Goal: Task Accomplishment & Management: Use online tool/utility

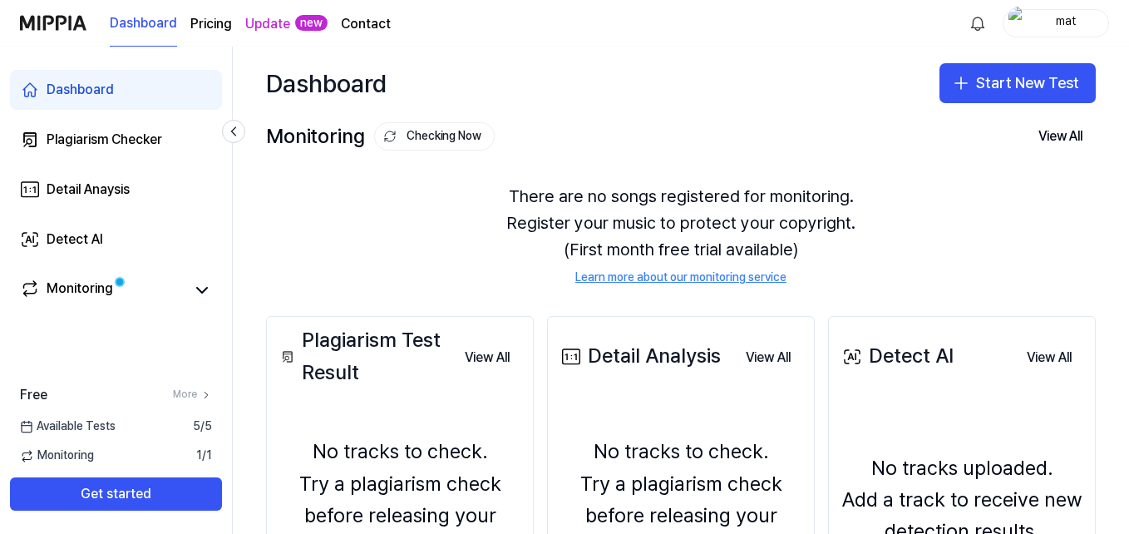
scroll to position [177, 0]
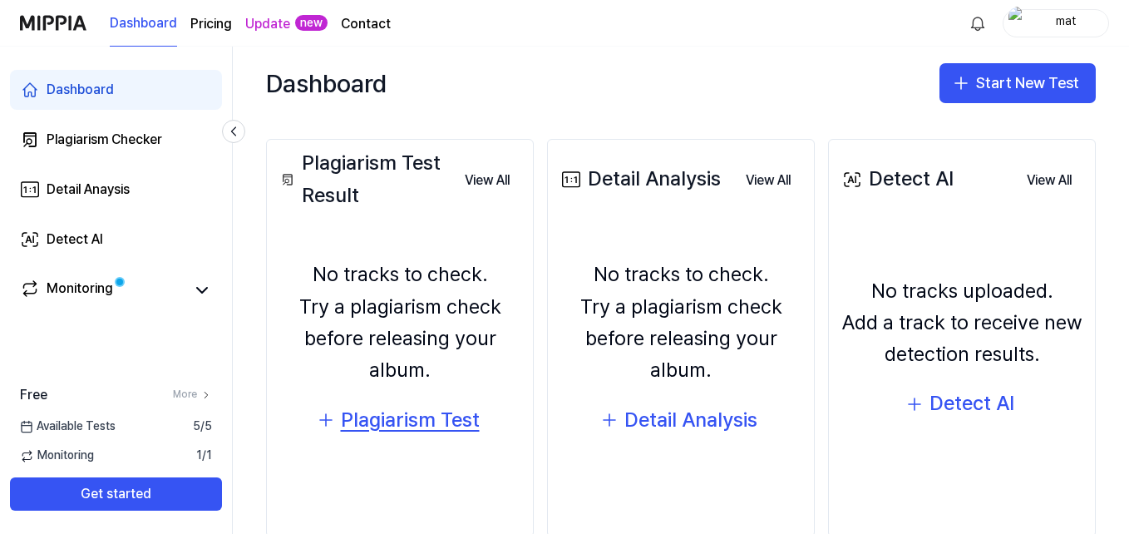
click at [401, 419] on div "Plagiarism Test" at bounding box center [410, 420] width 139 height 32
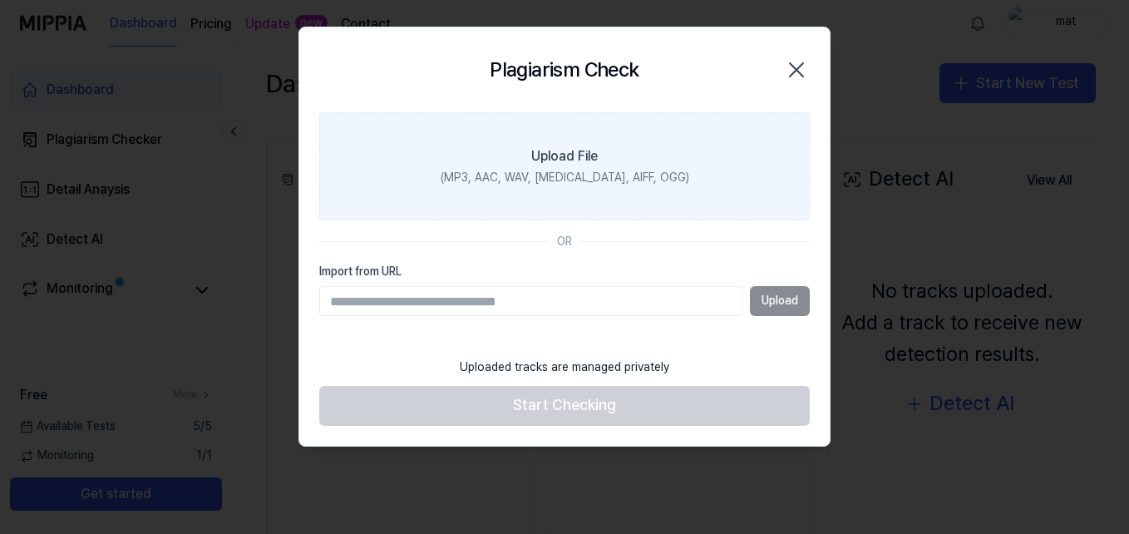
click at [632, 200] on label "Upload File (MP3, AAC, WAV, FLAC, AIFF, OGG)" at bounding box center [564, 166] width 490 height 108
click at [0, 0] on input "Upload File (MP3, AAC, WAV, FLAC, AIFF, OGG)" at bounding box center [0, 0] width 0 height 0
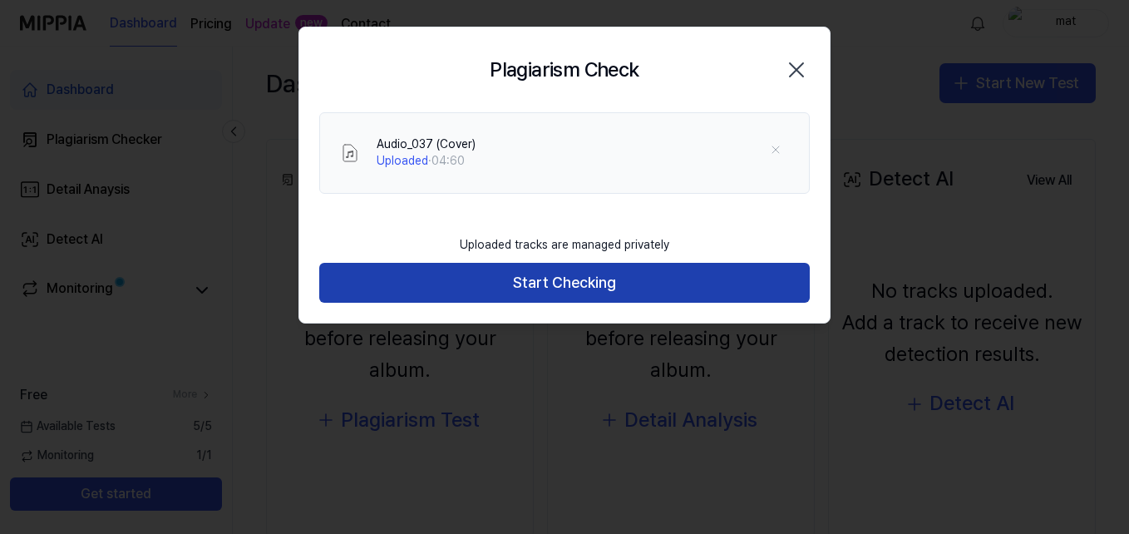
click at [498, 279] on button "Start Checking" at bounding box center [564, 283] width 490 height 40
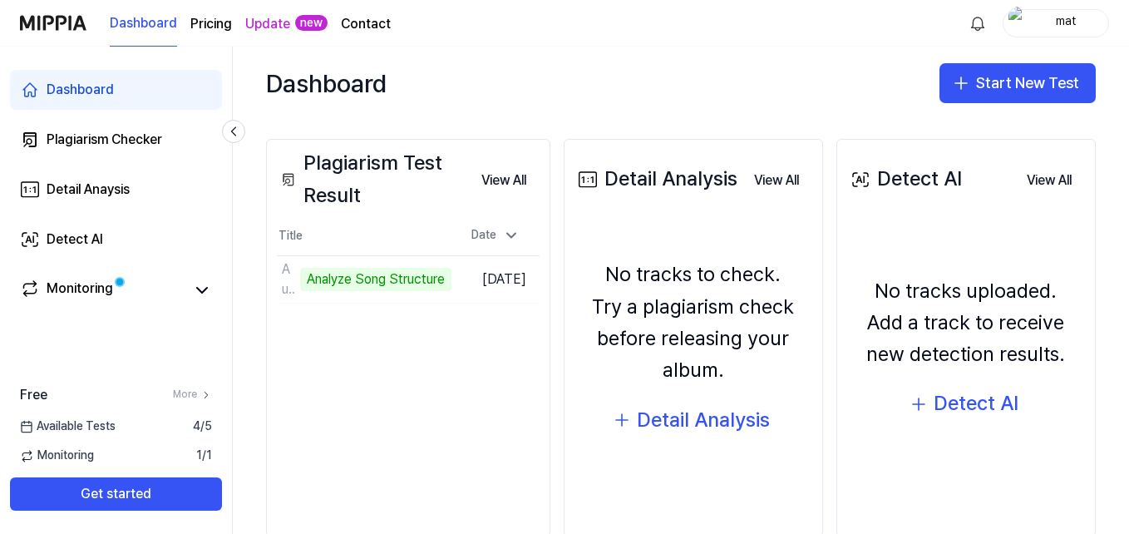
click at [222, 332] on div "Dashboard Plagiarism Checker Detail Anaysis Detect AI Monitoring" at bounding box center [116, 190] width 232 height 286
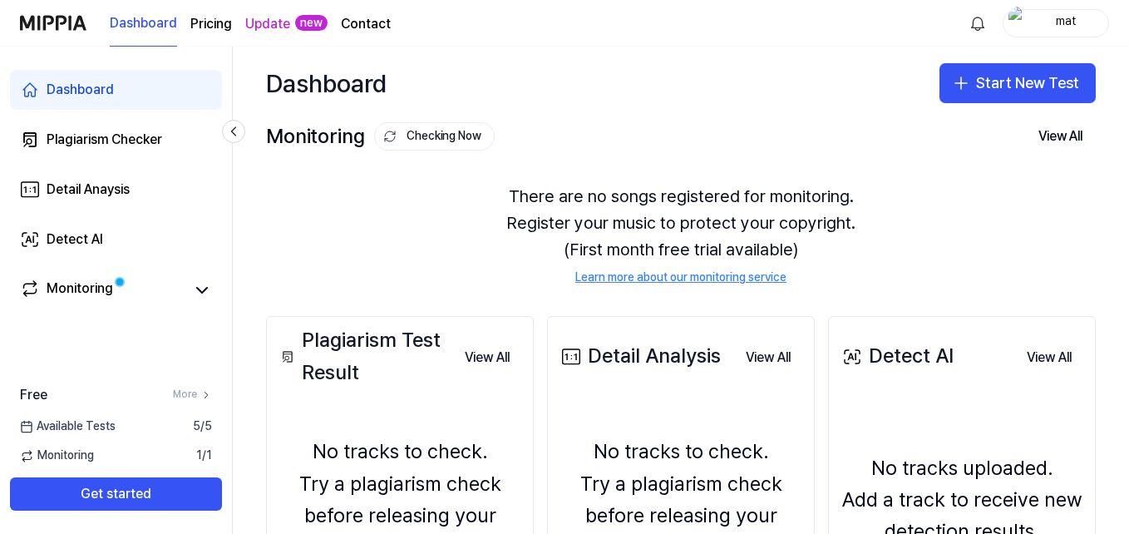
scroll to position [55, 0]
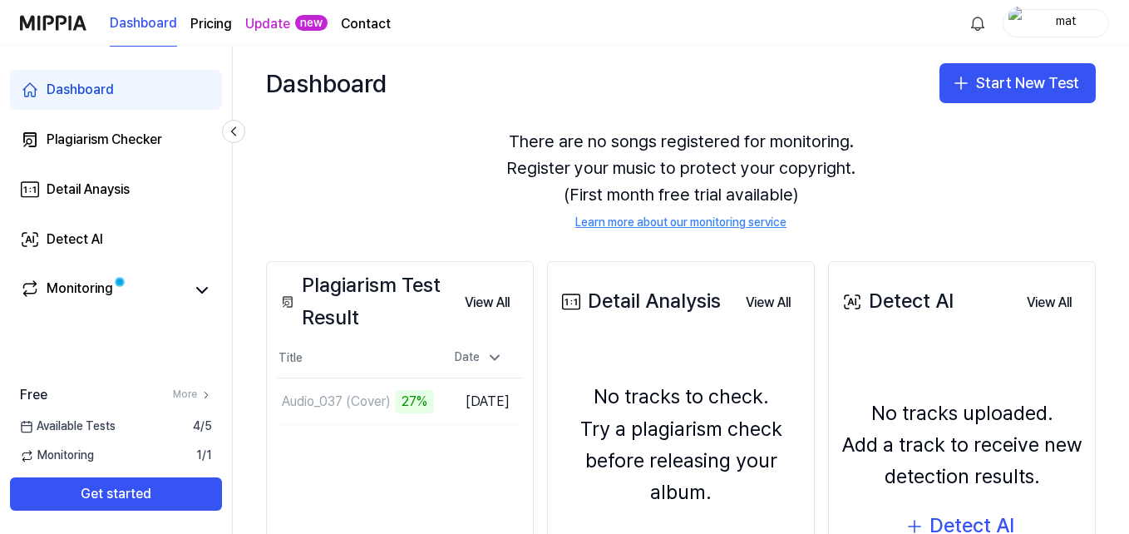
click at [155, 389] on div "Free More" at bounding box center [116, 395] width 232 height 20
click at [497, 359] on icon at bounding box center [494, 357] width 17 height 17
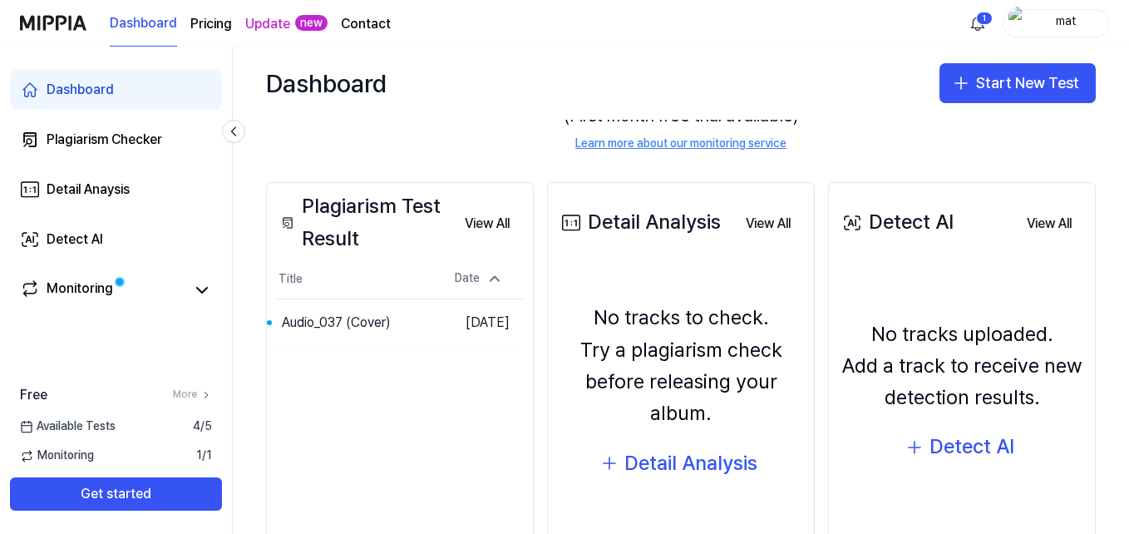
scroll to position [115, 0]
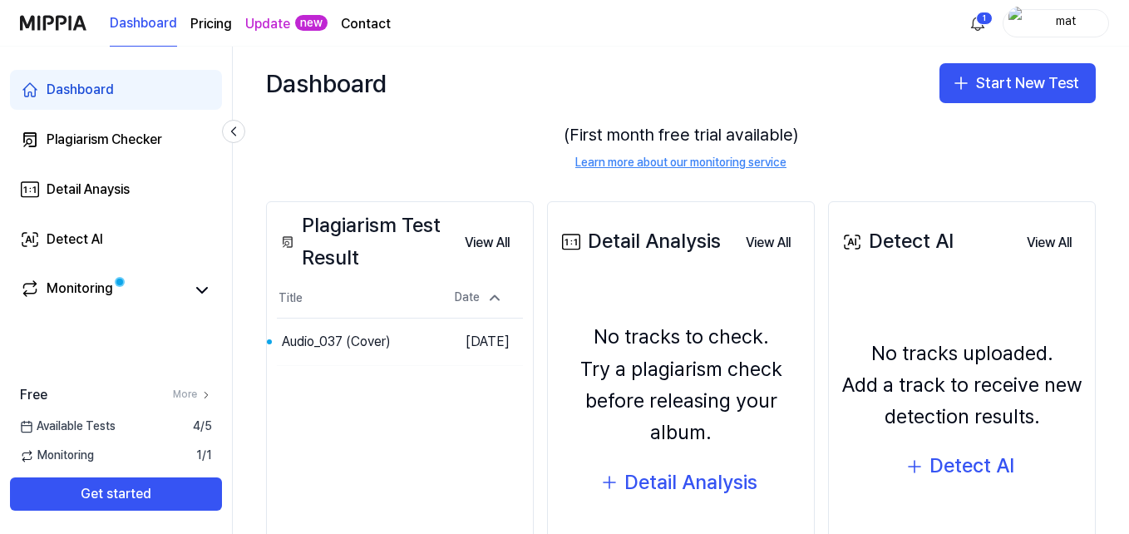
click at [430, 263] on div "Plagiarism Test Result" at bounding box center [364, 241] width 175 height 64
click at [479, 298] on div "Date" at bounding box center [478, 297] width 61 height 27
click at [346, 337] on button "Go to Results" at bounding box center [390, 341] width 89 height 27
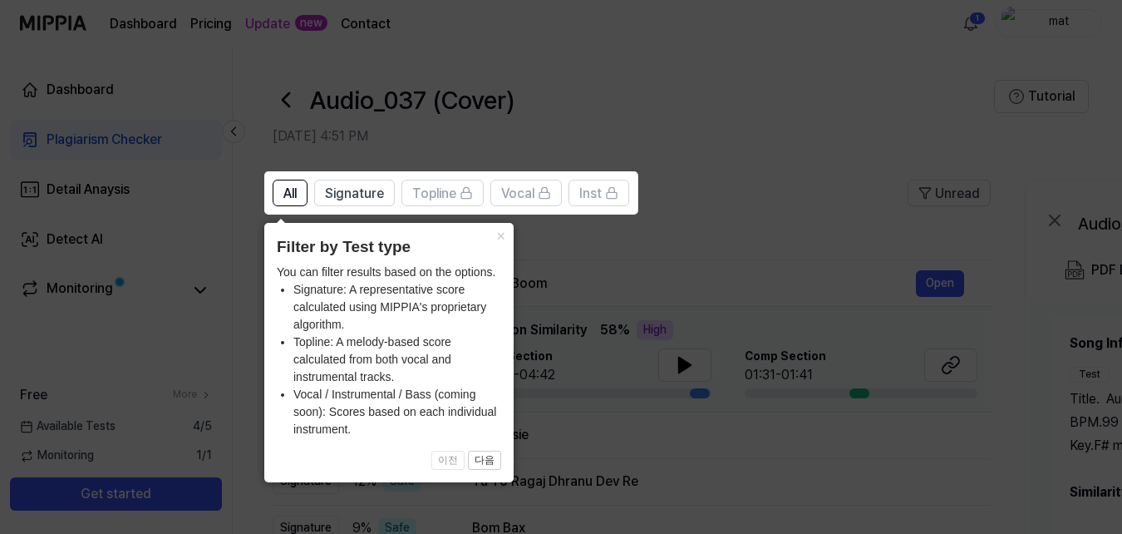
click at [683, 150] on icon at bounding box center [564, 267] width 1129 height 534
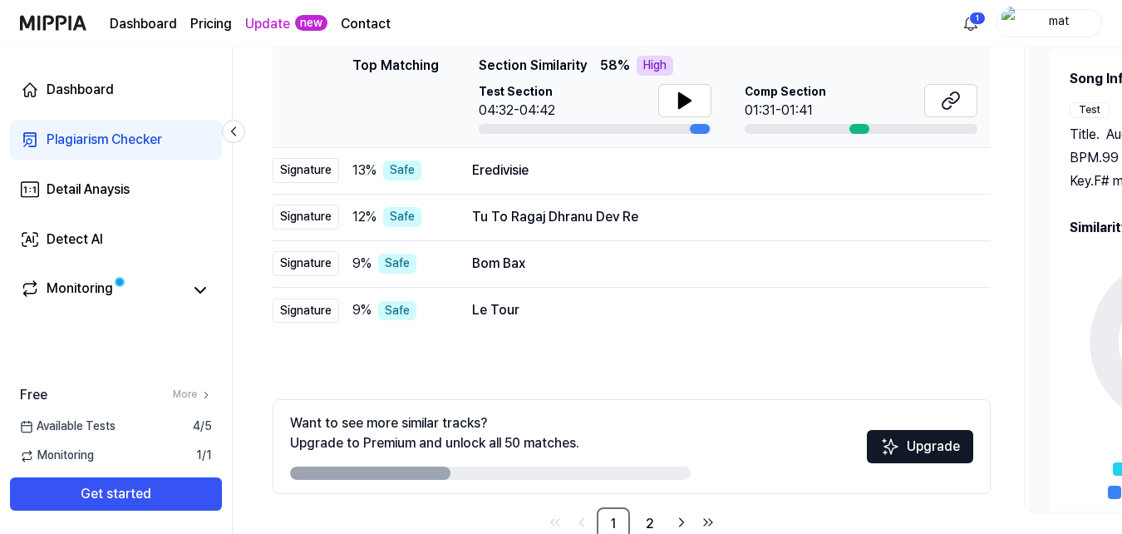
scroll to position [304, 0]
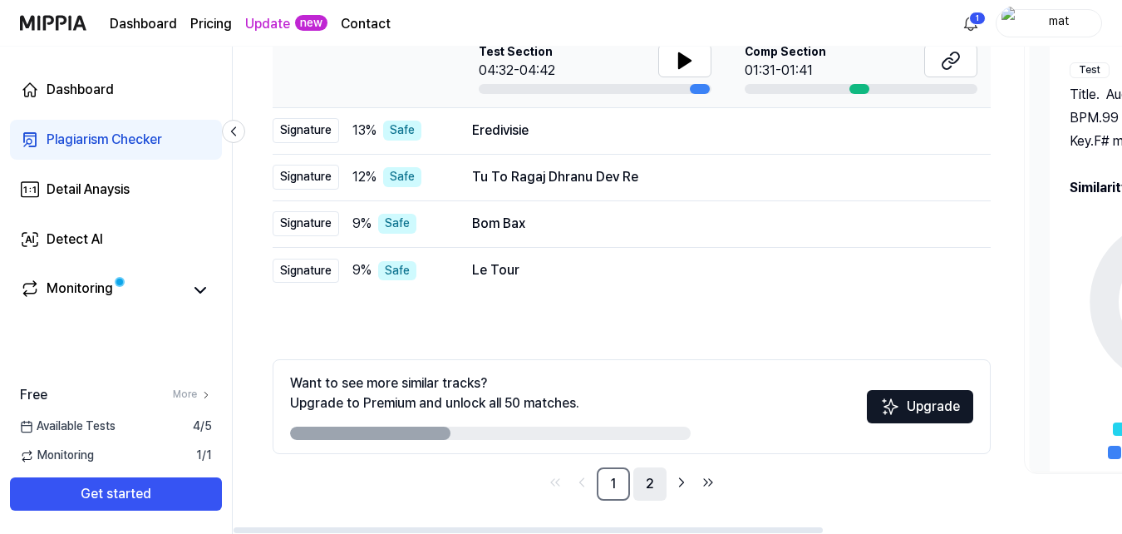
click at [655, 487] on link "2" at bounding box center [649, 483] width 33 height 33
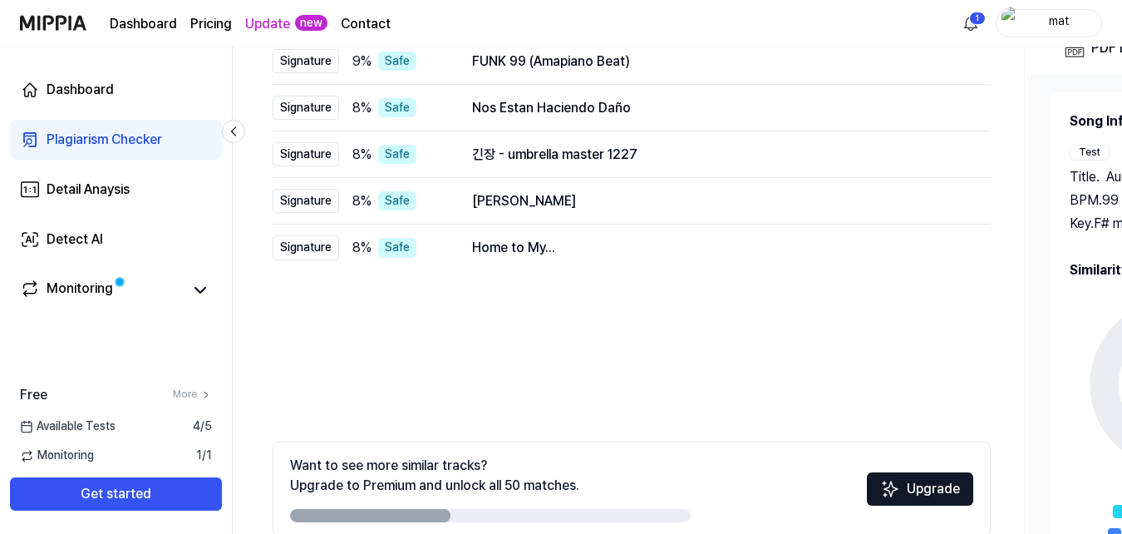
scroll to position [304, 0]
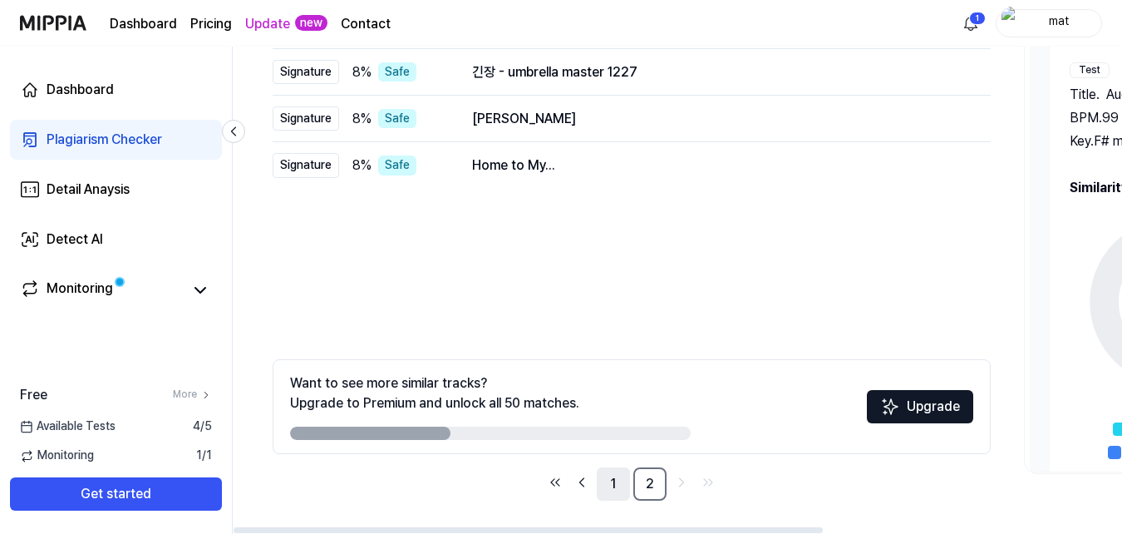
click at [607, 489] on link "1" at bounding box center [613, 483] width 33 height 33
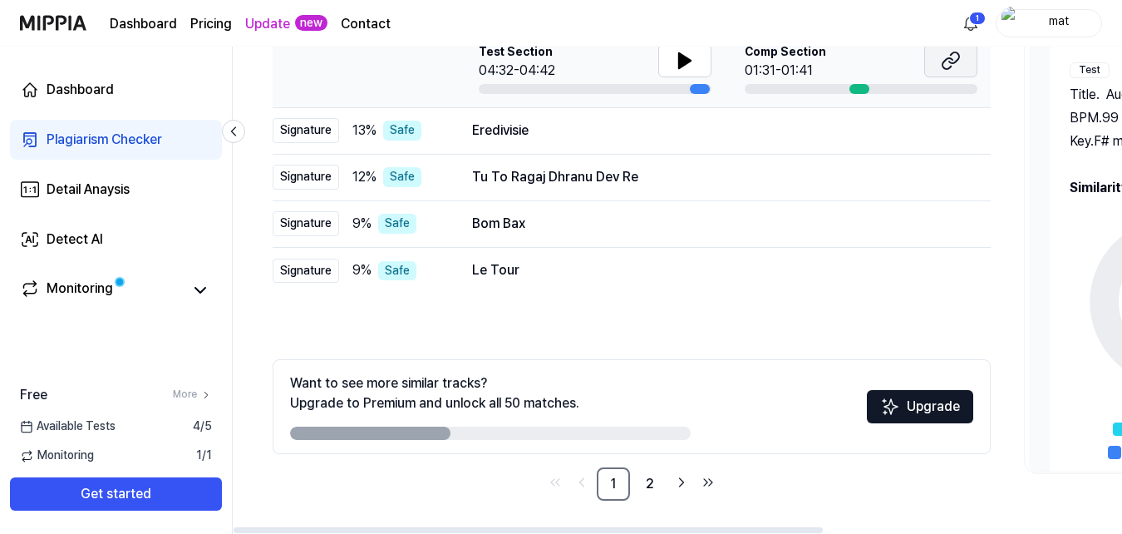
click at [940, 66] on button at bounding box center [950, 60] width 53 height 33
click at [686, 71] on button at bounding box center [684, 60] width 53 height 33
click at [647, 479] on link "2" at bounding box center [649, 483] width 33 height 33
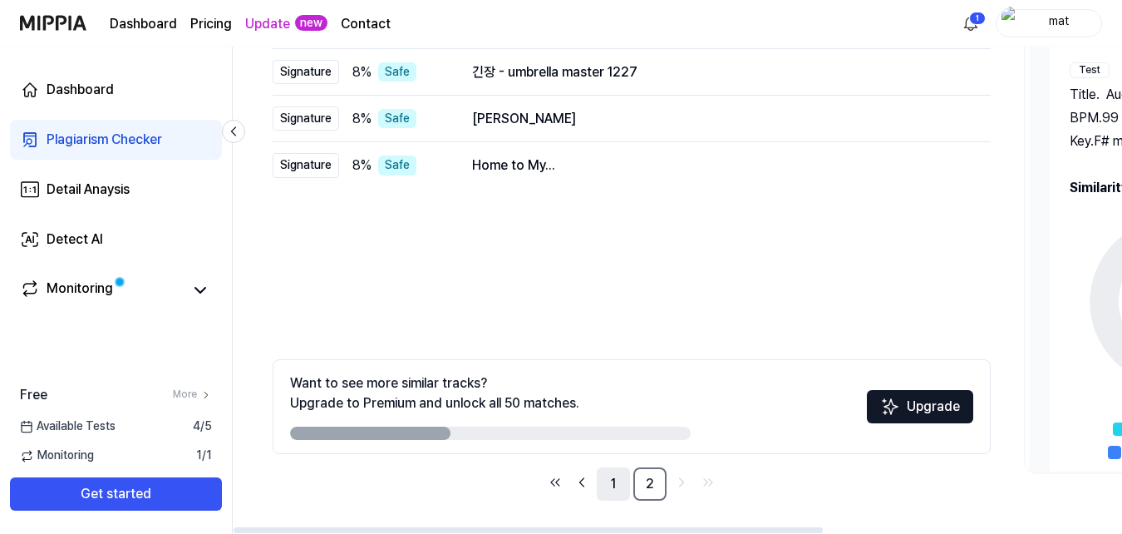
click at [619, 477] on link "1" at bounding box center [613, 483] width 33 height 33
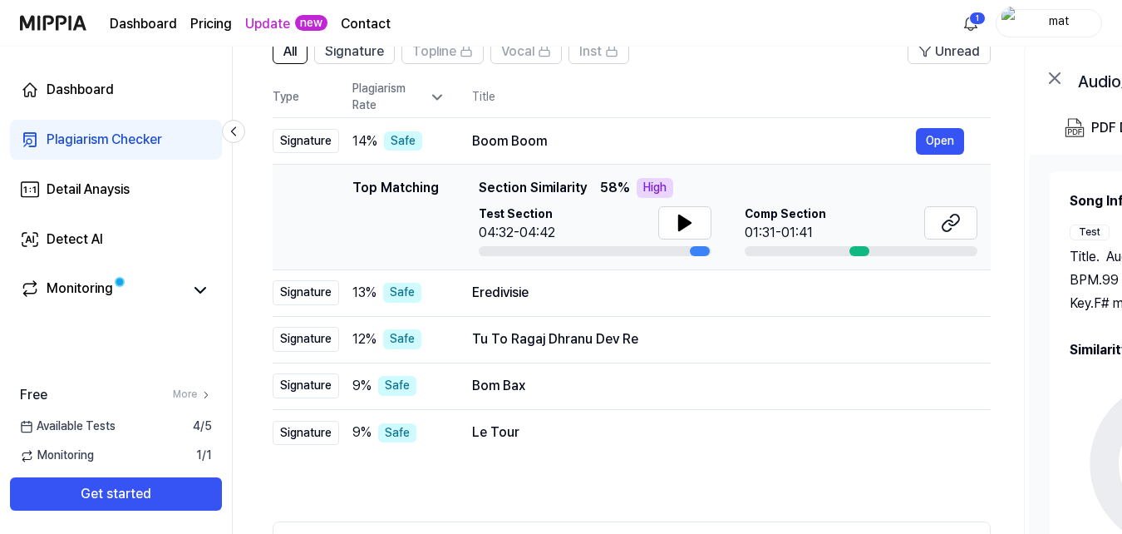
scroll to position [144, 0]
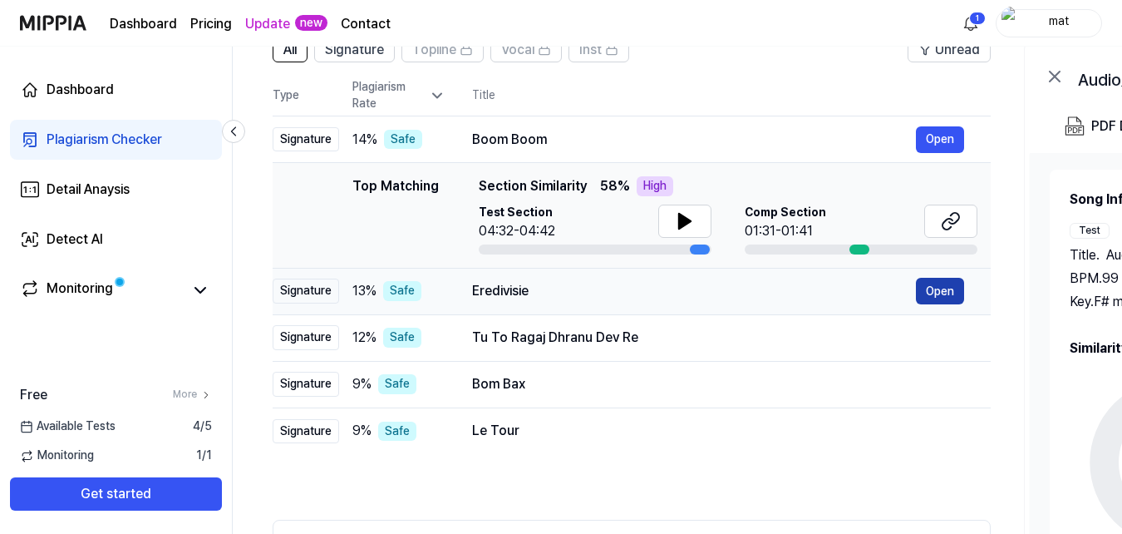
click at [949, 288] on button "Open" at bounding box center [940, 291] width 48 height 27
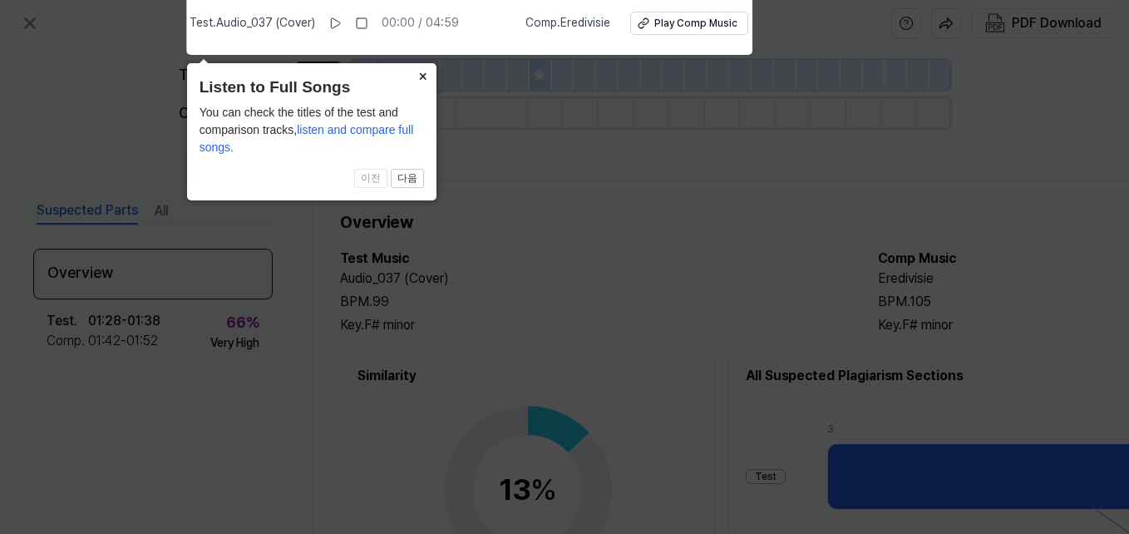
click at [420, 71] on button "×" at bounding box center [423, 74] width 27 height 23
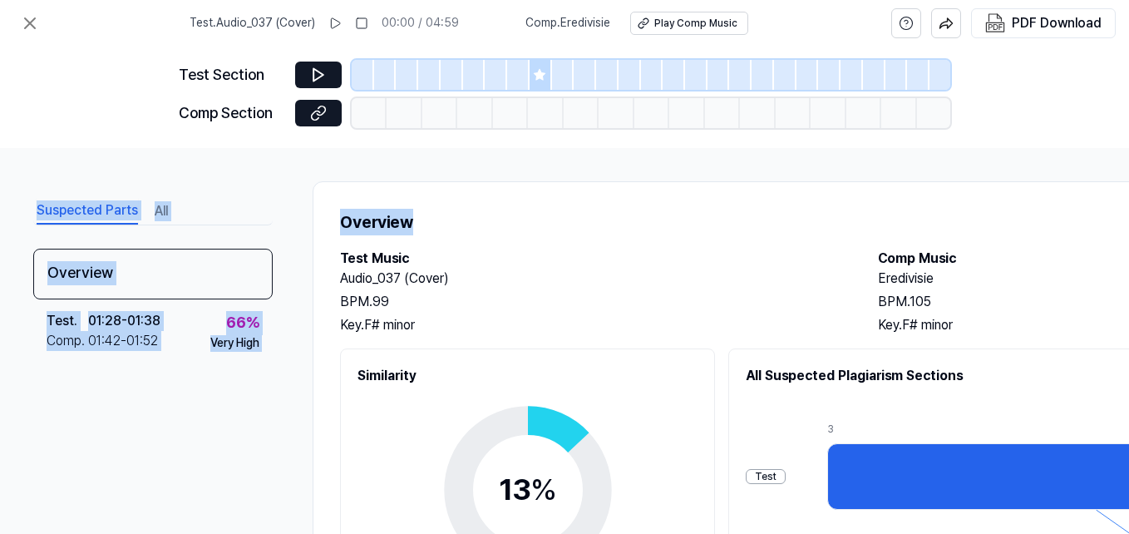
drag, startPoint x: 1128, startPoint y: 125, endPoint x: 1128, endPoint y: 154, distance: 29.1
click at [1121, 154] on html "Test . Audio_037 (Cover) 00:00 / 04:59 Comp . Eredivisie Play Comp Music PDF Do…" at bounding box center [564, 267] width 1129 height 534
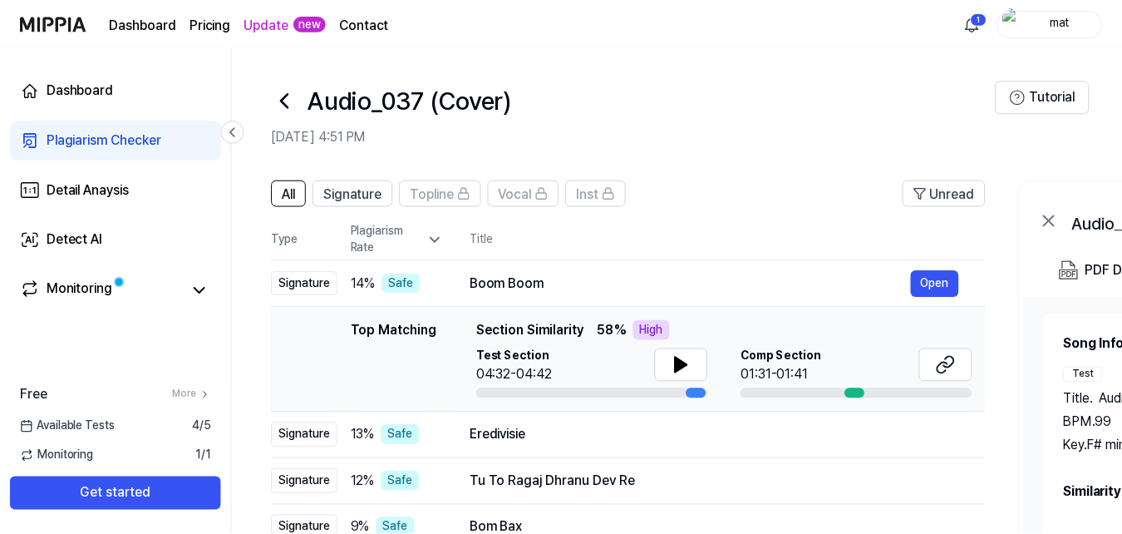
scroll to position [144, 0]
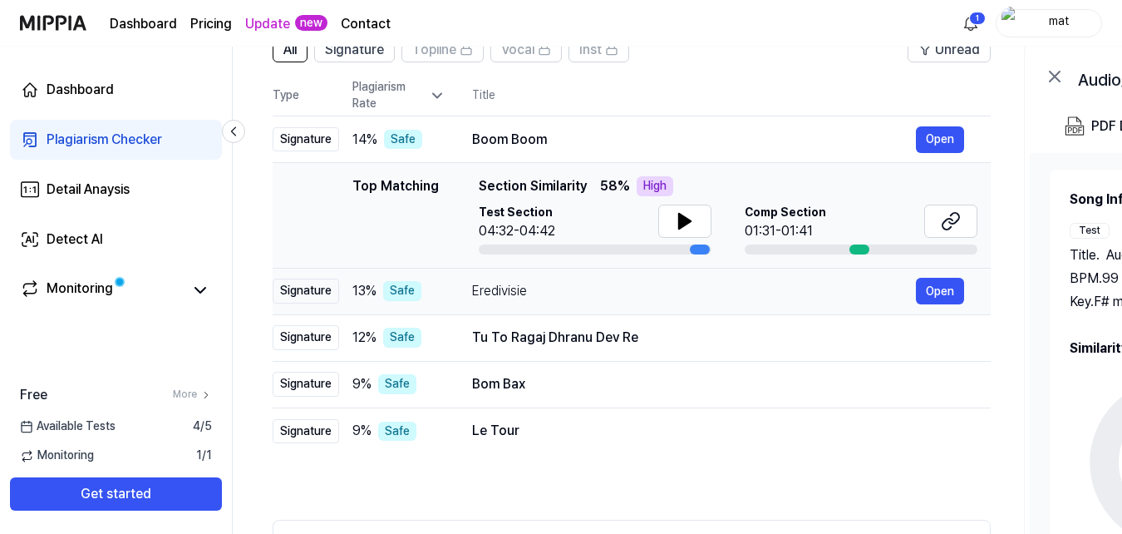
drag, startPoint x: 472, startPoint y: 290, endPoint x: 527, endPoint y: 293, distance: 54.9
click at [527, 293] on div "Eredivisie" at bounding box center [694, 291] width 444 height 20
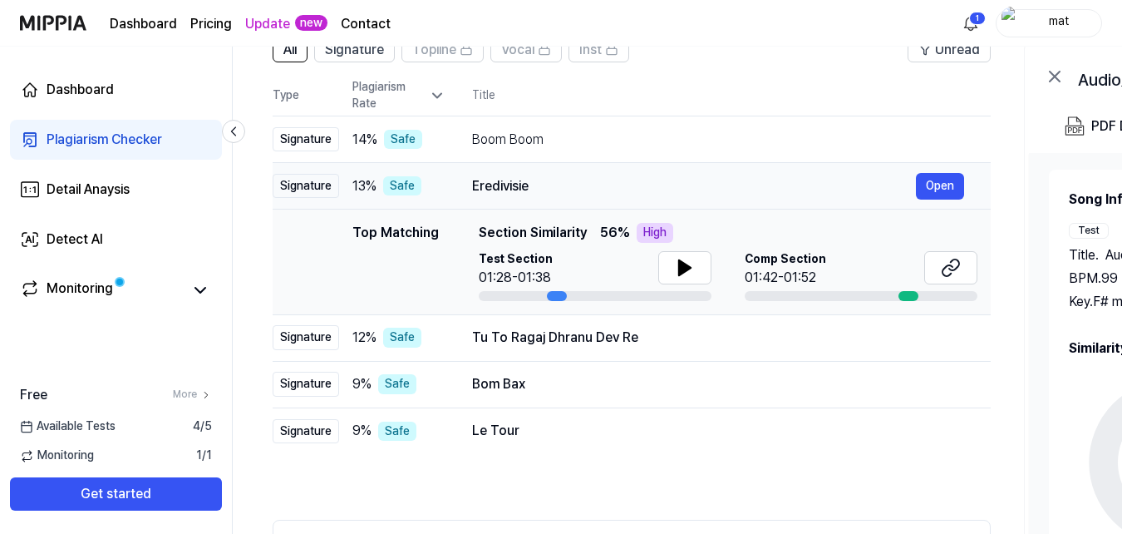
click at [527, 293] on div at bounding box center [595, 296] width 233 height 10
click at [954, 342] on button "Open" at bounding box center [940, 337] width 48 height 27
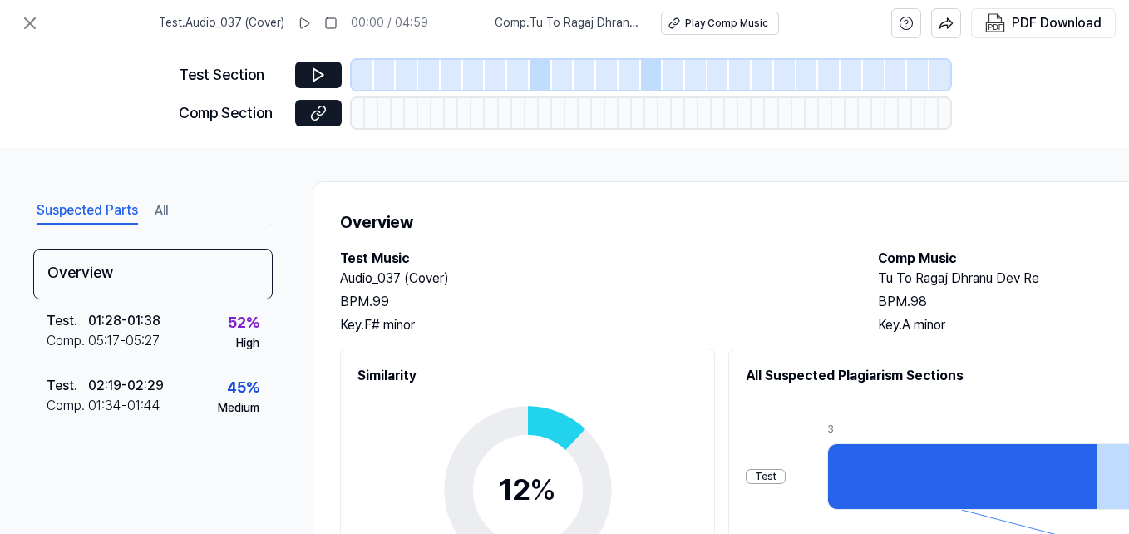
click at [444, 109] on div at bounding box center [437, 113] width 13 height 30
click at [325, 117] on icon at bounding box center [318, 113] width 17 height 17
drag, startPoint x: 1128, startPoint y: 101, endPoint x: 1128, endPoint y: 147, distance: 45.7
click at [1121, 145] on html "Test . Audio_037 (Cover) 00:00 / 04:59 Comp . Tu To Ragaj Dhranu Dev Re Play Co…" at bounding box center [564, 267] width 1129 height 534
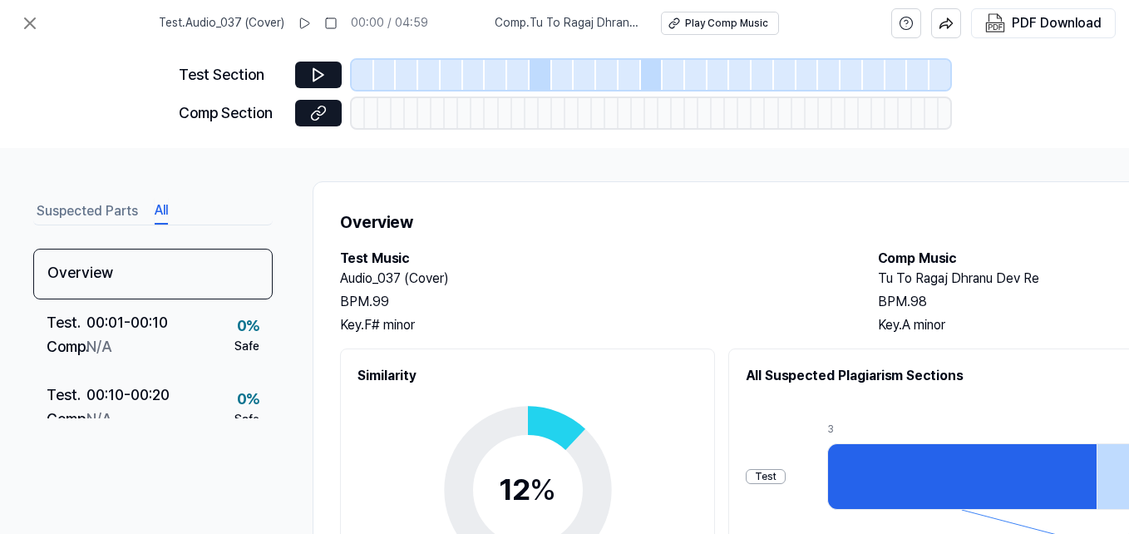
click at [157, 211] on button "All" at bounding box center [161, 211] width 13 height 27
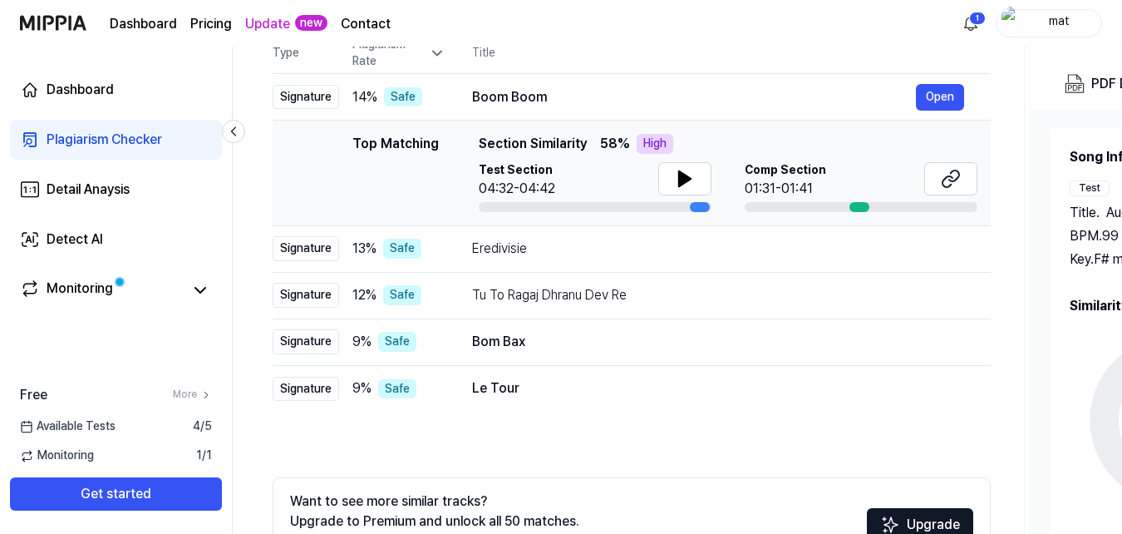
scroll to position [304, 0]
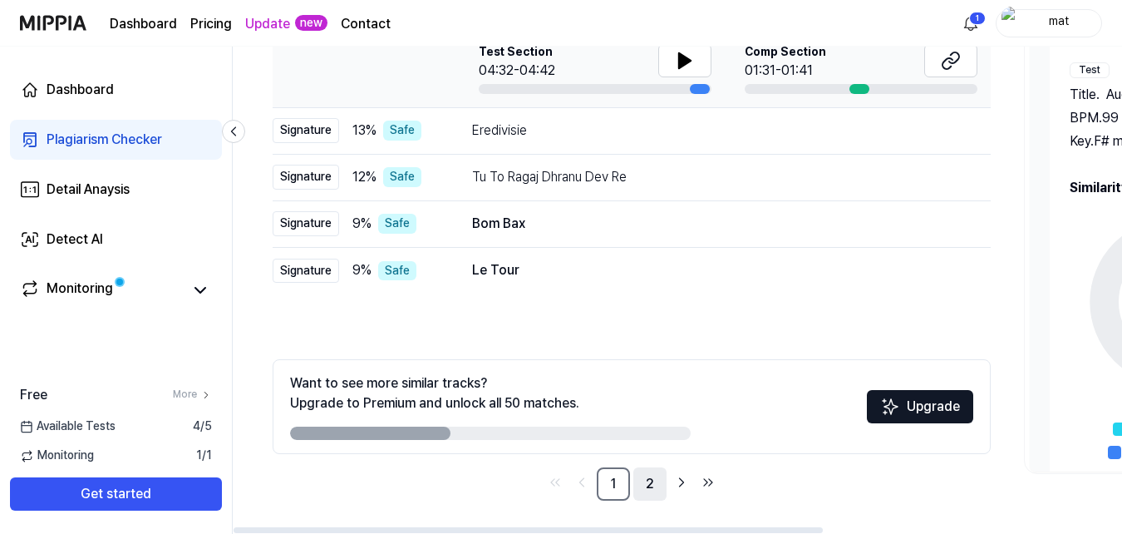
click at [651, 472] on link "2" at bounding box center [649, 483] width 33 height 33
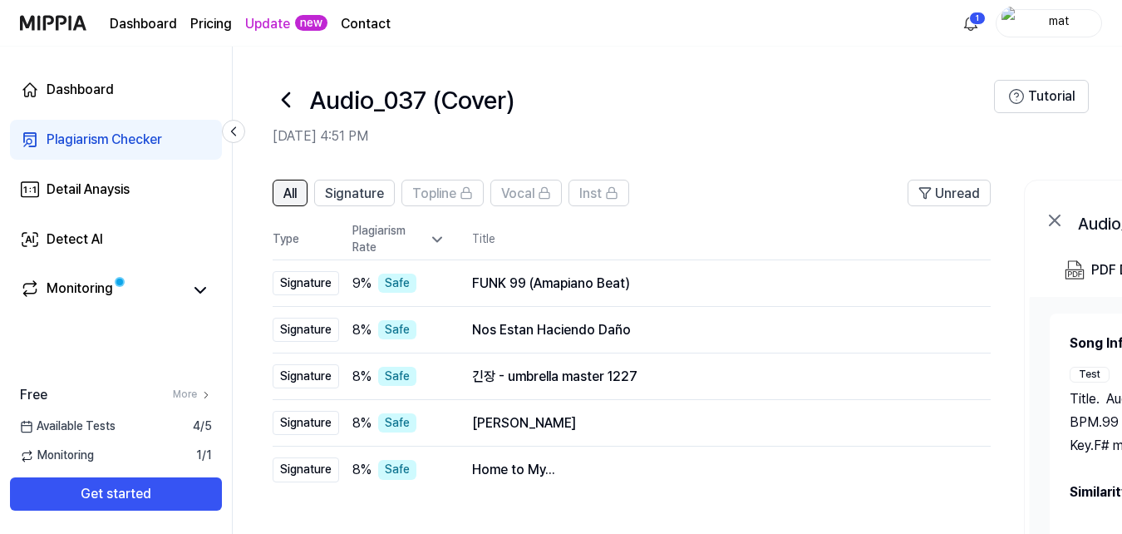
click at [280, 195] on button "All" at bounding box center [290, 192] width 35 height 27
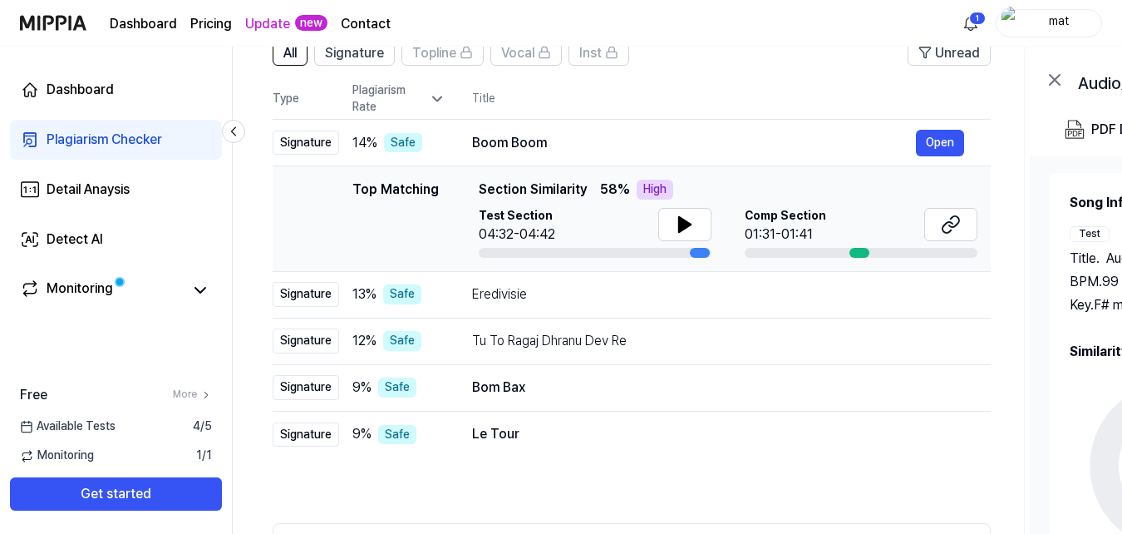
scroll to position [304, 0]
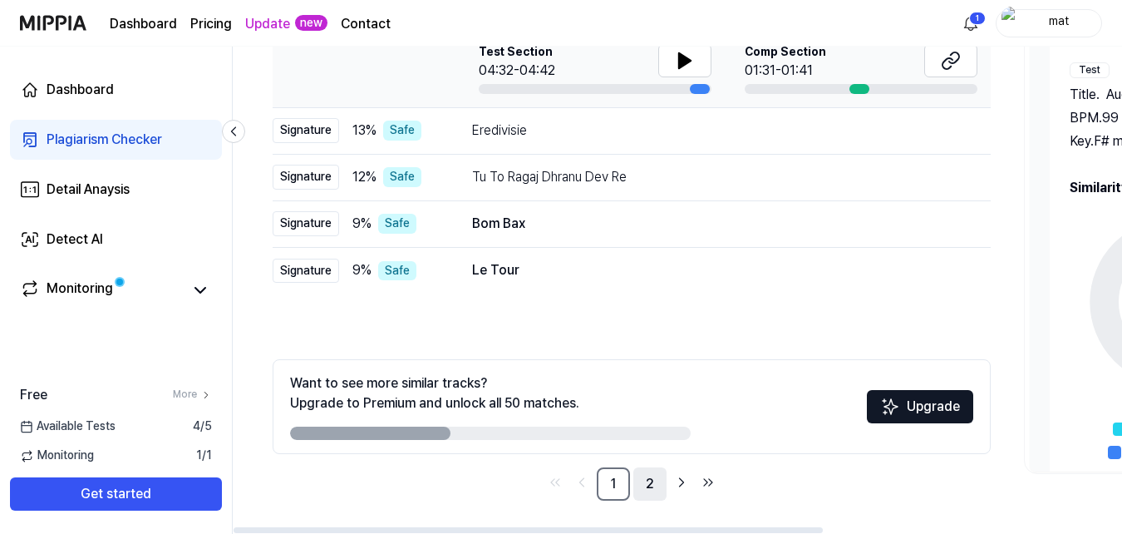
click at [651, 475] on link "2" at bounding box center [649, 483] width 33 height 33
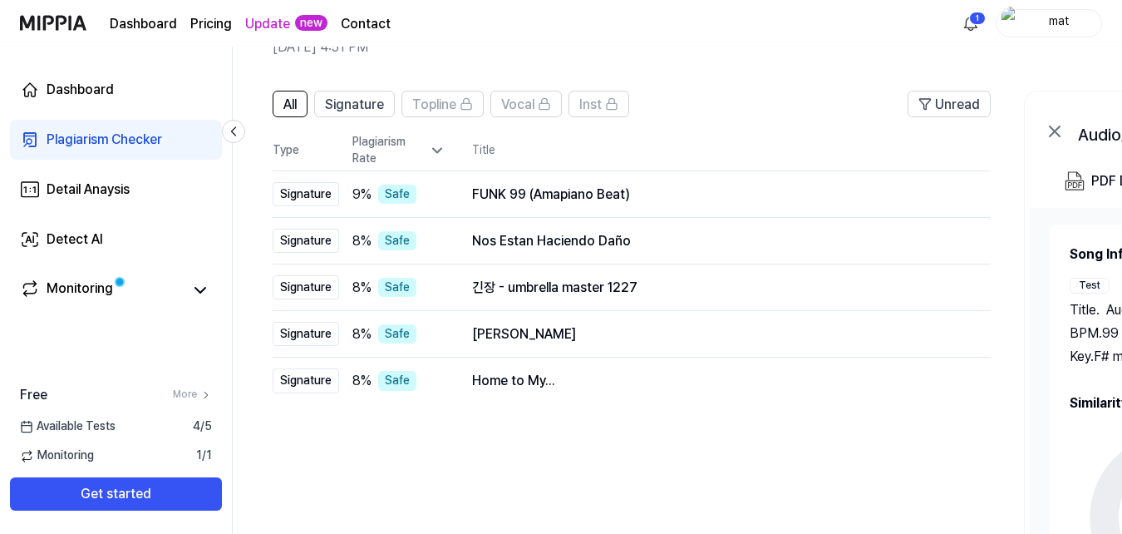
scroll to position [304, 0]
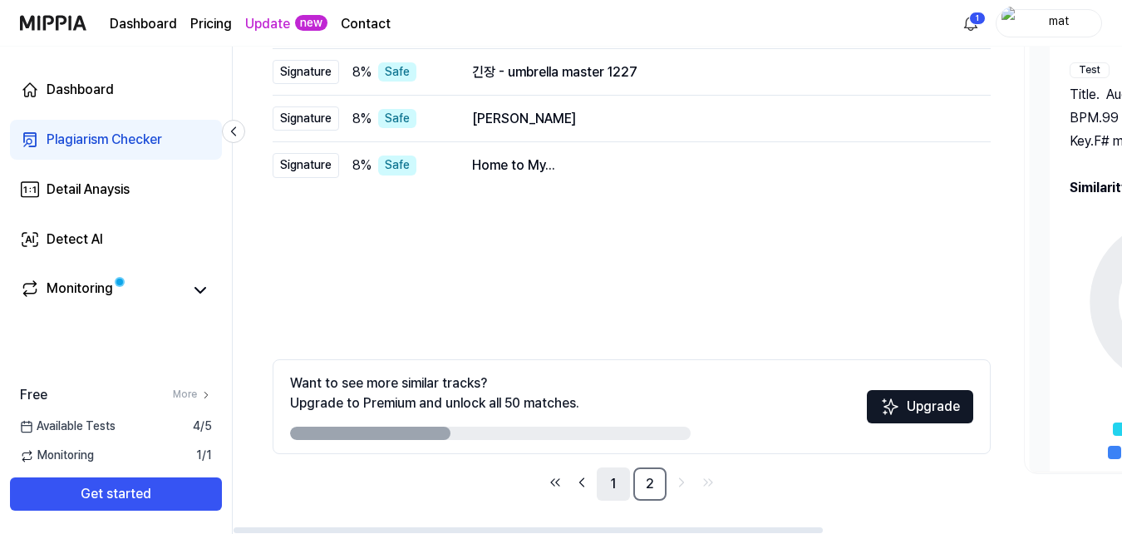
click at [609, 486] on link "1" at bounding box center [613, 483] width 33 height 33
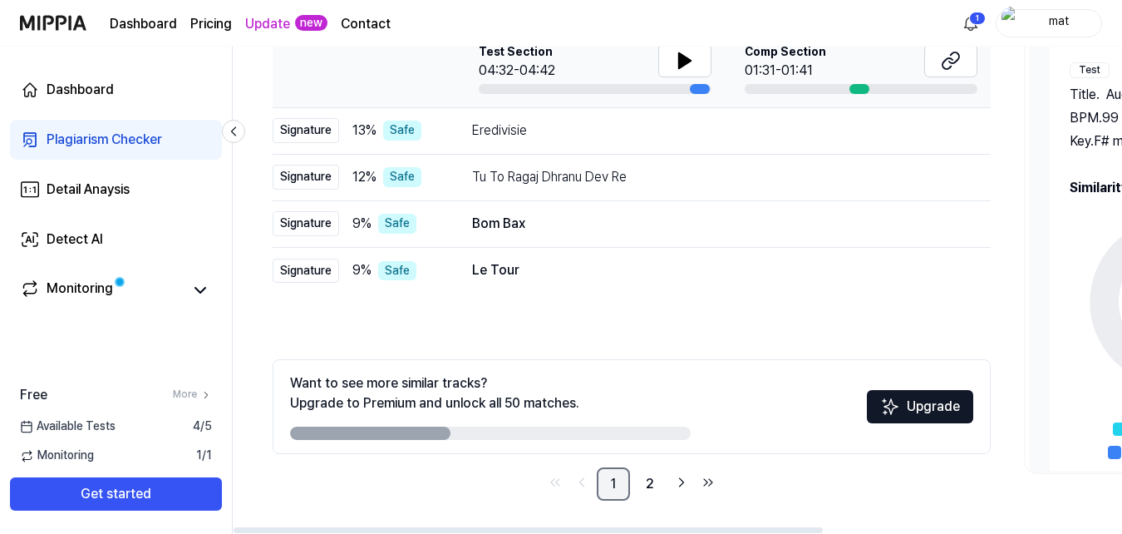
click at [609, 486] on link "1" at bounding box center [613, 483] width 33 height 33
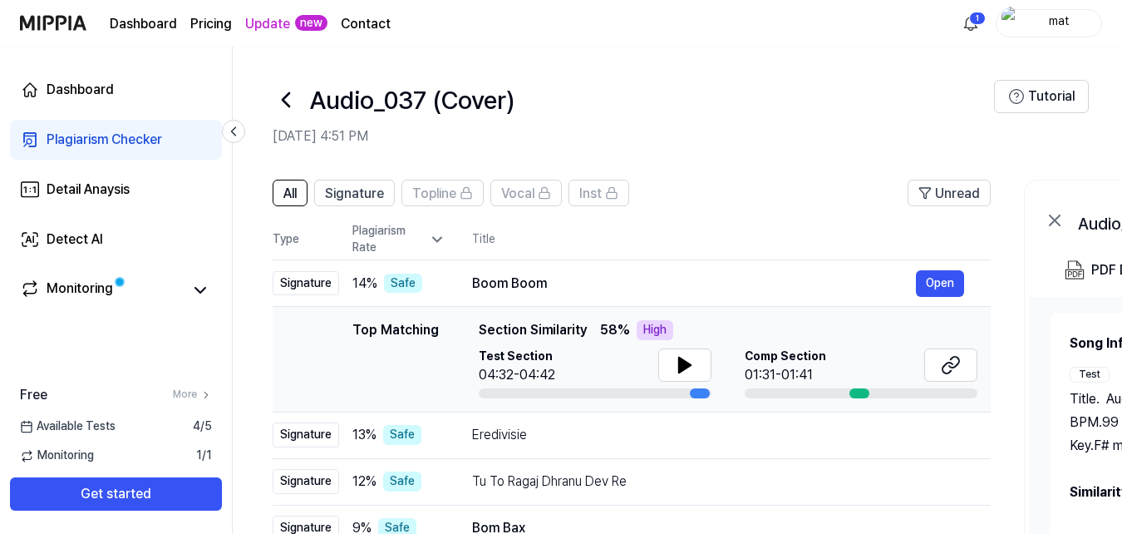
scroll to position [101, 0]
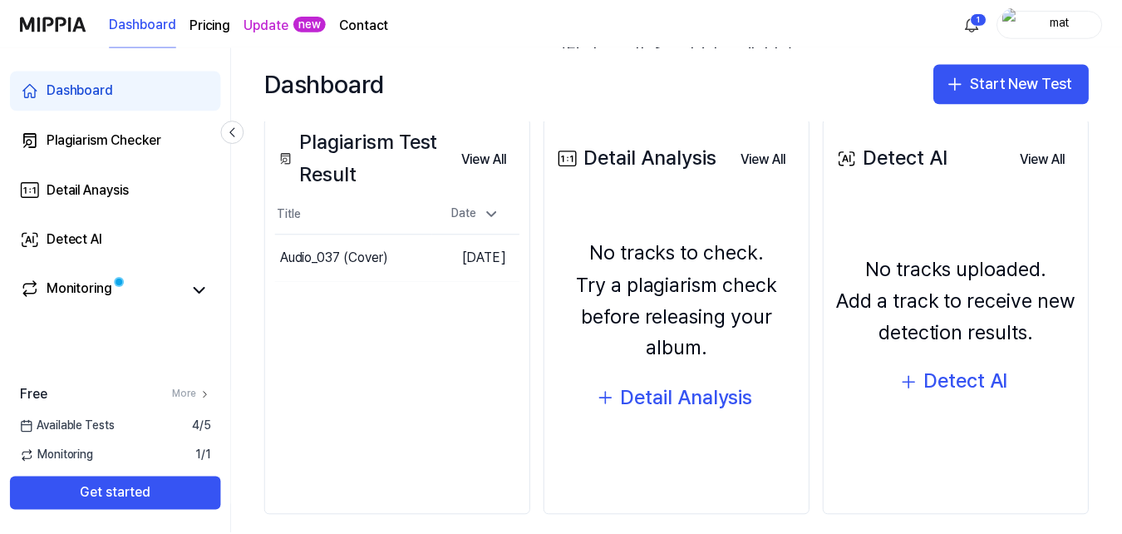
scroll to position [214, 0]
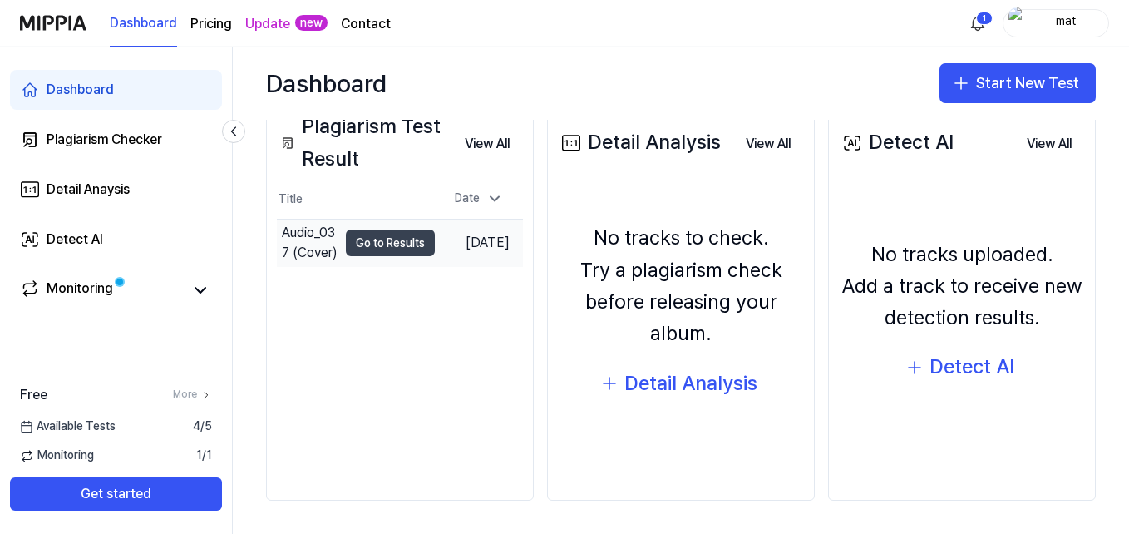
click at [362, 251] on button "Go to Results" at bounding box center [390, 242] width 89 height 27
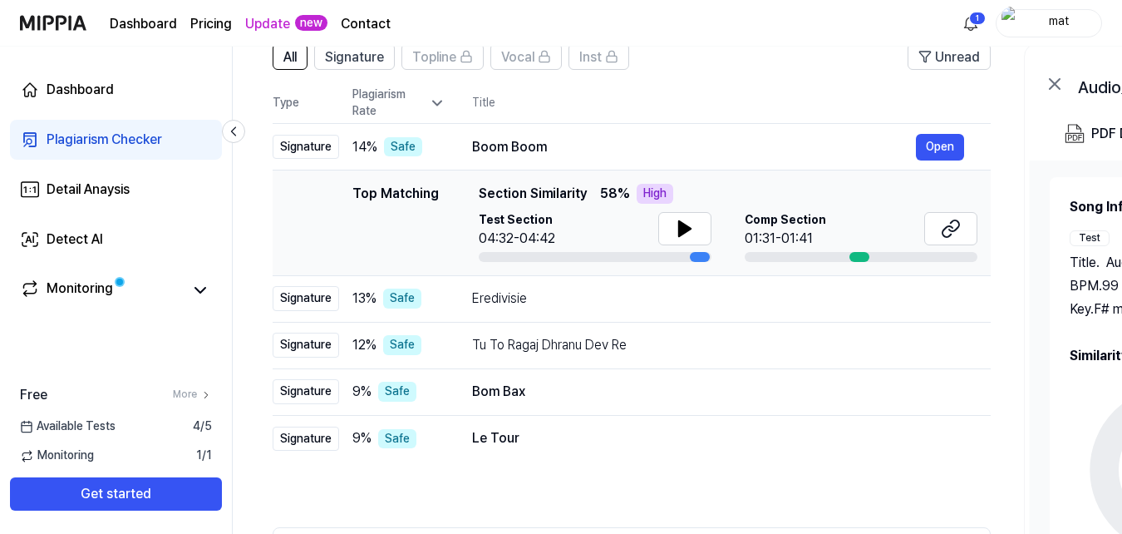
scroll to position [135, 0]
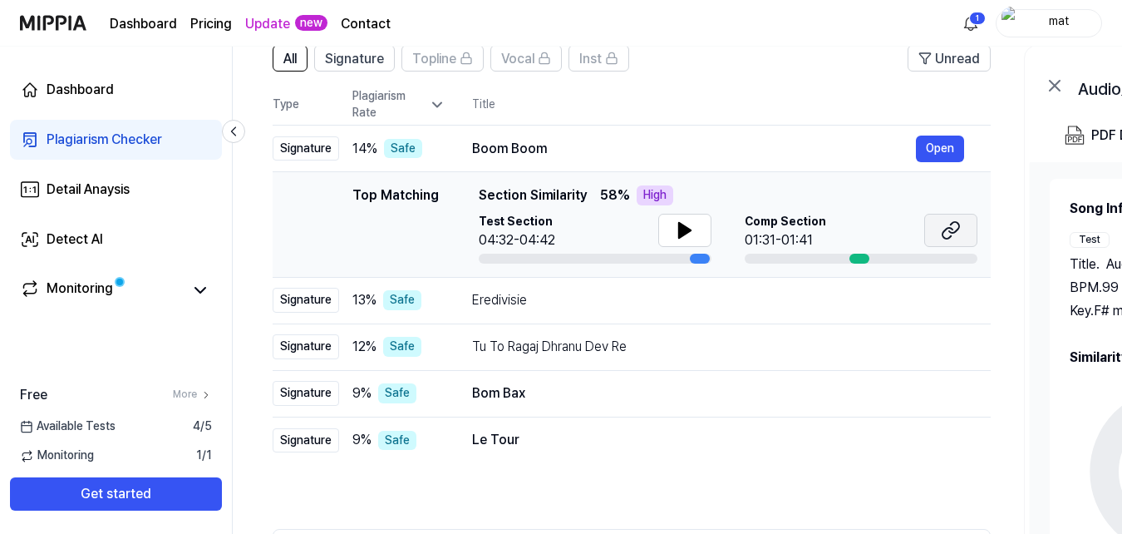
click at [941, 224] on icon at bounding box center [951, 230] width 20 height 20
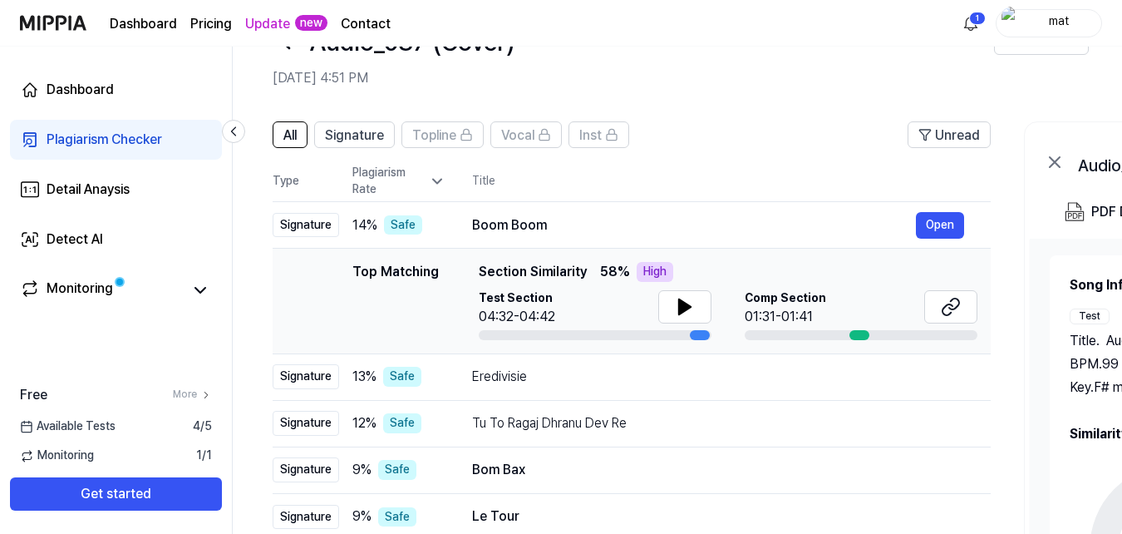
scroll to position [61, 0]
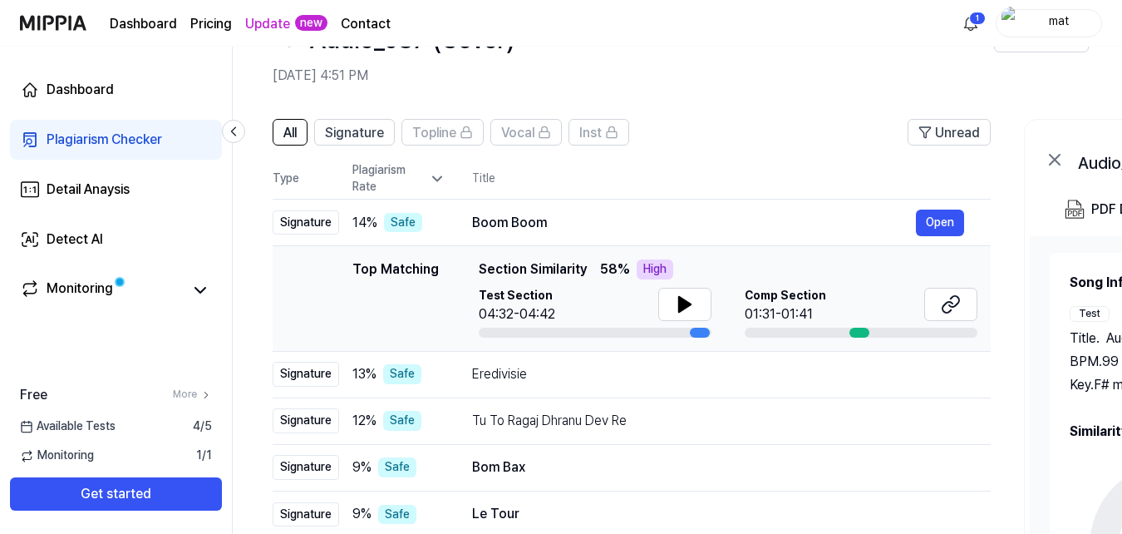
drag, startPoint x: 815, startPoint y: 277, endPoint x: 707, endPoint y: 182, distance: 143.7
click at [707, 182] on th "Title" at bounding box center [731, 179] width 519 height 40
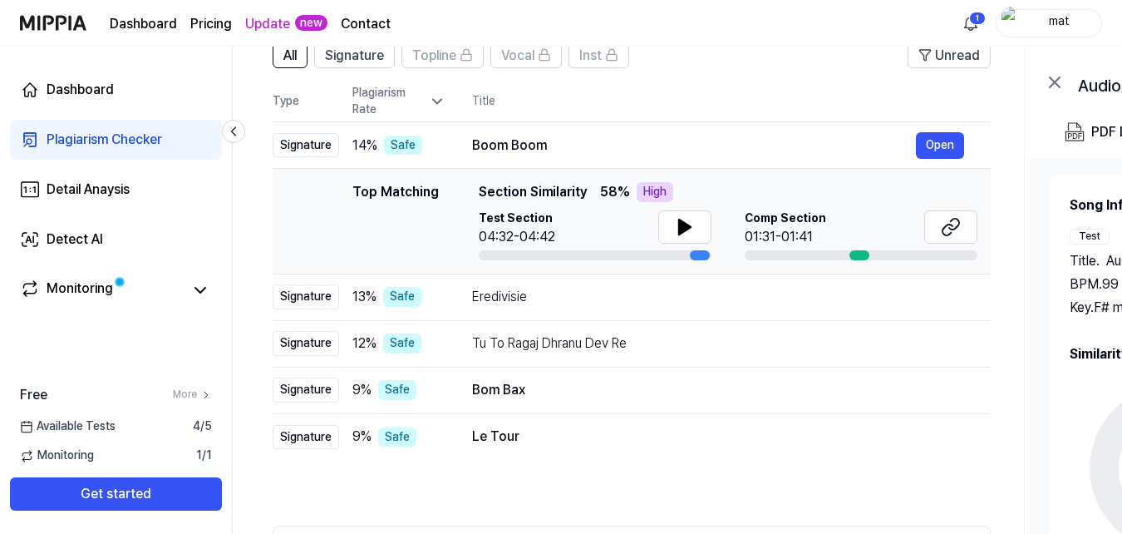
scroll to position [304, 0]
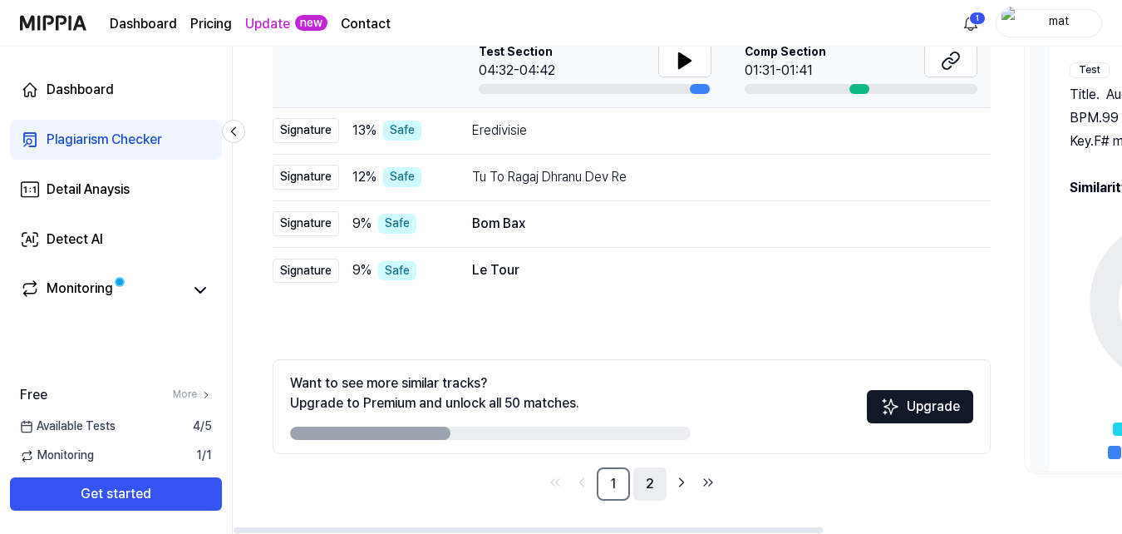
click at [646, 489] on link "2" at bounding box center [649, 483] width 33 height 33
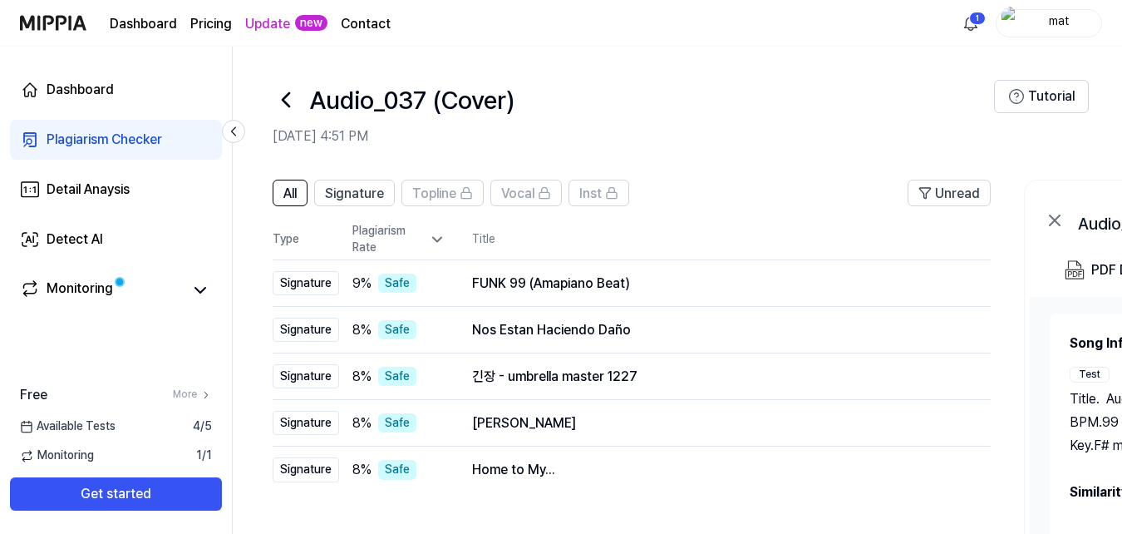
click at [1102, 377] on div "Test" at bounding box center [1090, 374] width 40 height 16
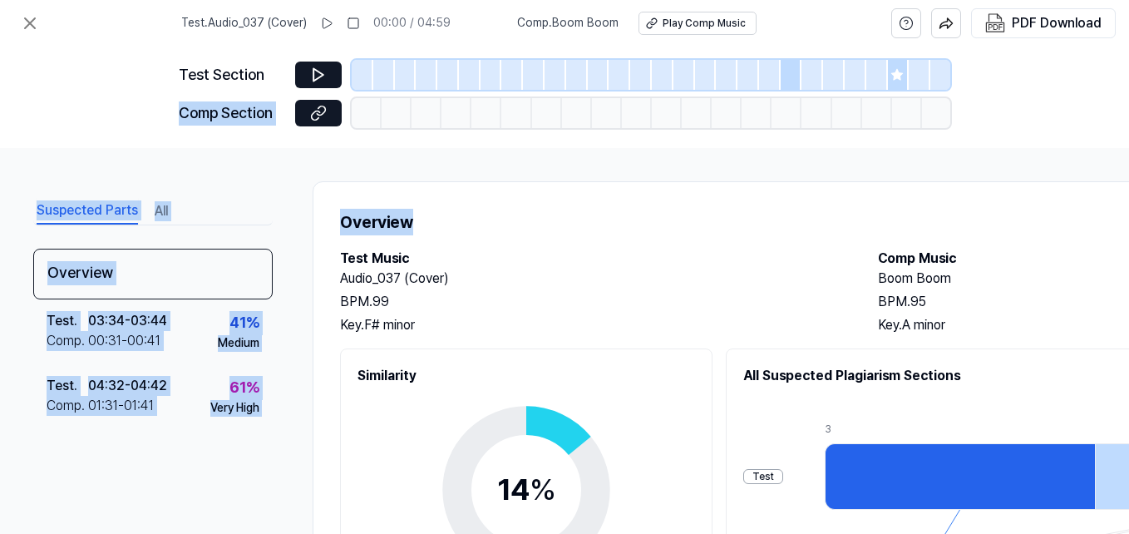
drag, startPoint x: 1128, startPoint y: 91, endPoint x: 1131, endPoint y: 165, distance: 74.0
click at [1128, 165] on html "Test . Audio_037 (Cover) 00:00 / 04:59 Comp . Boom Boom Play Comp Music PDF Dow…" at bounding box center [564, 267] width 1129 height 534
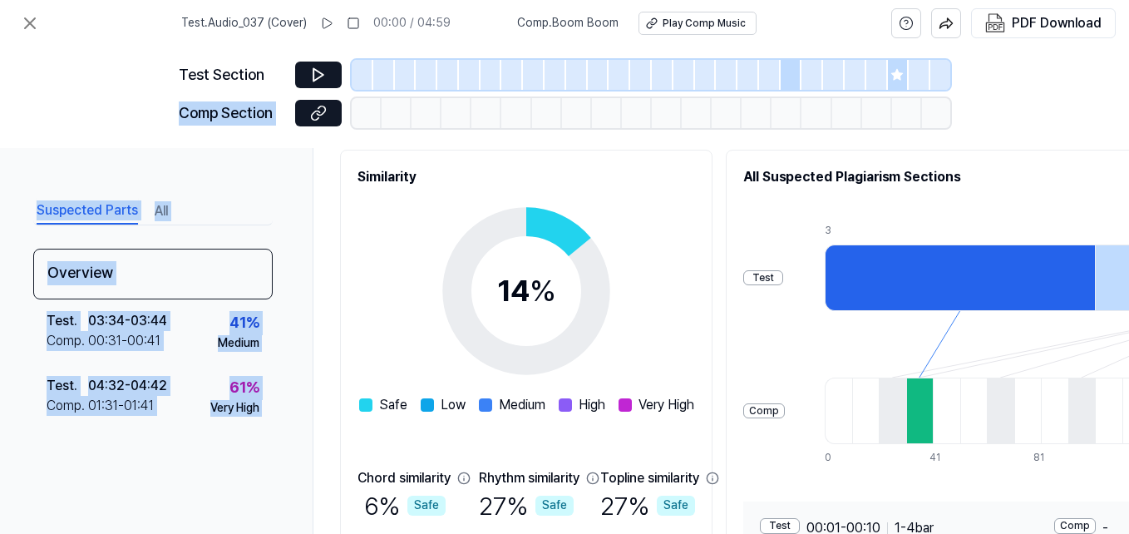
scroll to position [177, 0]
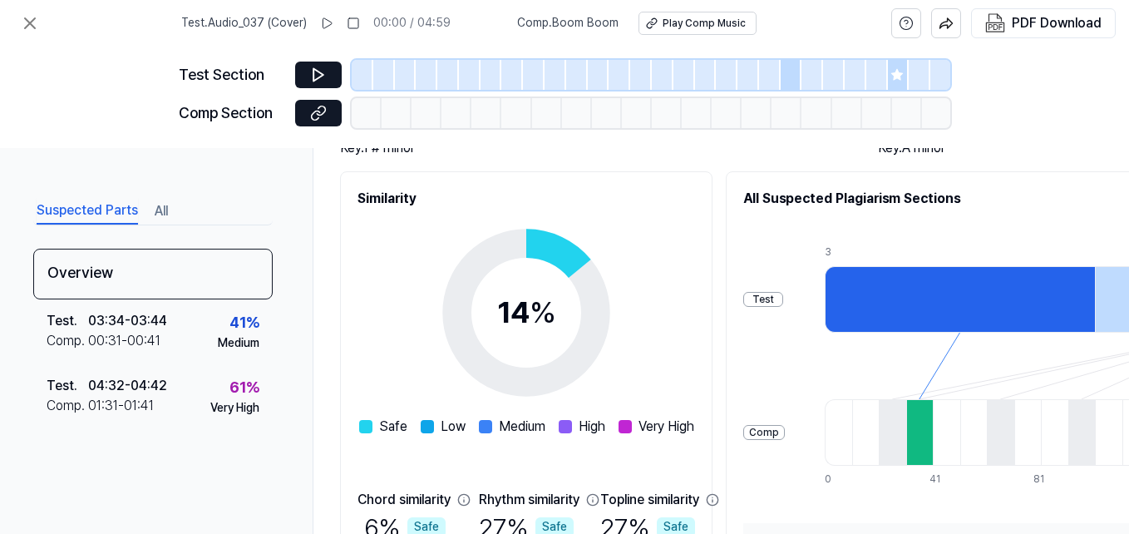
click at [694, 375] on div "14 % Safe Low Medium High Very High" at bounding box center [526, 323] width 335 height 228
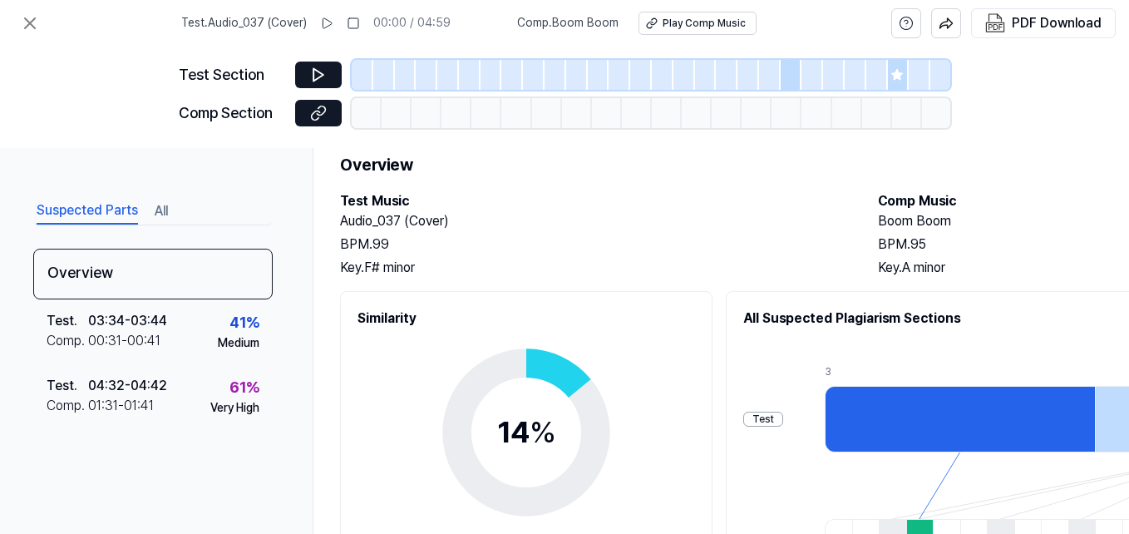
scroll to position [0, 0]
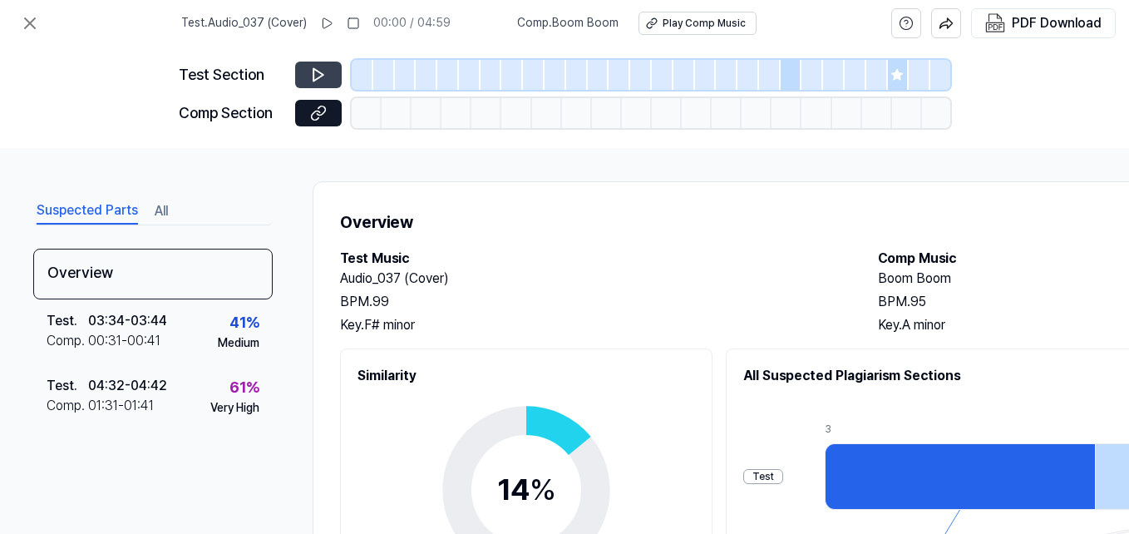
click at [324, 69] on icon at bounding box center [318, 74] width 17 height 17
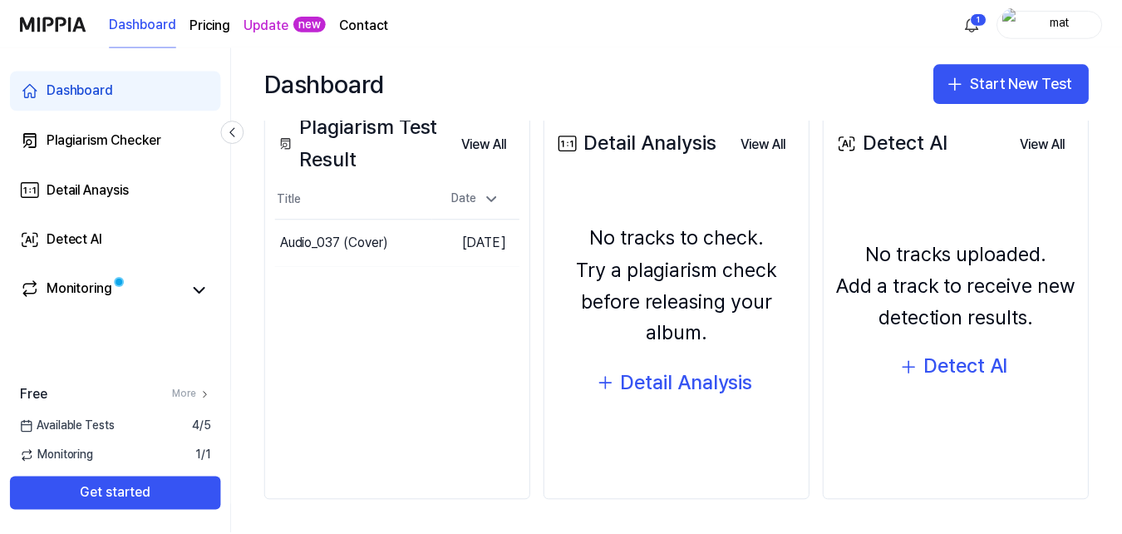
scroll to position [117, 0]
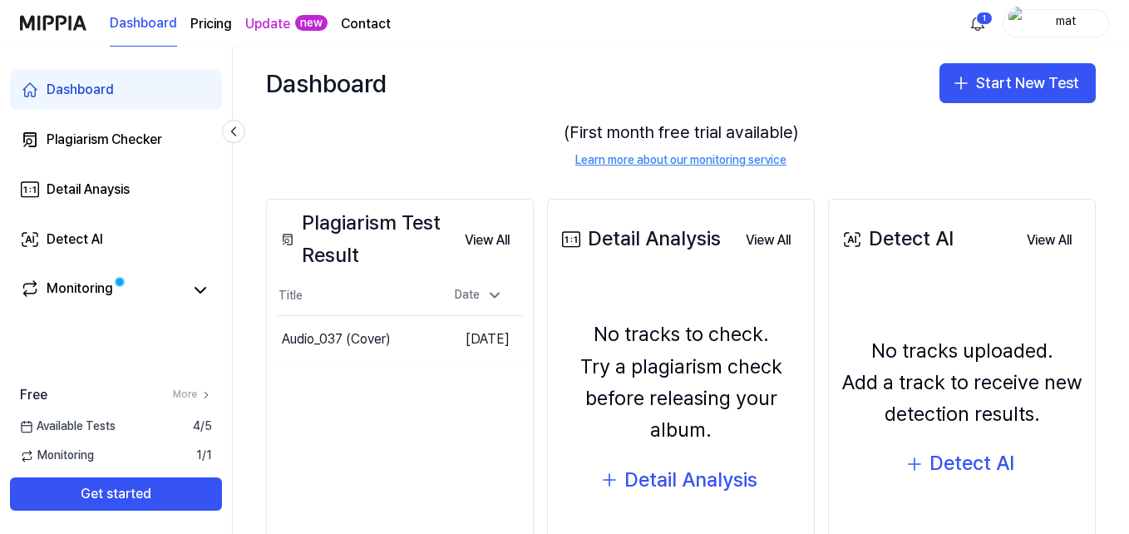
click at [423, 265] on div "Plagiarism Test Result" at bounding box center [364, 239] width 175 height 64
click at [490, 310] on th "Date" at bounding box center [479, 296] width 88 height 40
click at [491, 308] on div "Date" at bounding box center [478, 295] width 61 height 27
click at [90, 144] on div "Plagiarism Checker" at bounding box center [105, 140] width 116 height 20
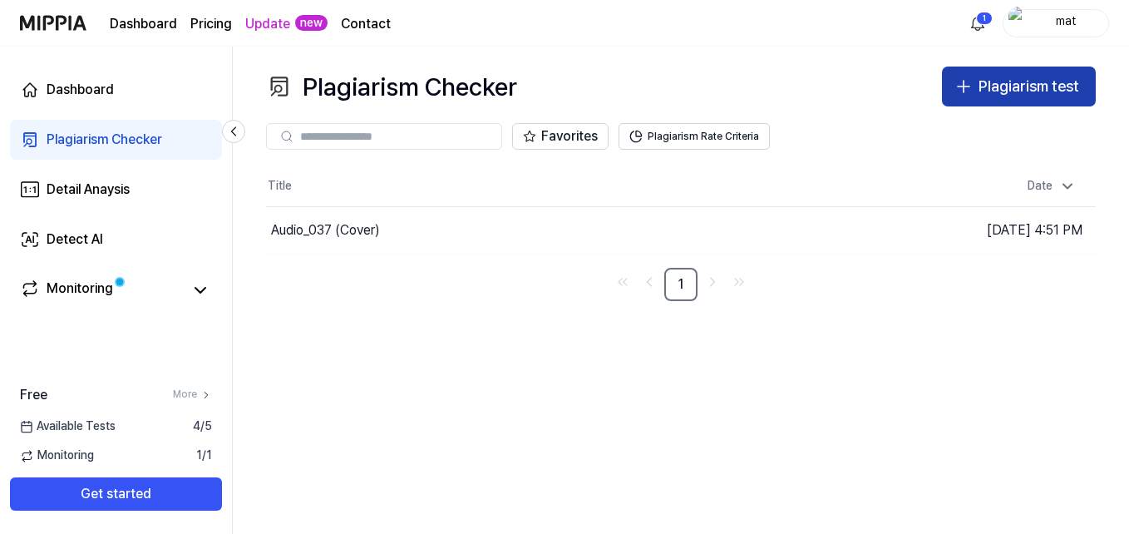
click at [985, 86] on div "Plagiarism test" at bounding box center [1028, 87] width 101 height 24
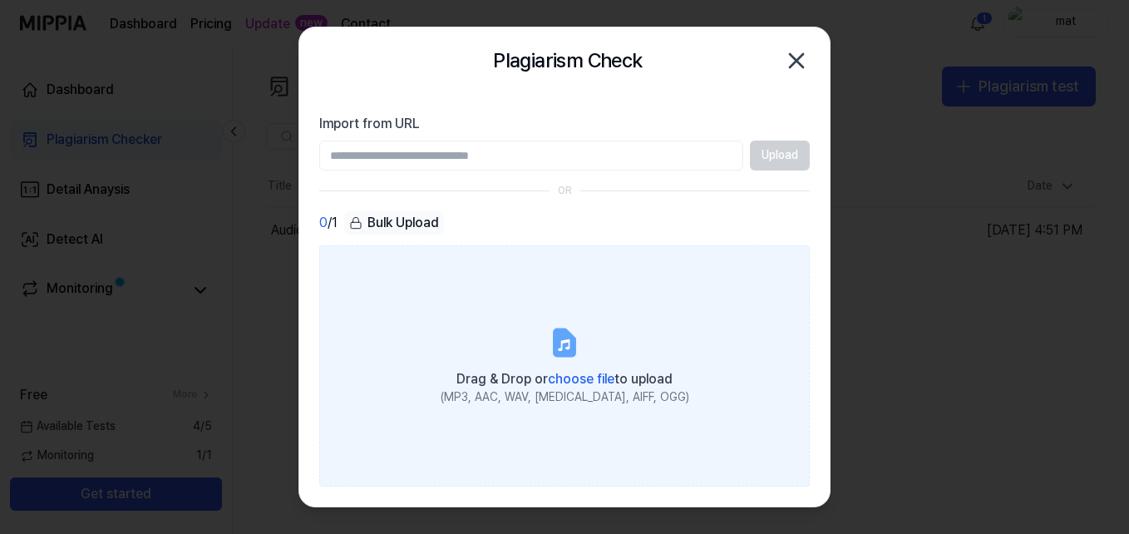
click at [579, 336] on icon at bounding box center [564, 342] width 33 height 33
click at [0, 0] on input "Drag & Drop or choose file to upload (MP3, AAC, WAV, FLAC, AIFF, OGG)" at bounding box center [0, 0] width 0 height 0
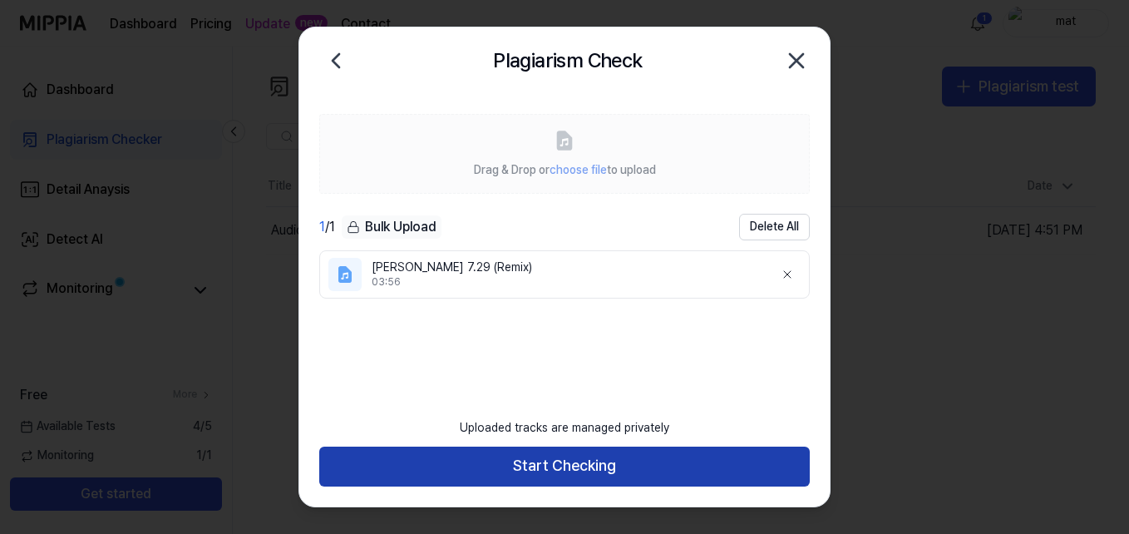
click at [683, 467] on button "Start Checking" at bounding box center [564, 466] width 490 height 40
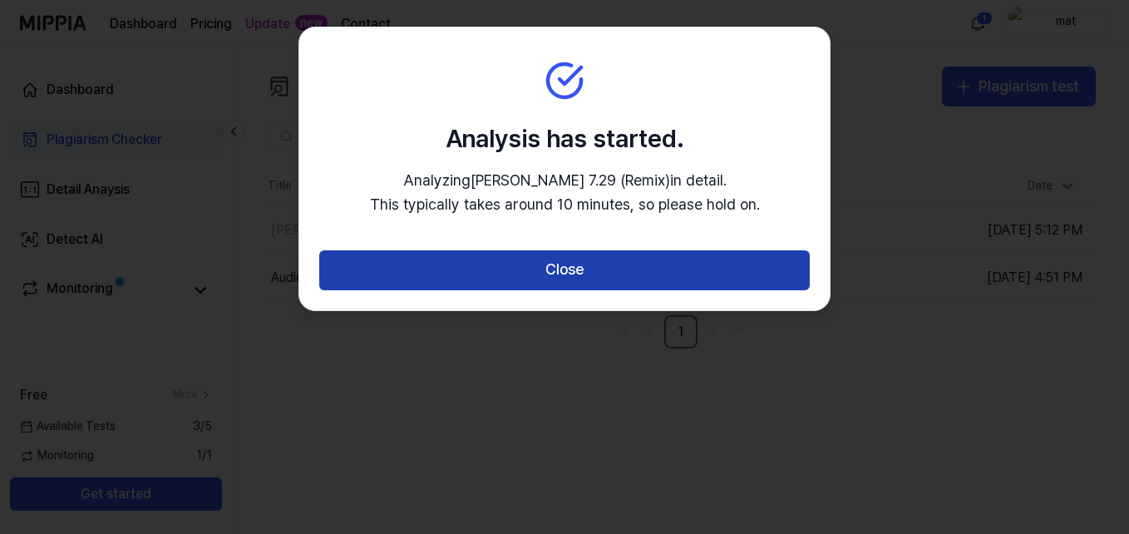
click at [646, 273] on button "Close" at bounding box center [564, 270] width 490 height 40
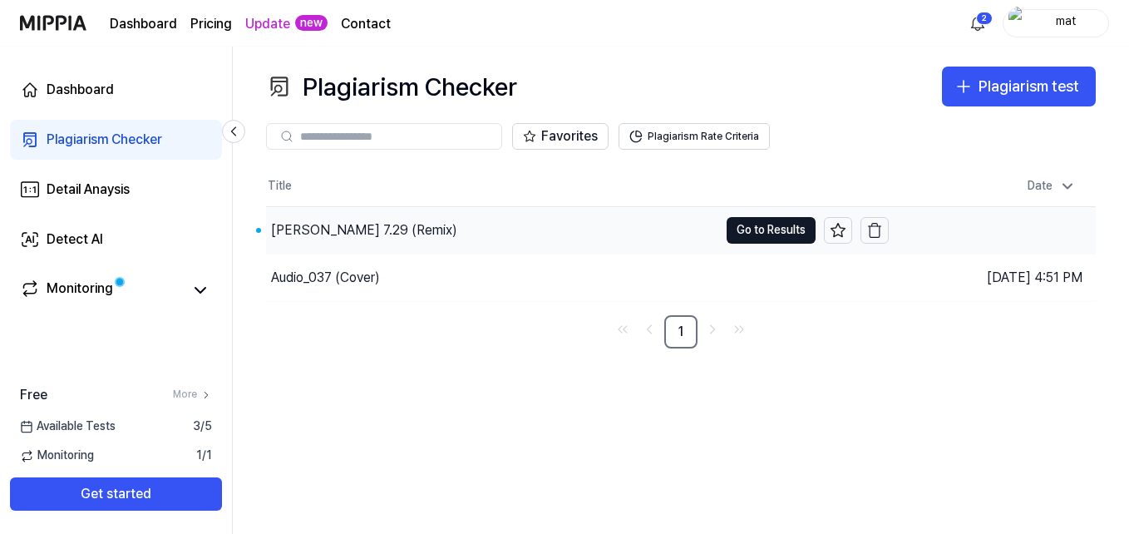
click at [504, 241] on div "[PERSON_NAME] 7.29 (Remix)" at bounding box center [492, 230] width 452 height 47
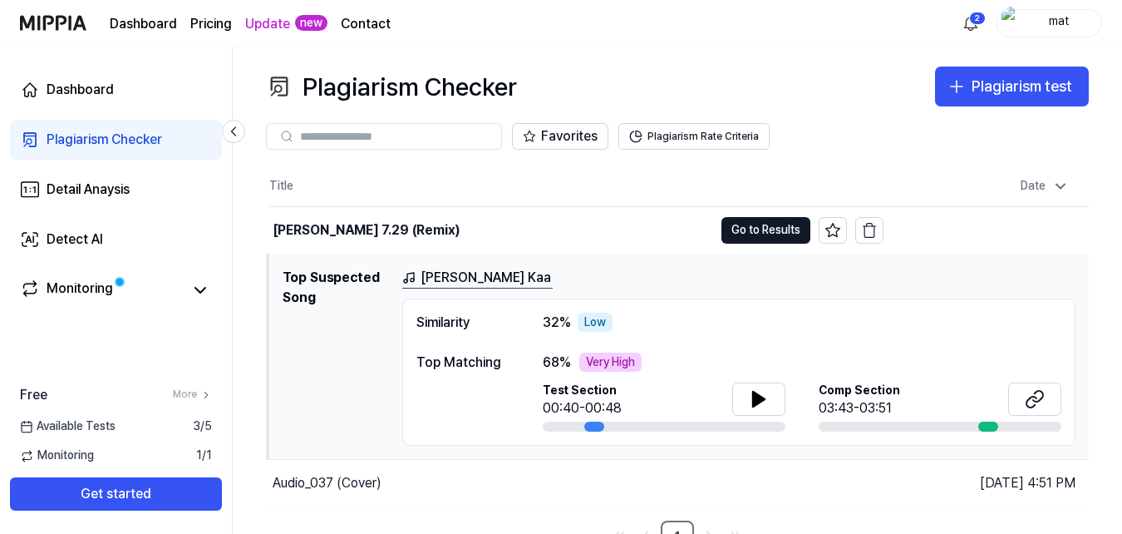
scroll to position [20, 0]
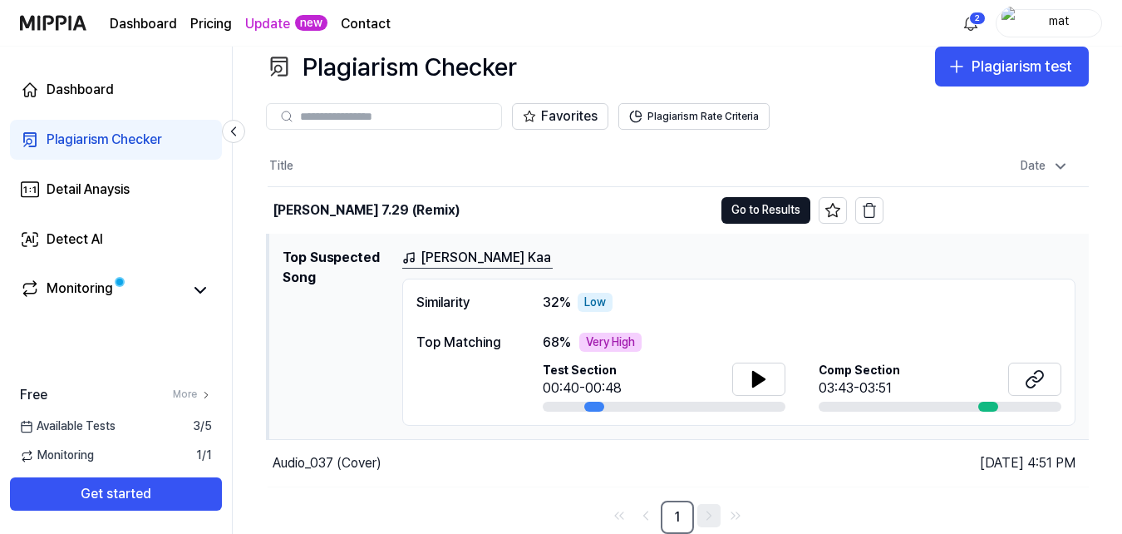
click at [709, 526] on link "Go to next page" at bounding box center [708, 515] width 23 height 23
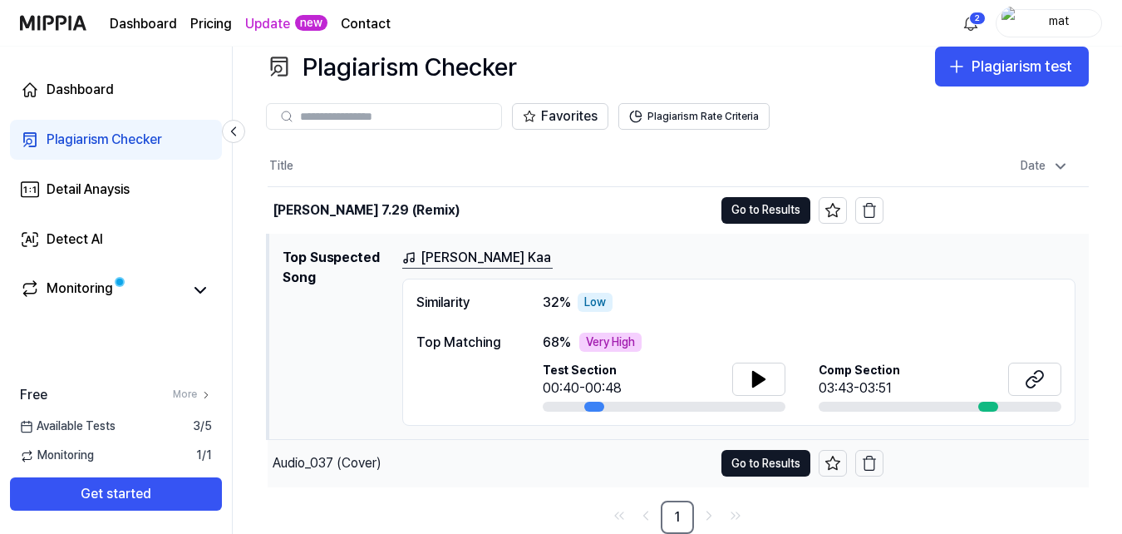
drag, startPoint x: 735, startPoint y: 474, endPoint x: 566, endPoint y: 457, distance: 170.3
click at [566, 457] on td "Audio_037 (Cover) Go to Results" at bounding box center [576, 463] width 616 height 47
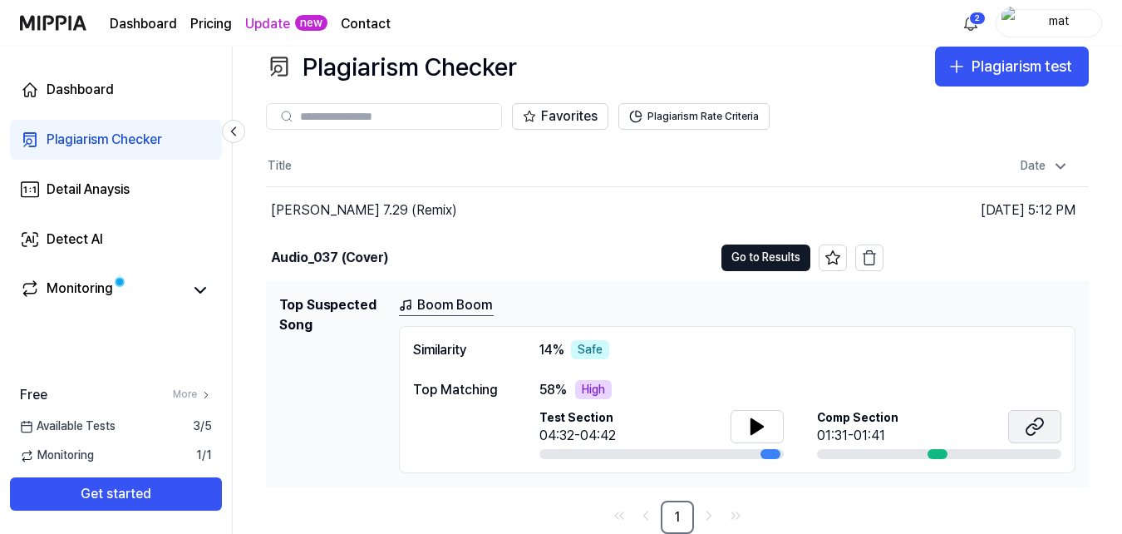
click at [1021, 432] on button at bounding box center [1034, 426] width 53 height 33
click at [756, 432] on icon at bounding box center [757, 426] width 20 height 20
click at [753, 430] on icon at bounding box center [753, 425] width 3 height 13
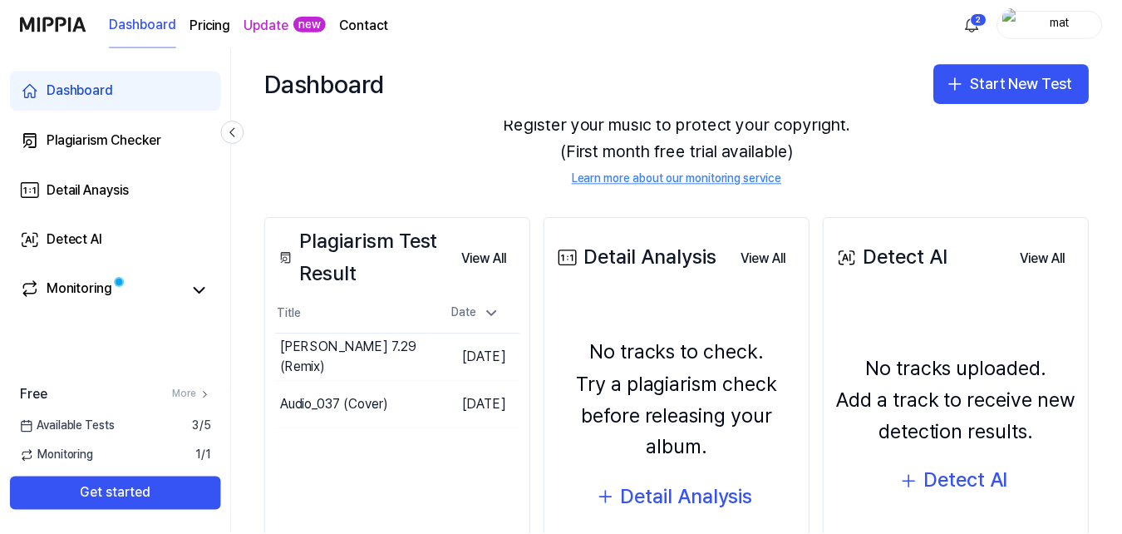
scroll to position [196, 0]
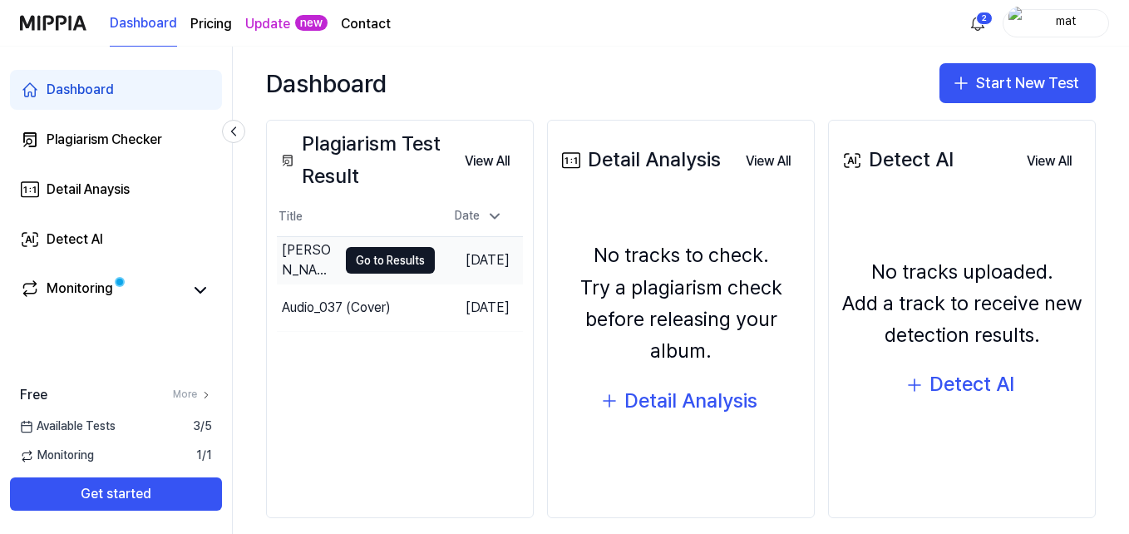
drag, startPoint x: 321, startPoint y: 264, endPoint x: 304, endPoint y: 262, distance: 16.8
click at [304, 262] on div "[PERSON_NAME] 7.29 (Remix)" at bounding box center [310, 260] width 56 height 40
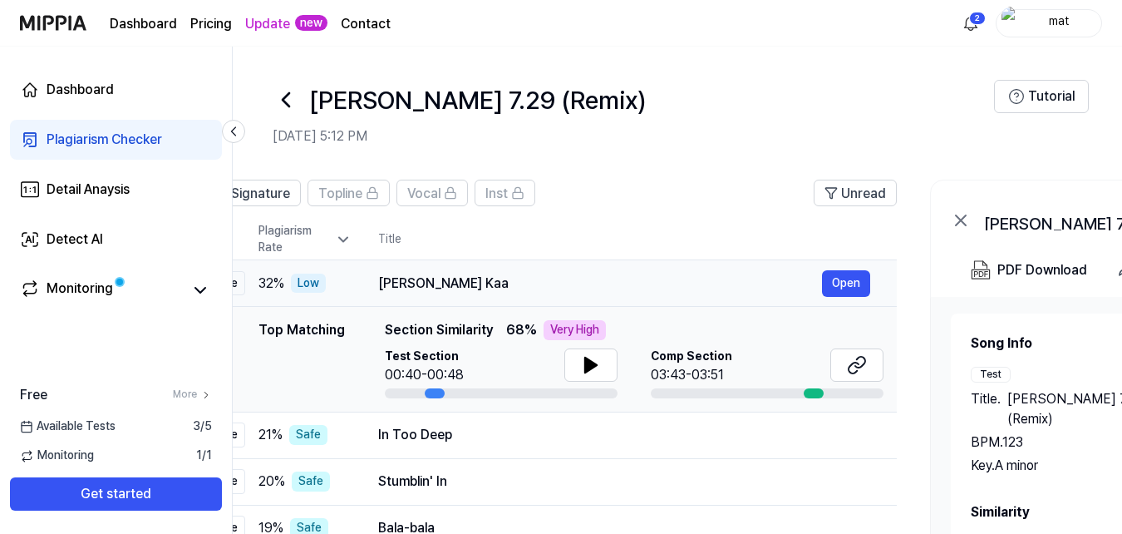
scroll to position [0, 100]
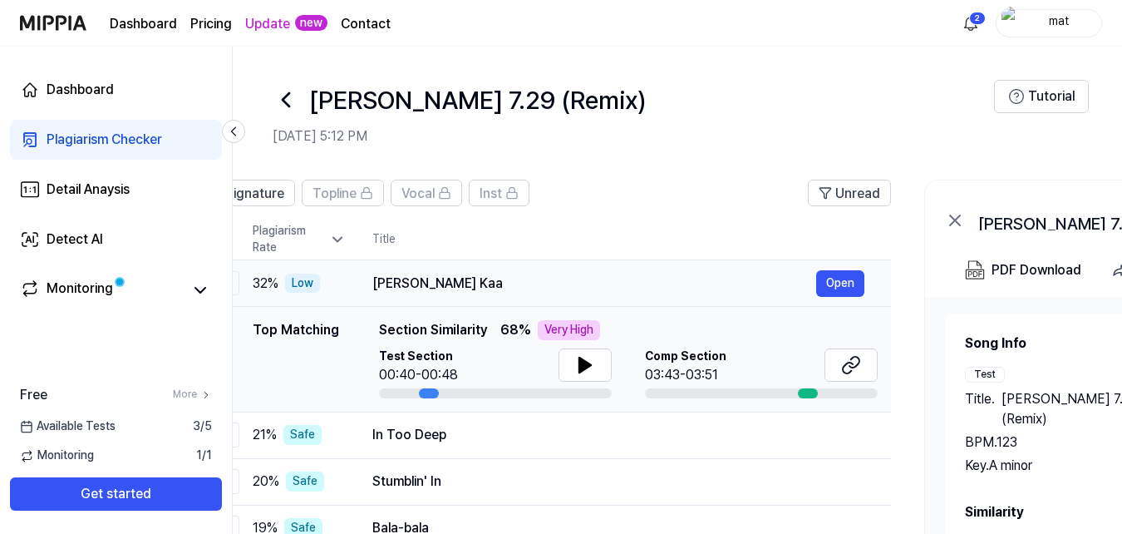
drag, startPoint x: 601, startPoint y: 284, endPoint x: 501, endPoint y: 278, distance: 99.9
click at [501, 278] on div "[PERSON_NAME] Kaa" at bounding box center [594, 283] width 444 height 20
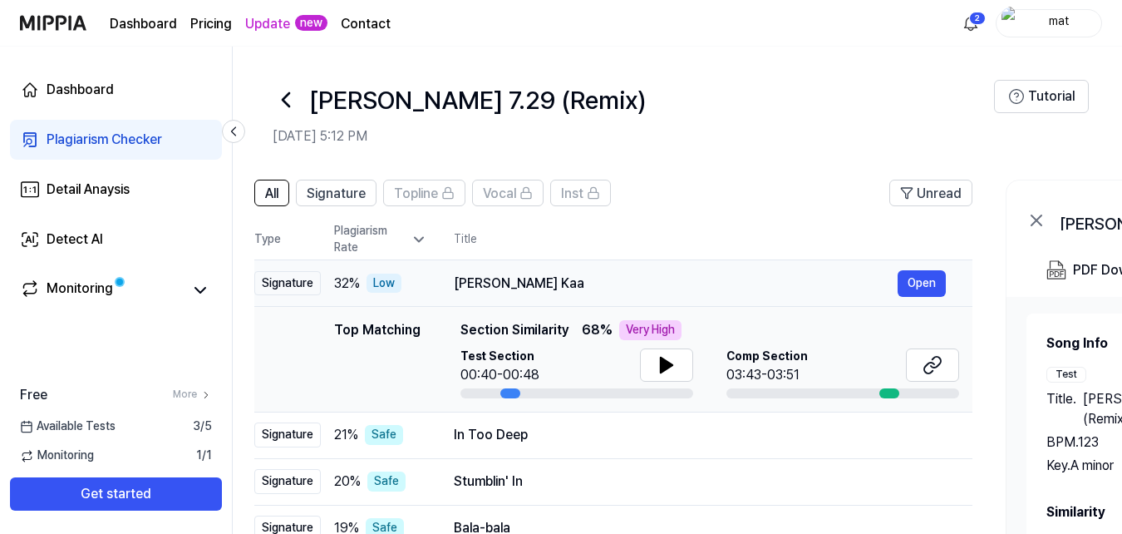
scroll to position [0, 0]
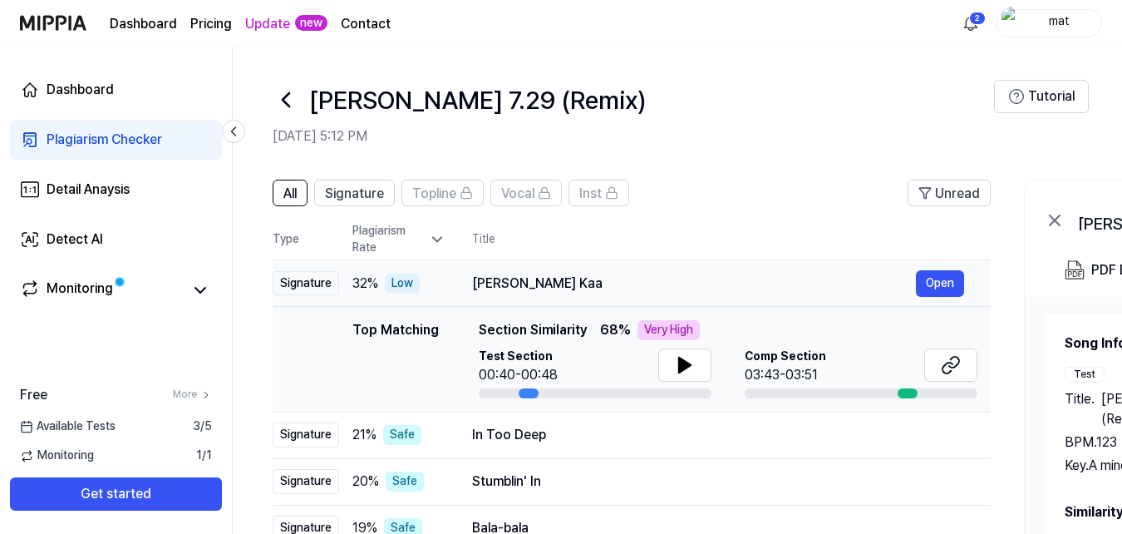
drag, startPoint x: 371, startPoint y: 283, endPoint x: 497, endPoint y: 278, distance: 126.4
click at [497, 278] on td "Mere Beekhanji Kaa Open" at bounding box center [717, 283] width 545 height 47
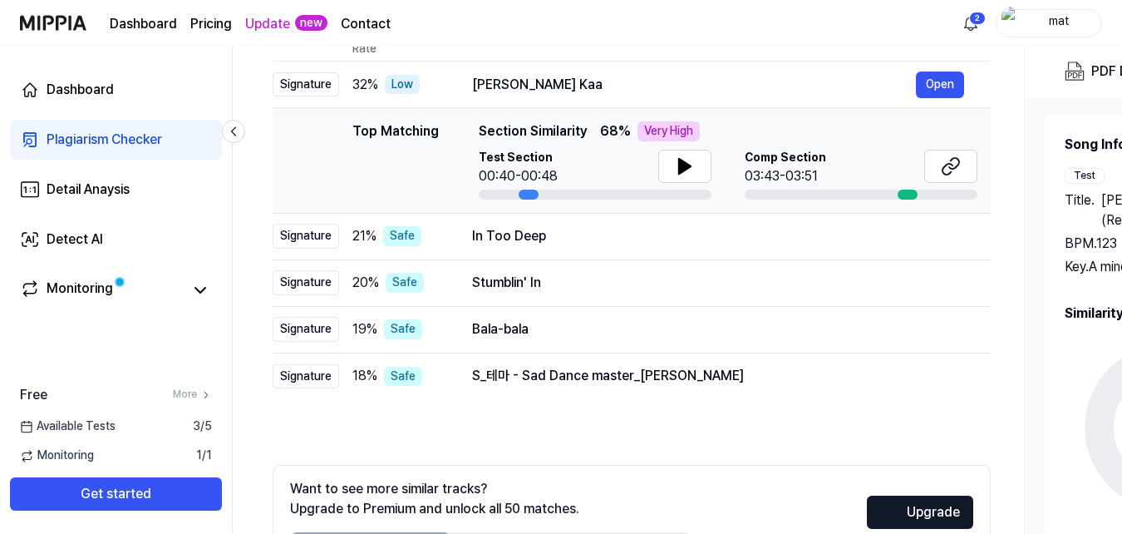
scroll to position [190, 0]
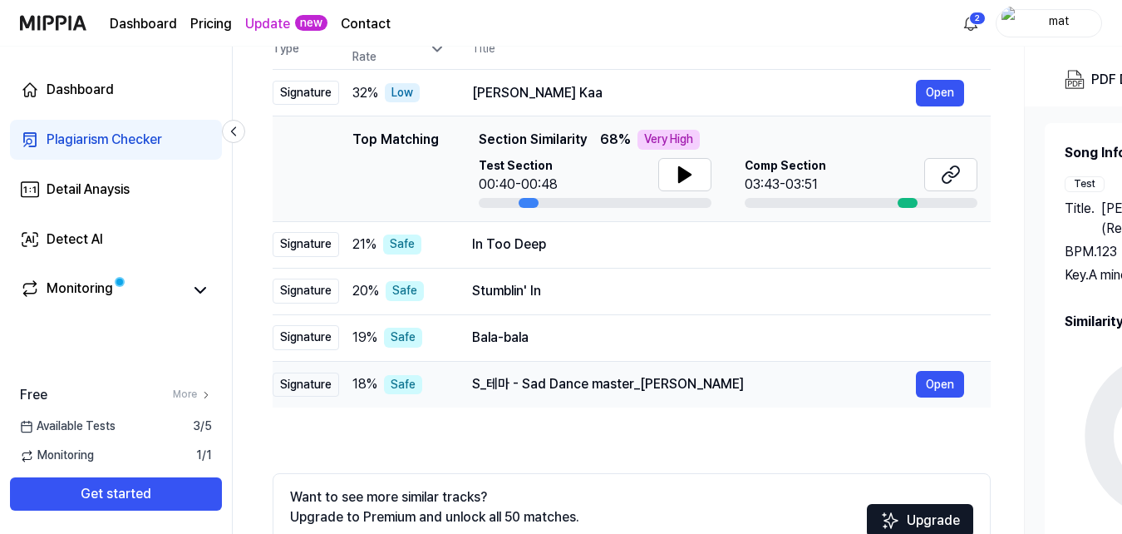
click at [472, 381] on div "S_테마 - Sad Dance master_[PERSON_NAME]" at bounding box center [694, 384] width 444 height 20
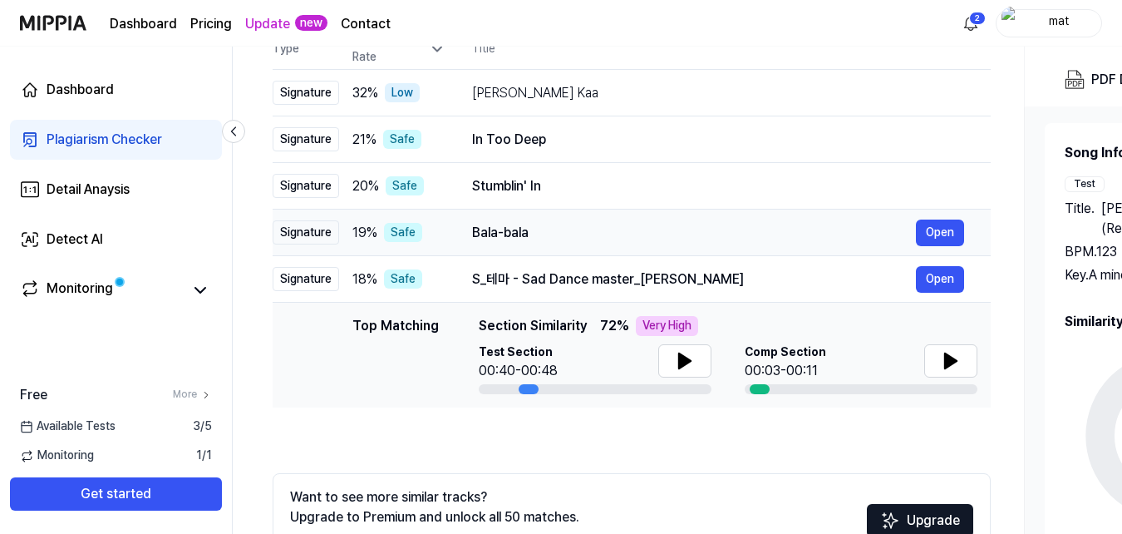
click at [529, 239] on div "Bala-bala" at bounding box center [694, 233] width 444 height 20
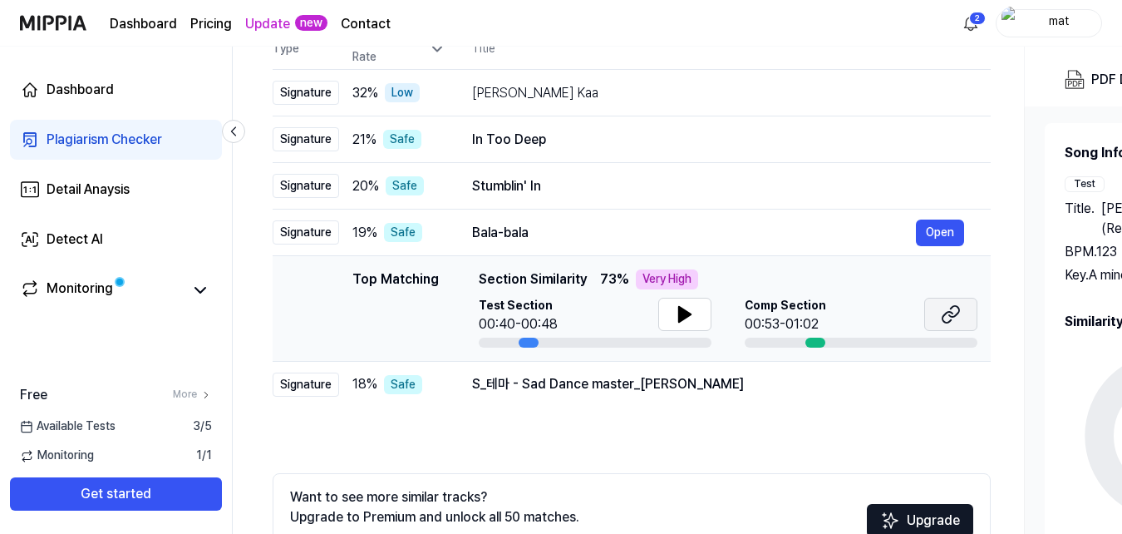
click at [941, 320] on icon at bounding box center [951, 314] width 20 height 20
click at [775, 183] on div "Stumblin' In" at bounding box center [694, 186] width 444 height 20
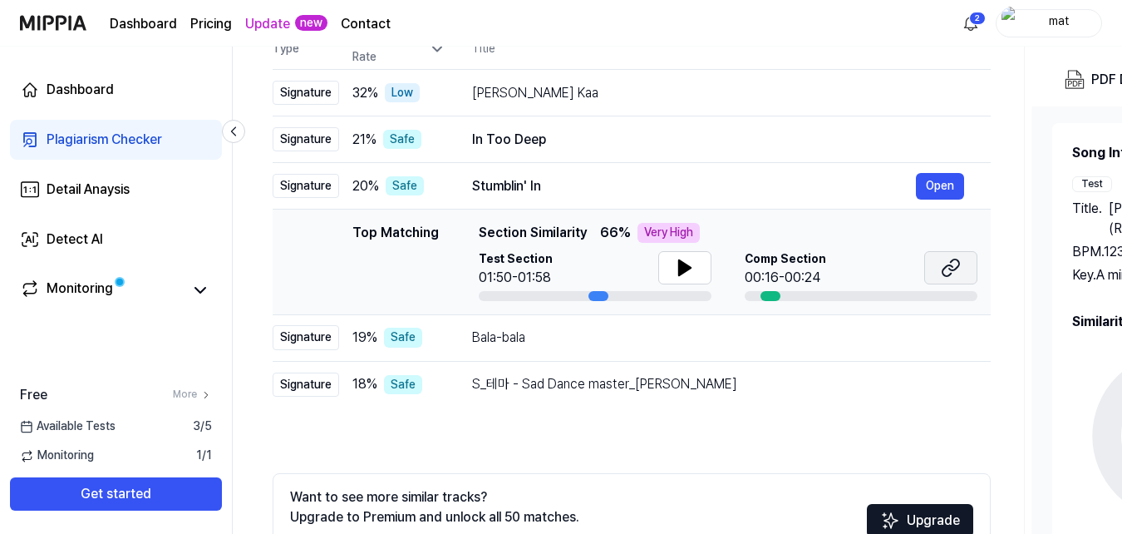
click at [963, 280] on button at bounding box center [950, 267] width 53 height 33
click at [745, 111] on td "Mere Beekhanji Kaa Open" at bounding box center [717, 93] width 545 height 47
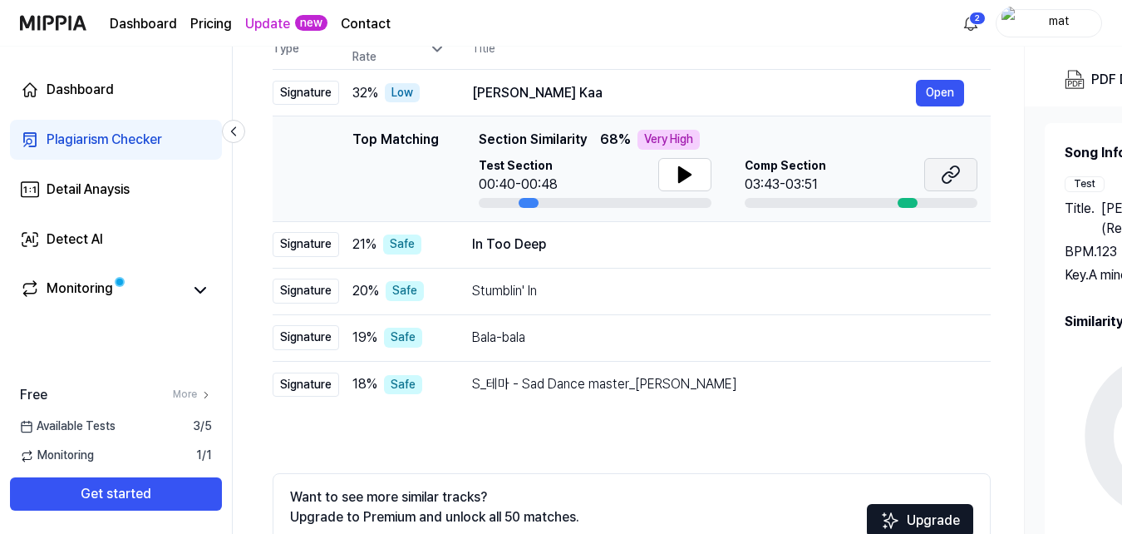
click at [943, 168] on icon at bounding box center [951, 175] width 20 height 20
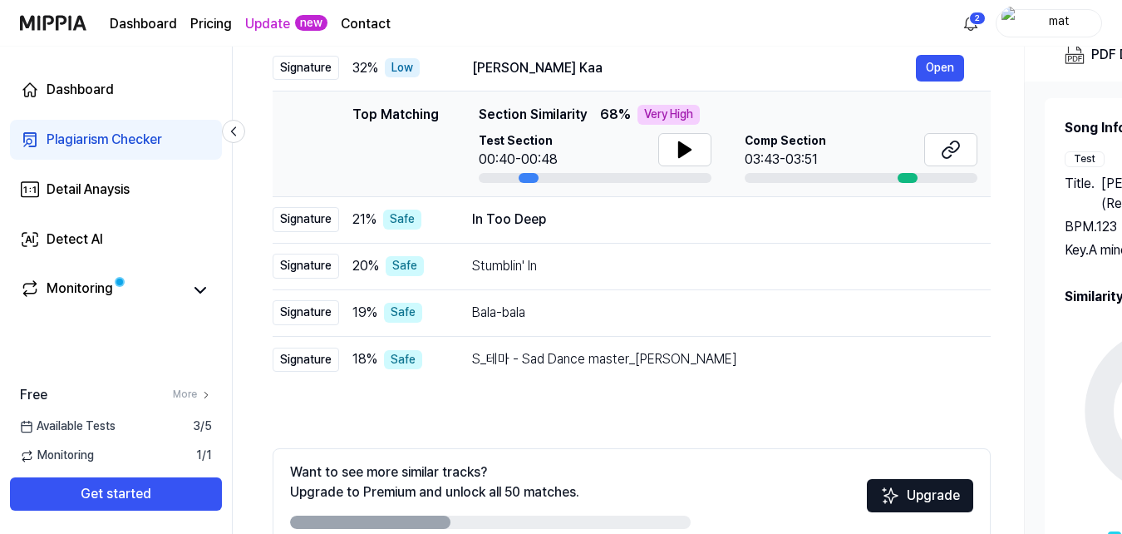
scroll to position [304, 0]
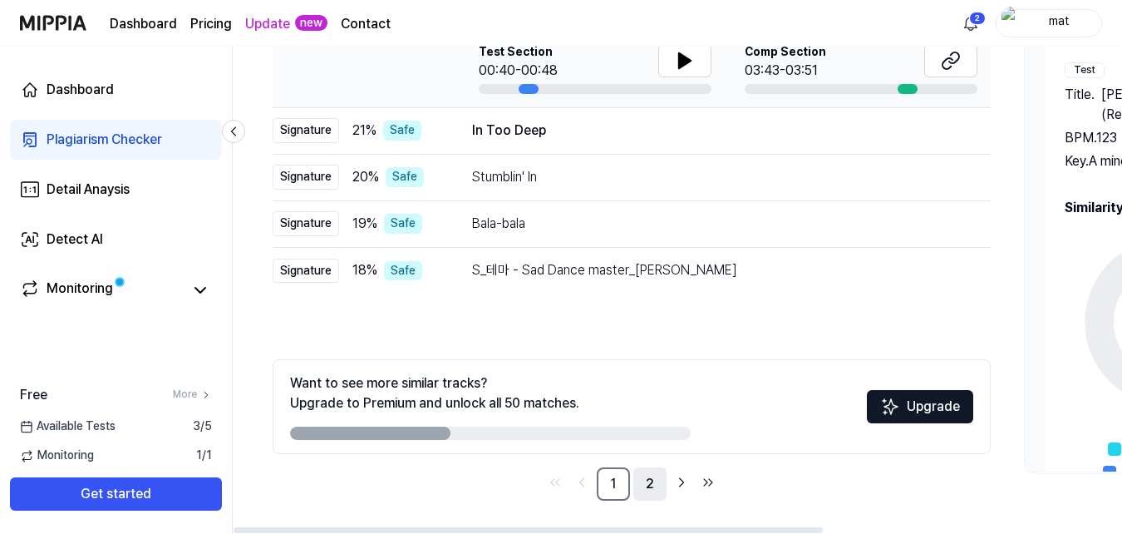
click at [645, 489] on link "2" at bounding box center [649, 483] width 33 height 33
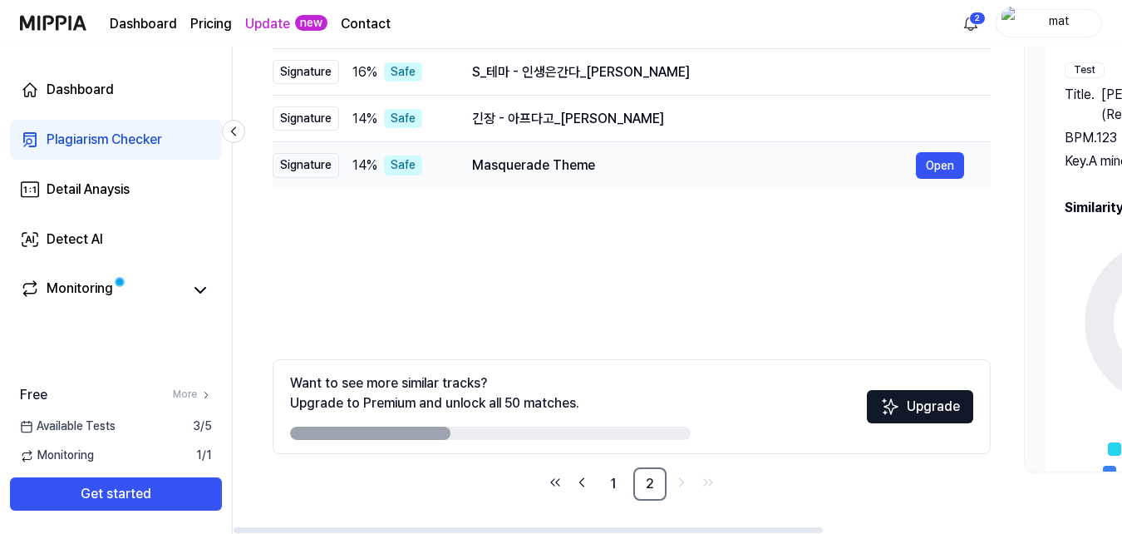
click at [645, 160] on div "Masquerade Theme" at bounding box center [694, 165] width 444 height 20
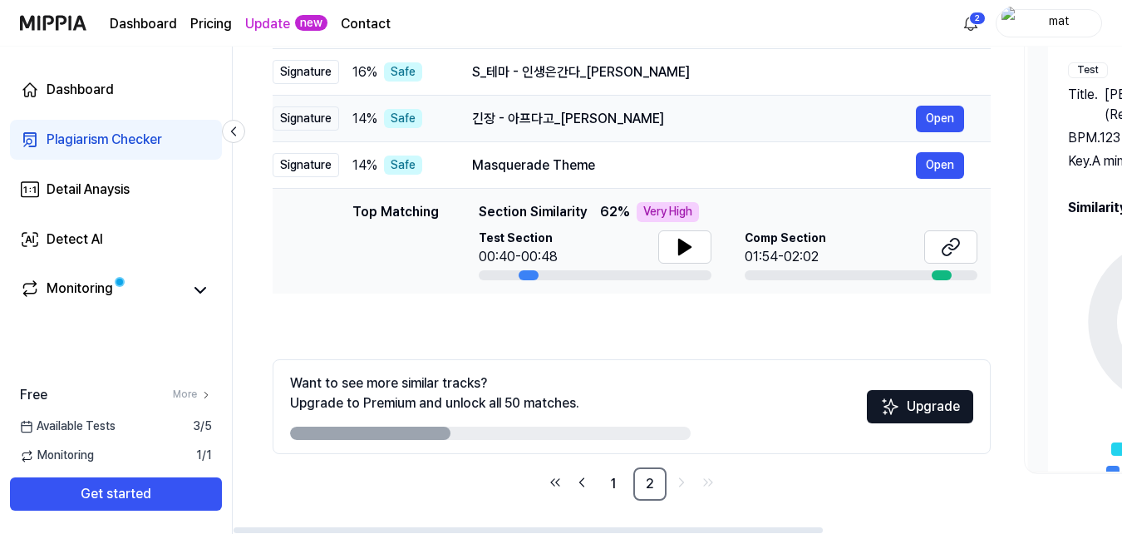
click at [624, 125] on div "긴장 - 아프다고_[PERSON_NAME]" at bounding box center [694, 119] width 444 height 20
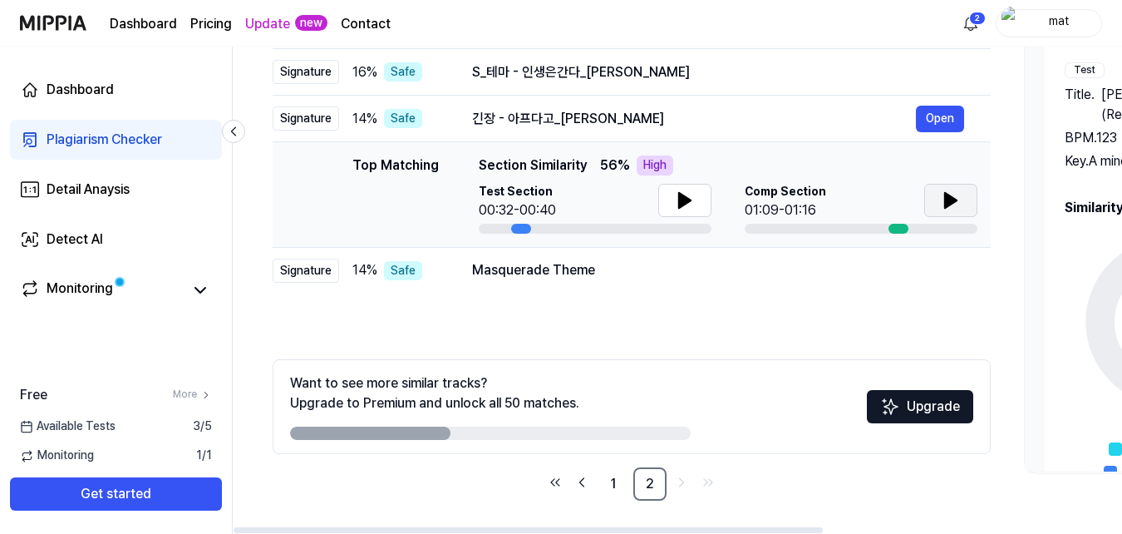
click at [940, 203] on button at bounding box center [950, 200] width 53 height 33
click at [683, 109] on div "긴장 - 아프다고_[PERSON_NAME]" at bounding box center [694, 119] width 444 height 20
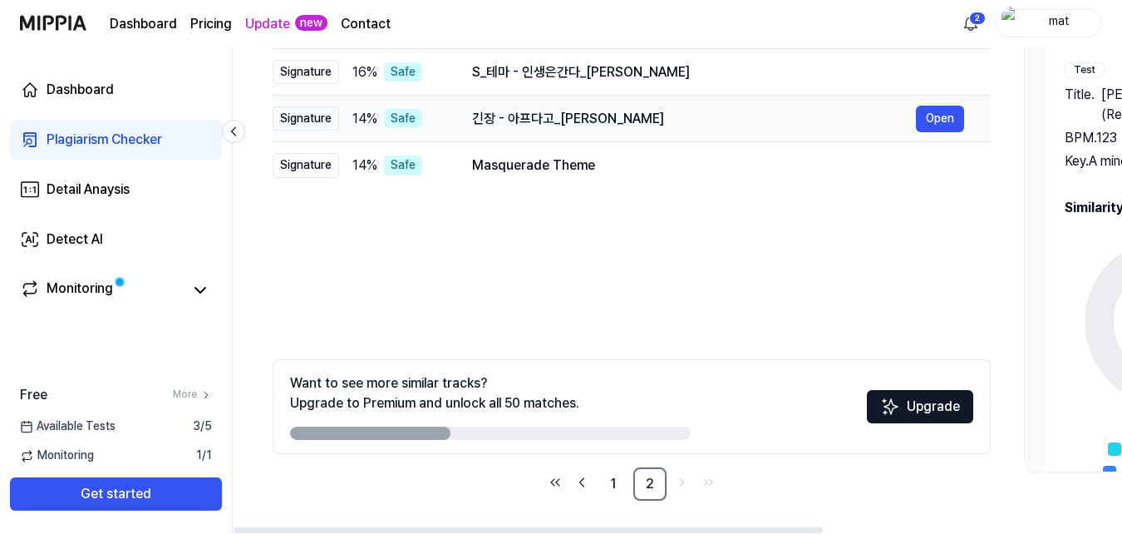
click at [683, 109] on div "긴장 - 아프다고_[PERSON_NAME]" at bounding box center [694, 119] width 444 height 20
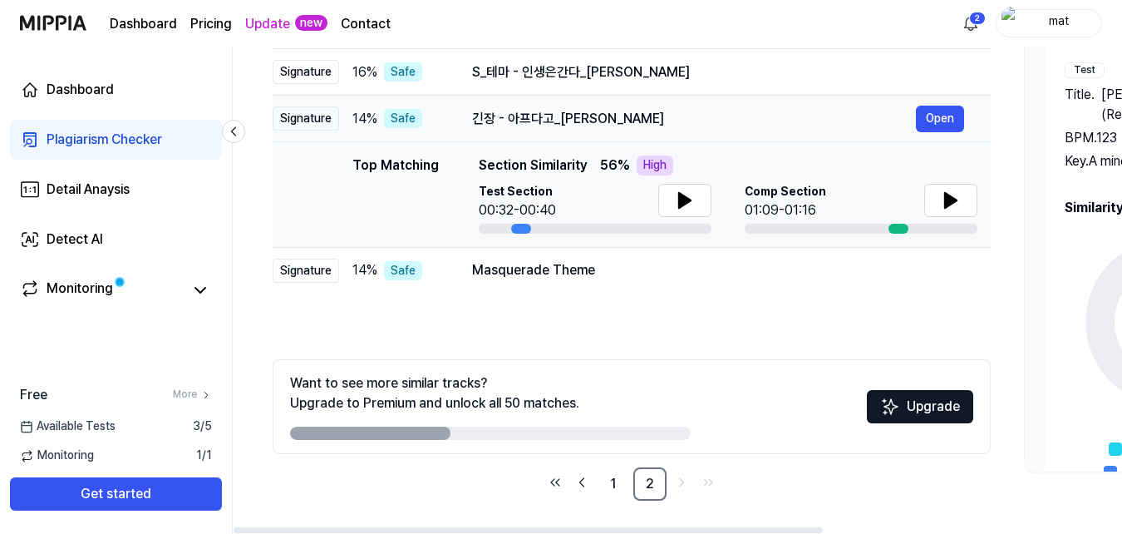
click at [683, 109] on div "긴장 - 아프다고_[PERSON_NAME]" at bounding box center [694, 119] width 444 height 20
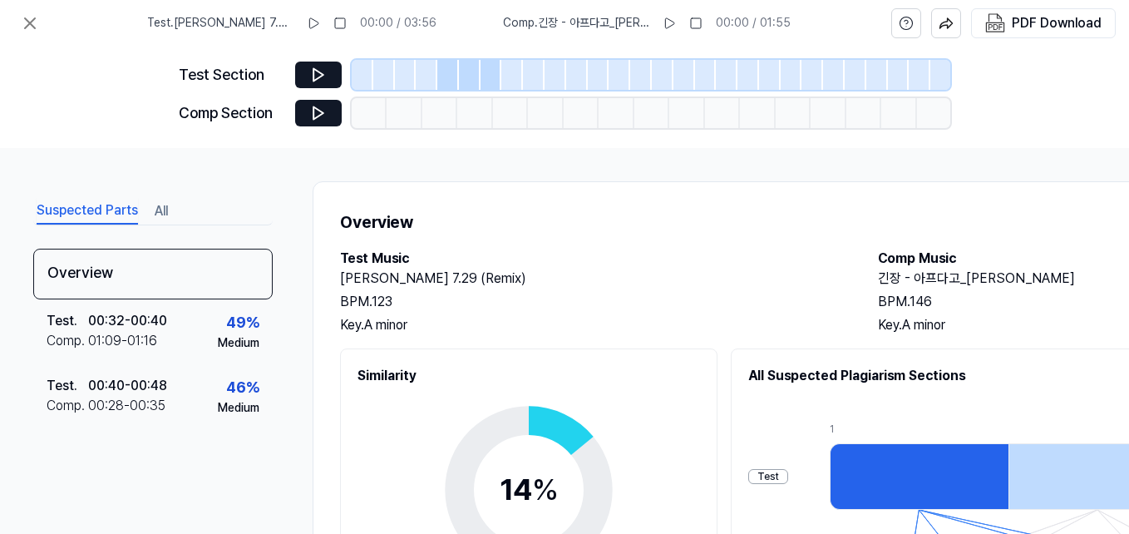
click at [504, 80] on div at bounding box center [512, 75] width 22 height 30
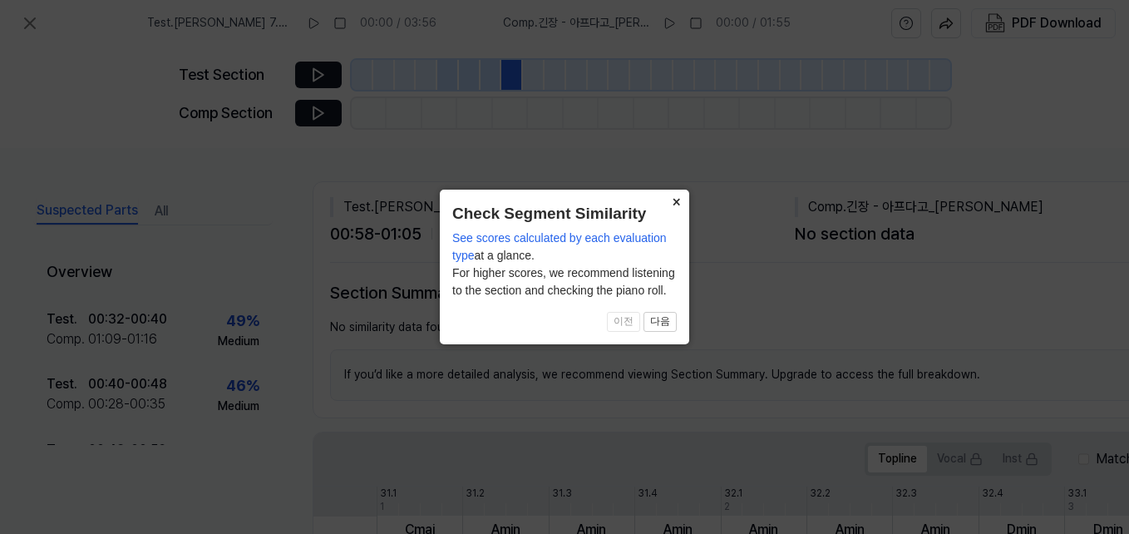
click at [675, 204] on button "×" at bounding box center [675, 200] width 27 height 23
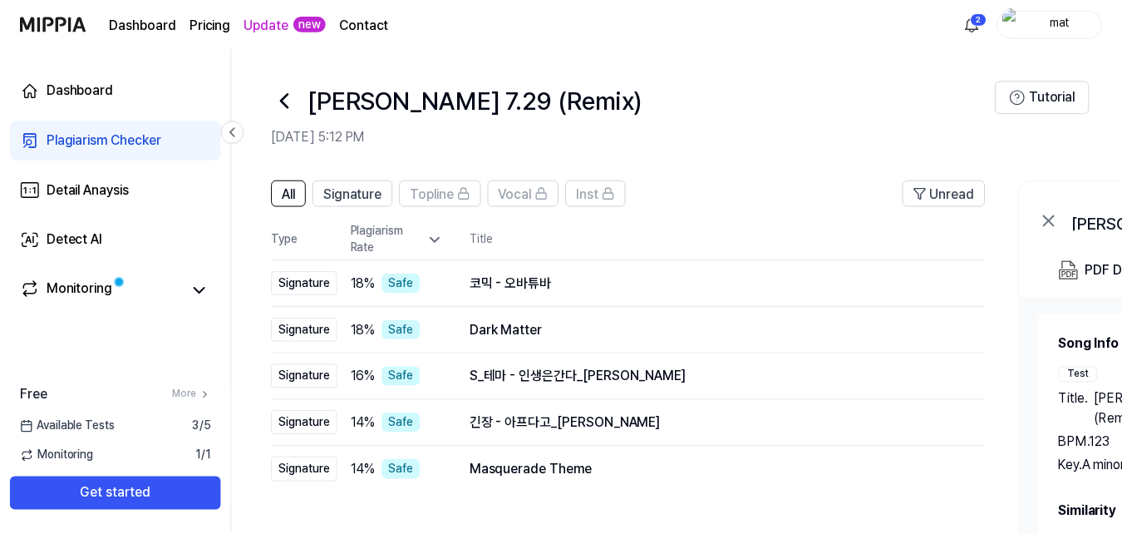
scroll to position [304, 0]
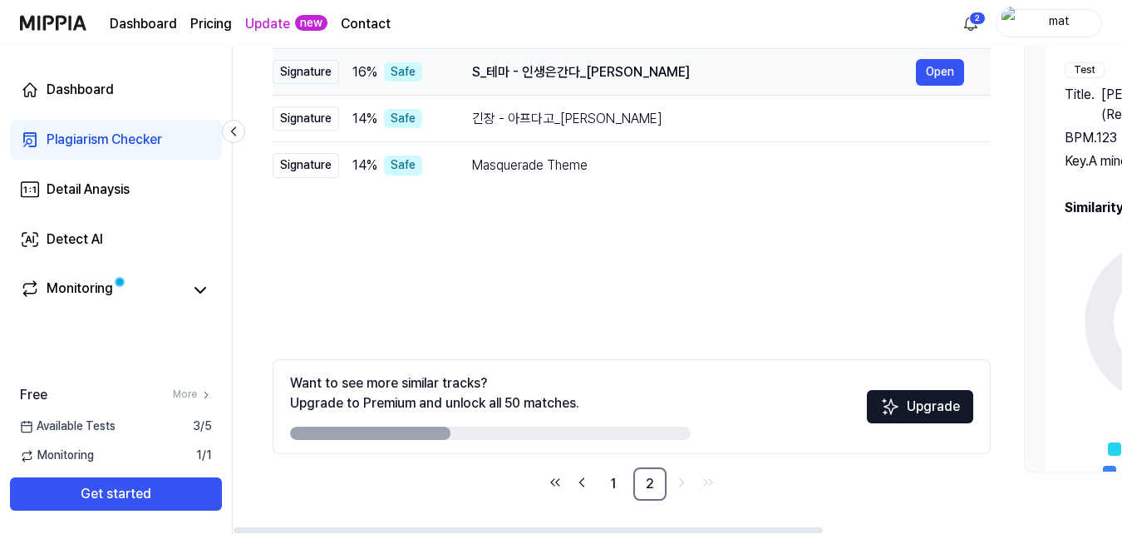
click at [493, 75] on div "S_테마 - 인생은간다_[PERSON_NAME]" at bounding box center [694, 72] width 444 height 20
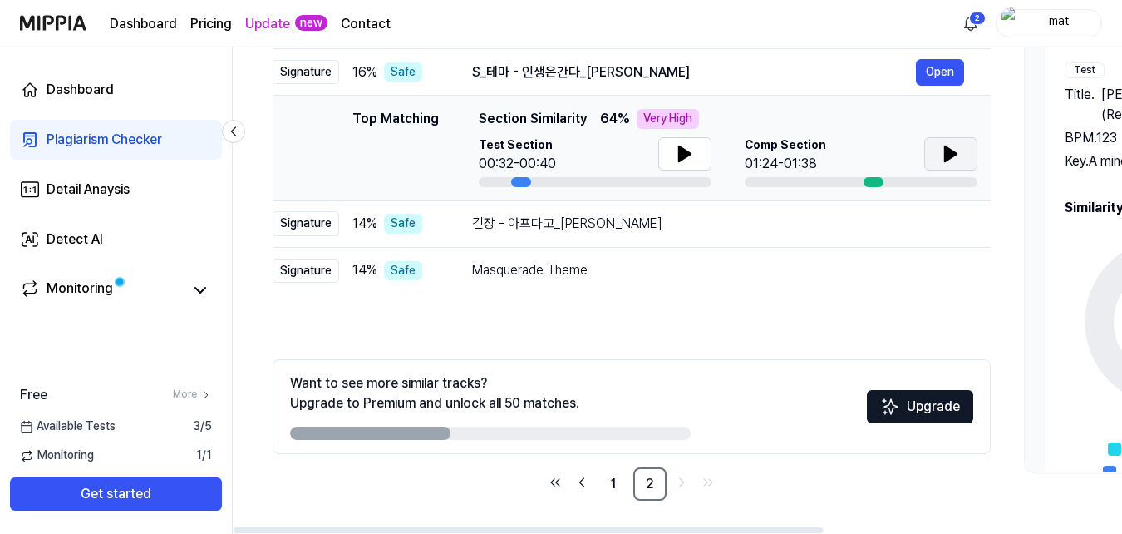
click at [945, 153] on icon at bounding box center [951, 153] width 12 height 15
click at [810, 242] on td "긴장 - 아프다고_김정민 Open" at bounding box center [717, 223] width 545 height 47
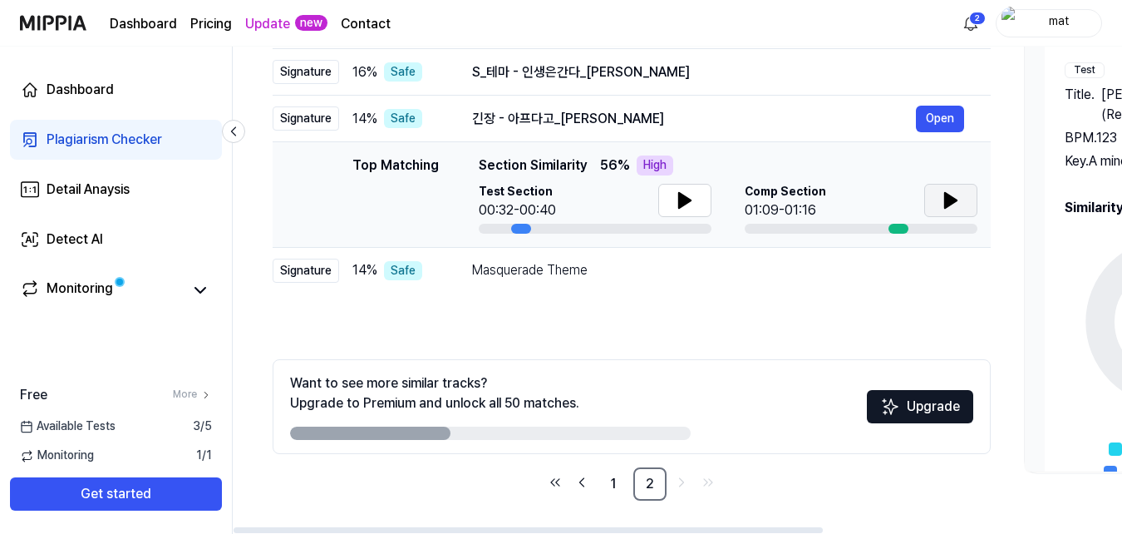
click at [934, 189] on button at bounding box center [950, 200] width 53 height 33
click at [807, 84] on div "S_테마 - 인생은간다_김정민 Open" at bounding box center [718, 72] width 492 height 27
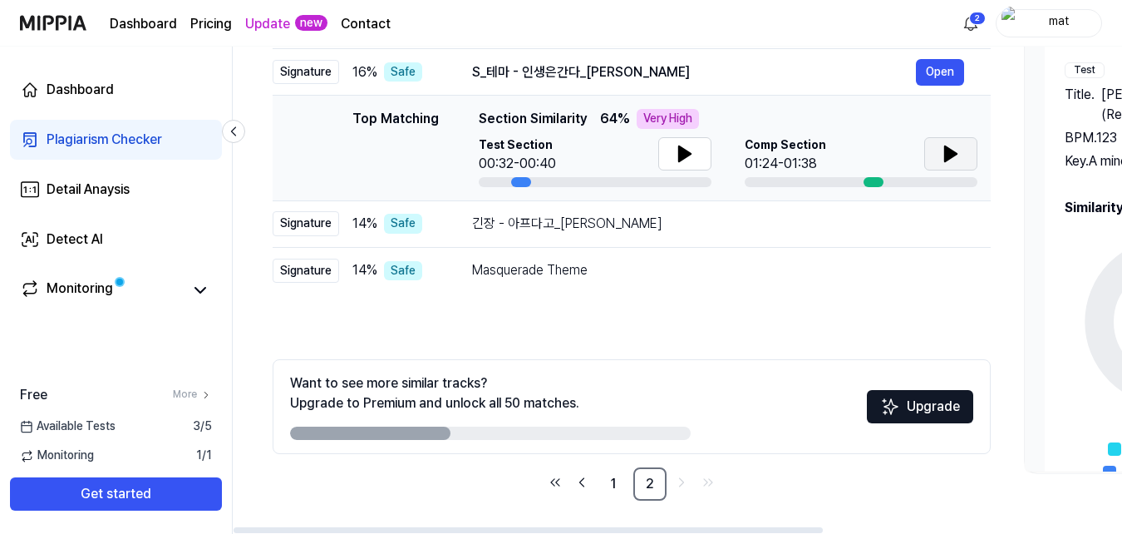
click at [940, 145] on button at bounding box center [950, 153] width 53 height 33
click at [755, 280] on div "Masquerade Theme" at bounding box center [694, 270] width 444 height 20
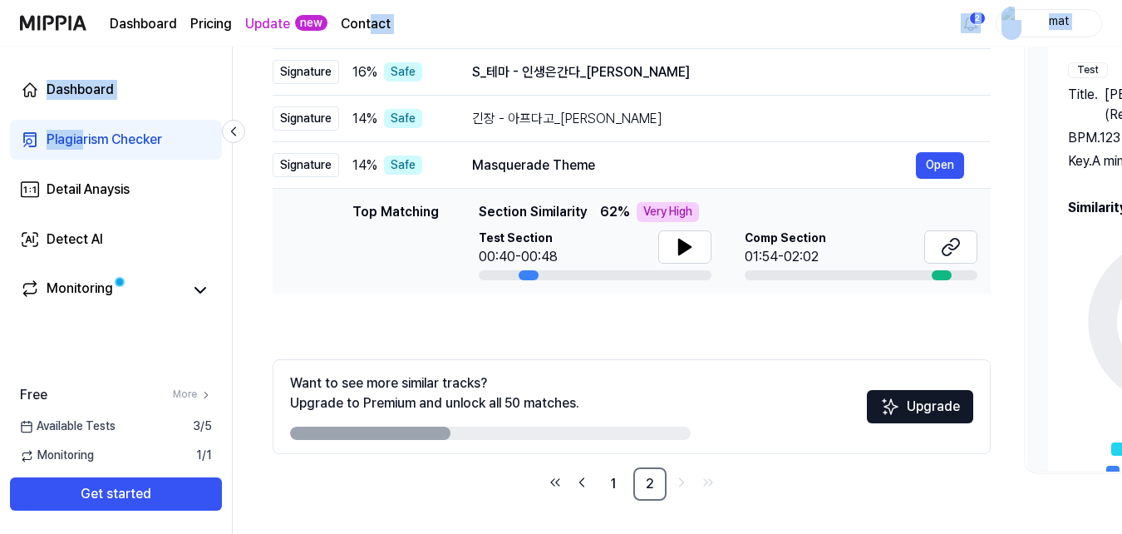
drag, startPoint x: 371, startPoint y: 36, endPoint x: 67, endPoint y: 148, distance: 324.2
click at [68, 154] on link "Plagiarism Checker" at bounding box center [116, 140] width 212 height 40
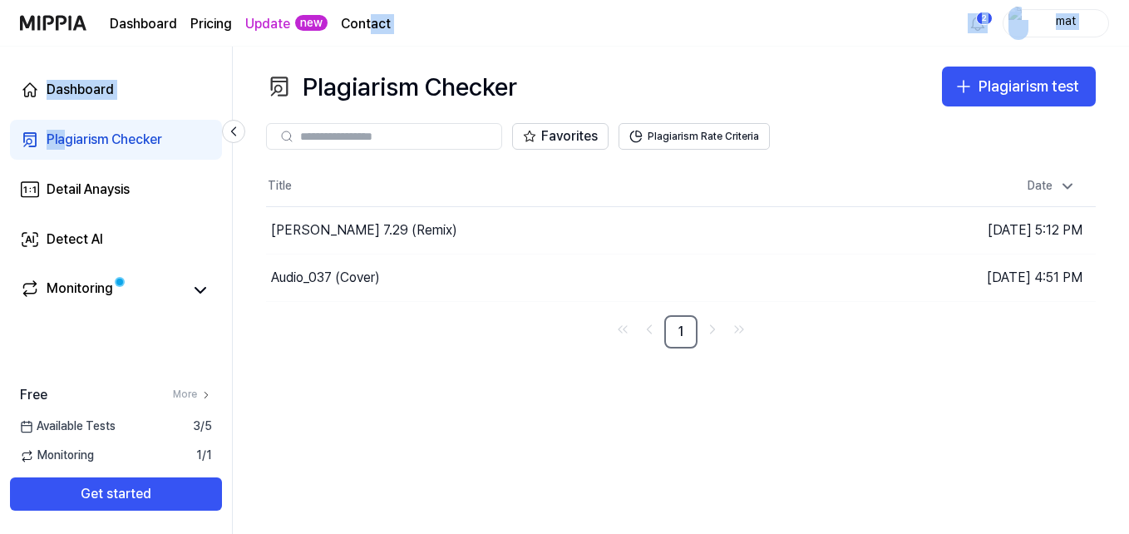
click at [68, 150] on link "Plagiarism Checker" at bounding box center [116, 140] width 212 height 40
click at [91, 140] on div "Plagiarism Checker" at bounding box center [105, 140] width 116 height 20
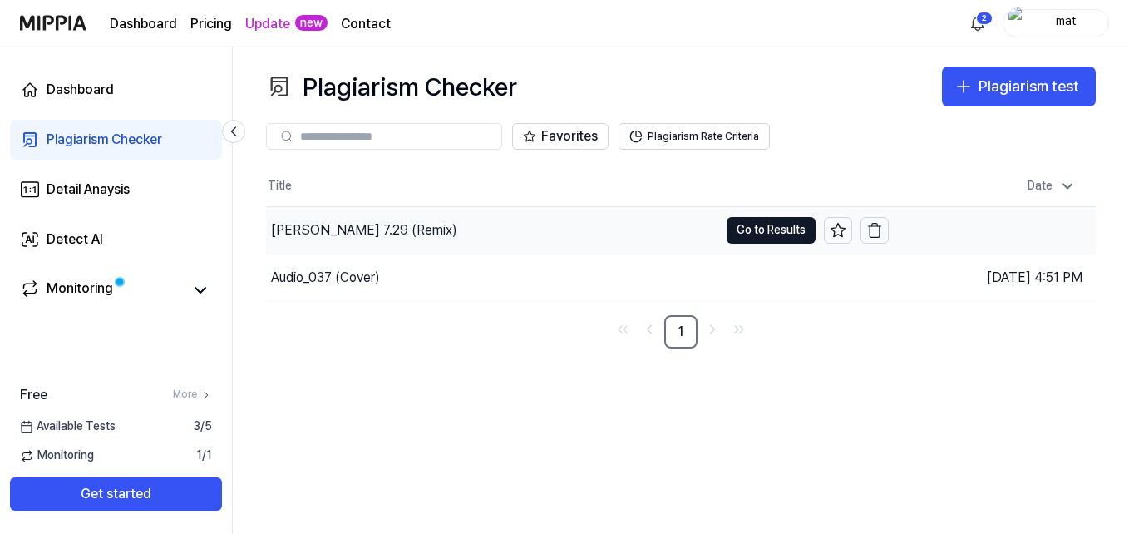
click at [553, 233] on div "[PERSON_NAME] 7.29 (Remix)" at bounding box center [492, 230] width 452 height 47
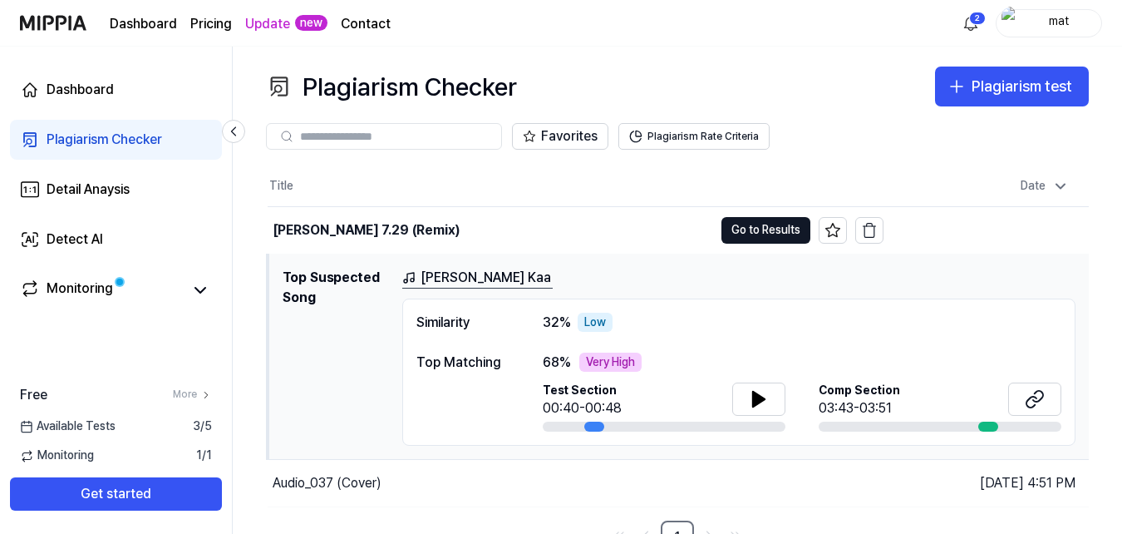
scroll to position [20, 0]
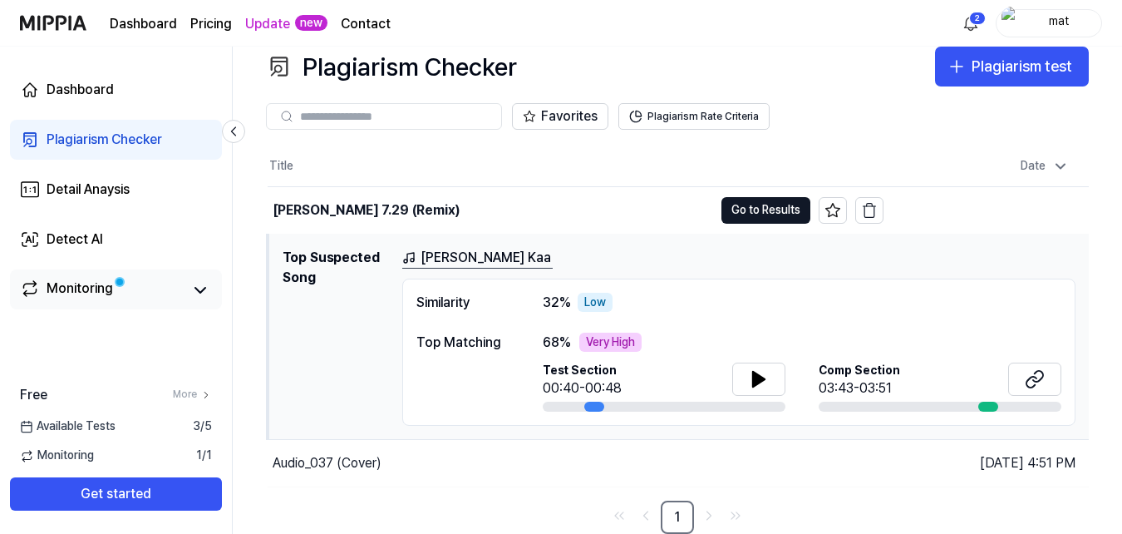
click at [116, 278] on span at bounding box center [119, 282] width 14 height 14
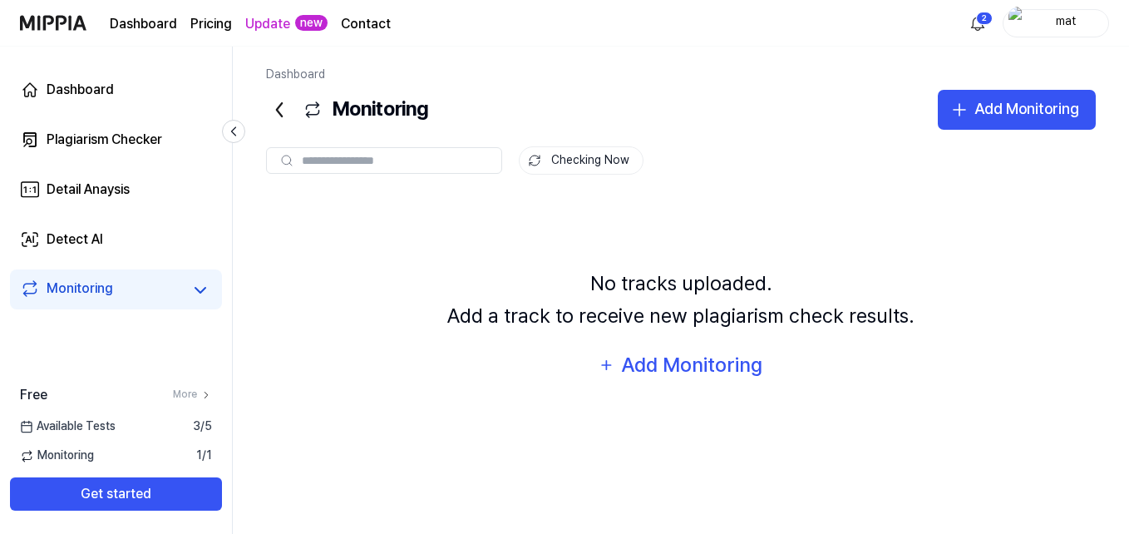
click at [388, 148] on div at bounding box center [384, 160] width 236 height 27
click at [140, 152] on link "Plagiarism Checker" at bounding box center [116, 140] width 212 height 40
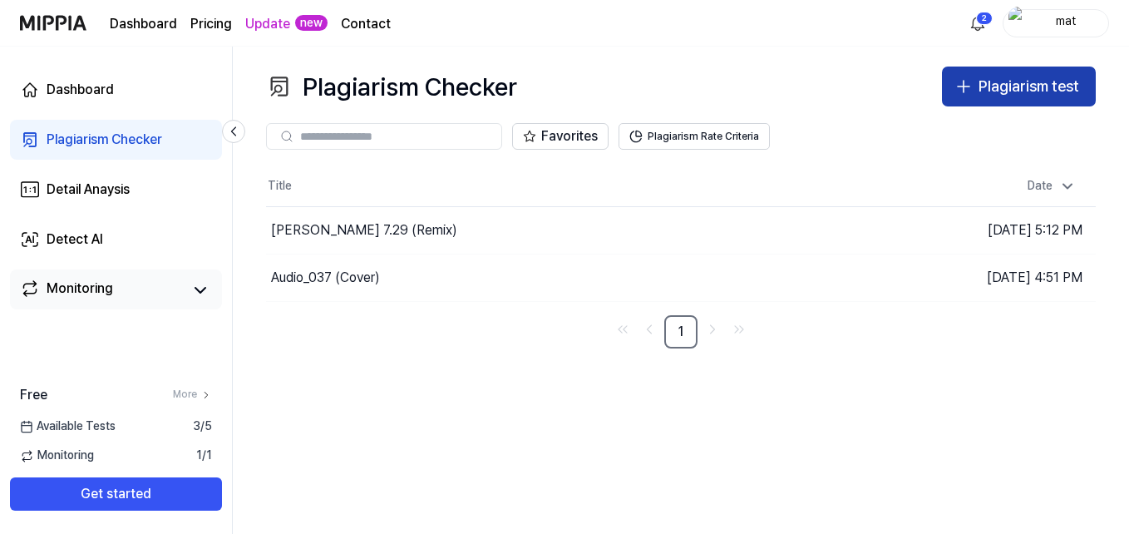
click at [981, 101] on button "Plagiarism test" at bounding box center [1019, 86] width 154 height 40
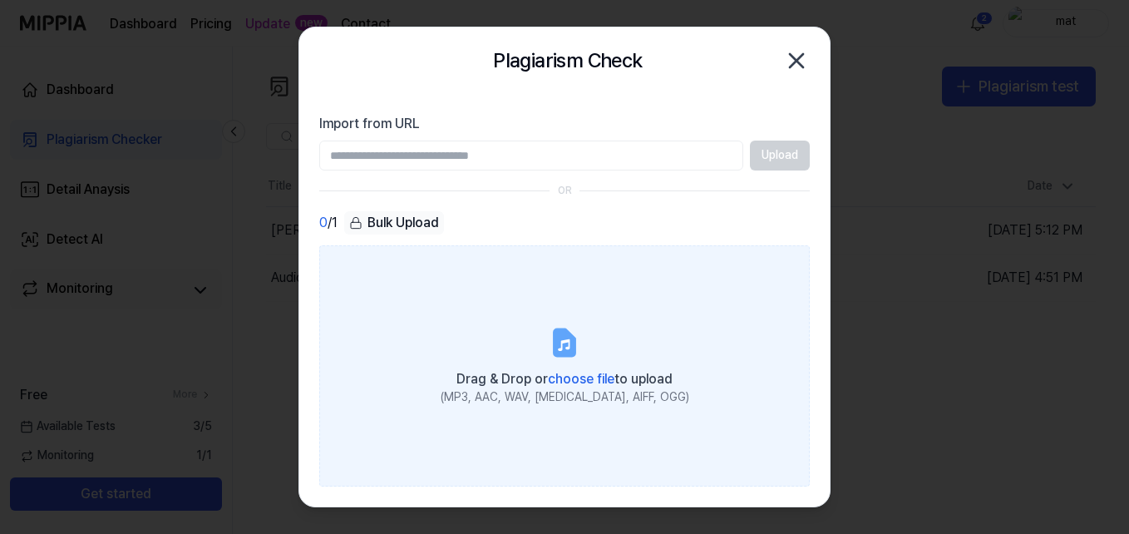
click at [636, 333] on label "Drag & Drop or choose file to upload (MP3, AAC, WAV, FLAC, AIFF, OGG)" at bounding box center [564, 365] width 490 height 241
click at [0, 0] on input "Drag & Drop or choose file to upload (MP3, AAC, WAV, FLAC, AIFF, OGG)" at bounding box center [0, 0] width 0 height 0
click at [607, 347] on label "Drag & Drop or choose file to upload (MP3, AAC, WAV, FLAC, AIFF, OGG)" at bounding box center [564, 365] width 490 height 241
click at [0, 0] on input "Drag & Drop or choose file to upload (MP3, AAC, WAV, FLAC, AIFF, OGG)" at bounding box center [0, 0] width 0 height 0
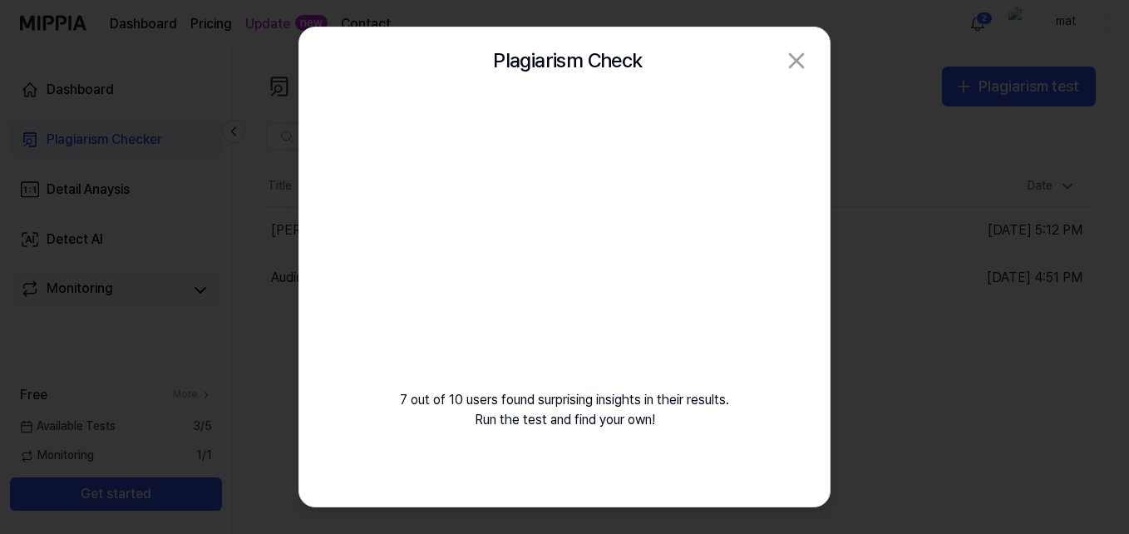
click at [893, 173] on div at bounding box center [564, 267] width 1129 height 534
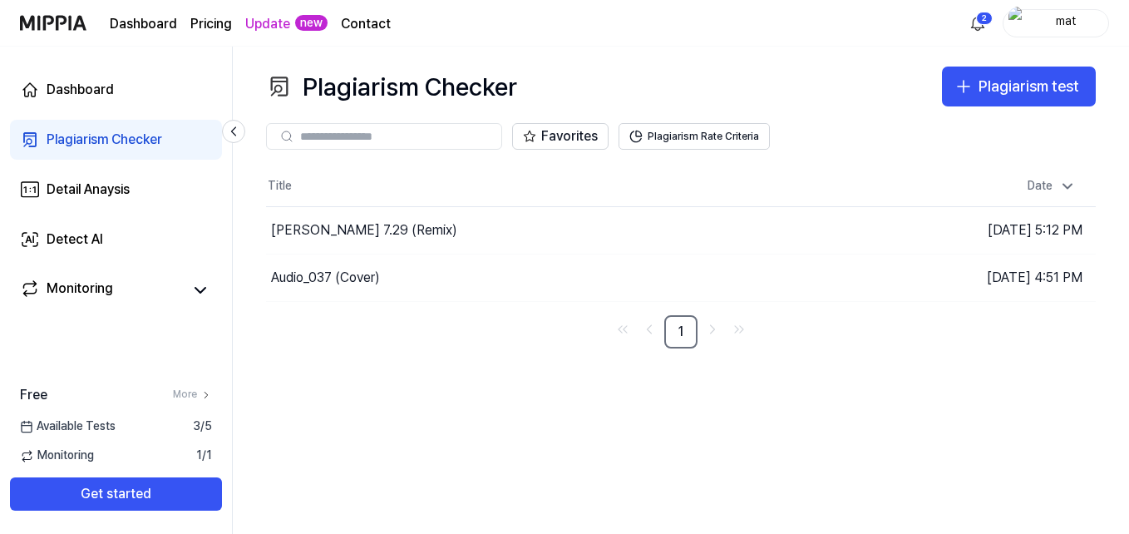
click at [0, 0] on button "Go to Results" at bounding box center [0, 0] width 0 height 0
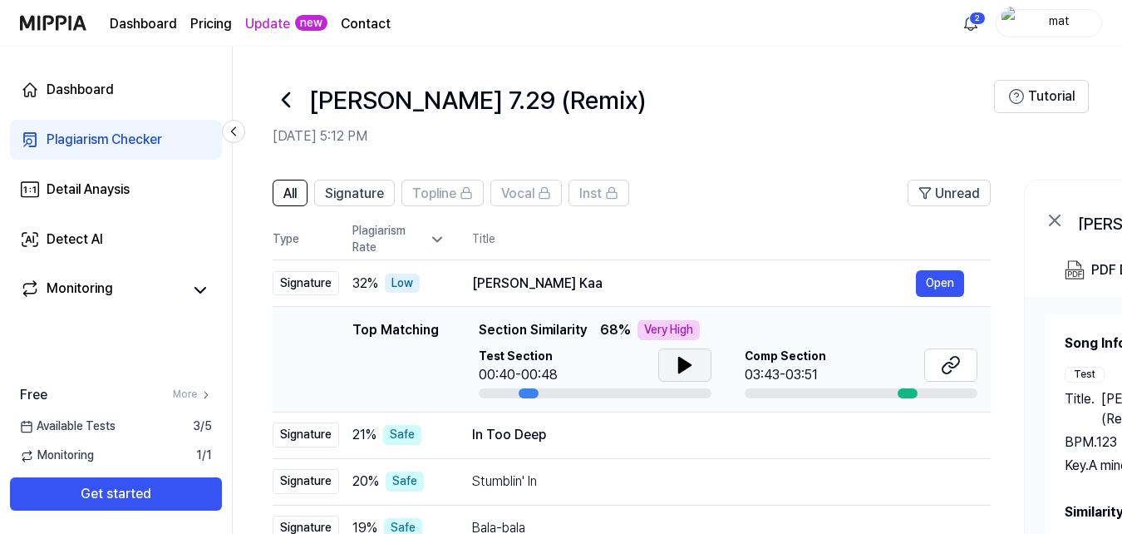
click at [685, 378] on button at bounding box center [684, 364] width 53 height 33
click at [684, 371] on icon at bounding box center [685, 365] width 20 height 20
click at [955, 364] on icon at bounding box center [951, 365] width 20 height 20
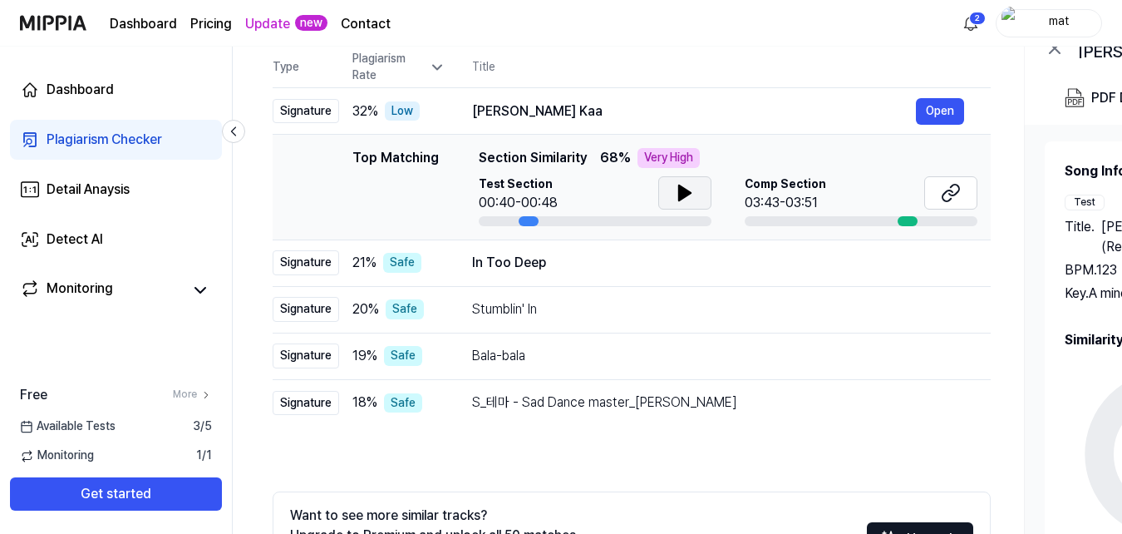
scroll to position [207, 0]
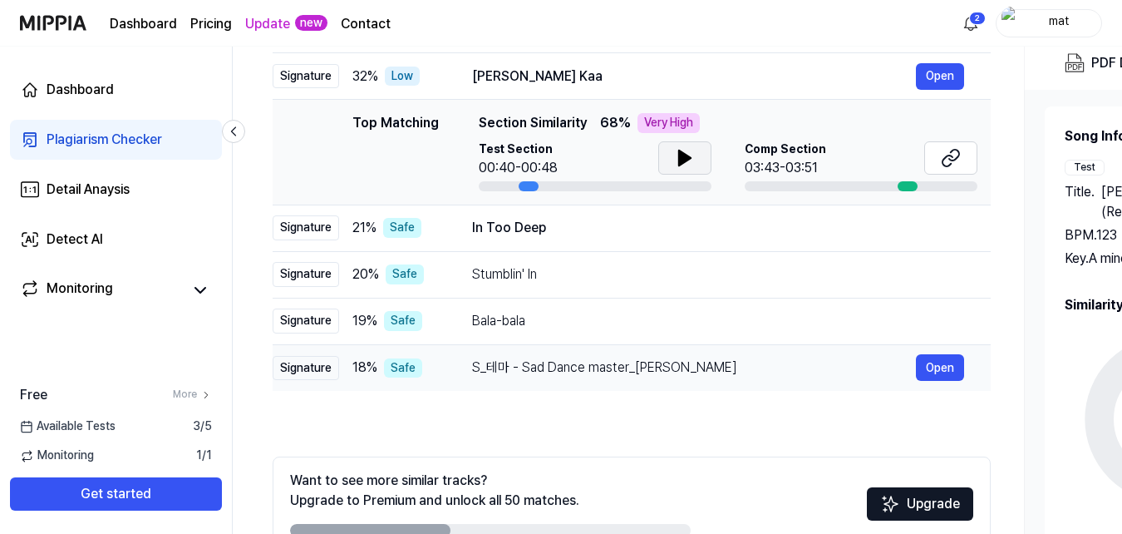
click at [692, 383] on td "S_테마 - Sad Dance master_[PERSON_NAME] Open" at bounding box center [717, 367] width 545 height 47
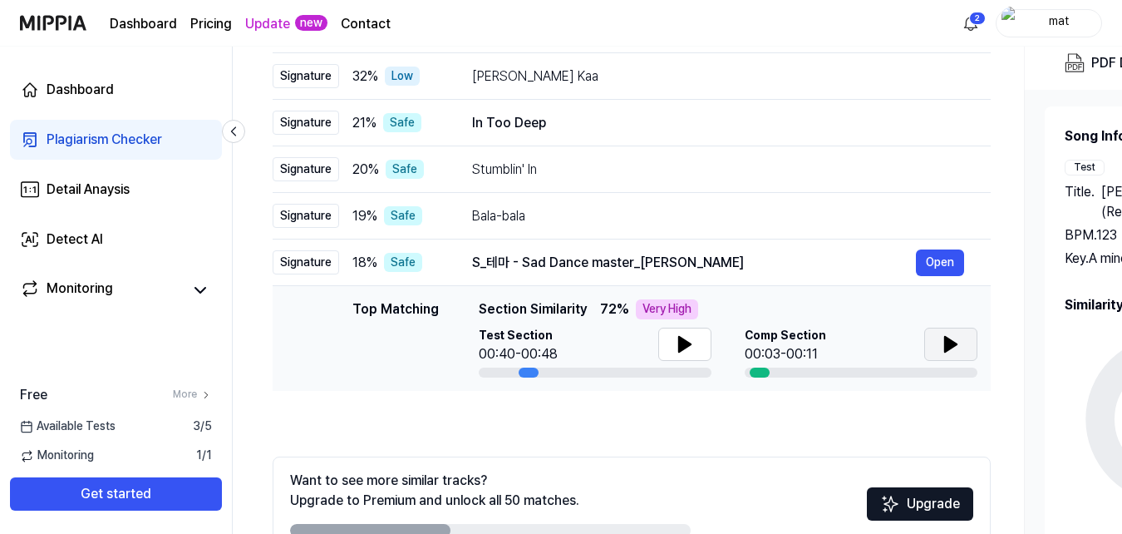
click at [945, 347] on icon at bounding box center [951, 344] width 12 height 15
click at [684, 343] on icon at bounding box center [685, 344] width 12 height 15
click at [684, 343] on icon at bounding box center [685, 344] width 20 height 20
click at [946, 343] on icon at bounding box center [951, 344] width 12 height 15
drag, startPoint x: 967, startPoint y: 328, endPoint x: 985, endPoint y: 300, distance: 33.2
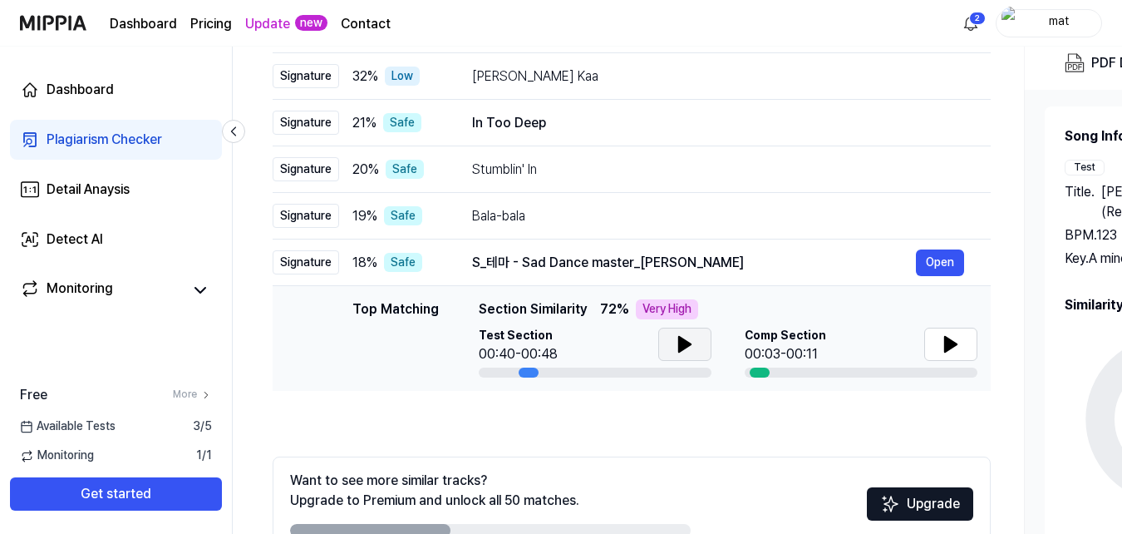
click at [985, 300] on td "Top Matching Top Matching Section Similarity 72 % Very High Test Section 00:40-…" at bounding box center [632, 338] width 718 height 105
click at [942, 115] on button "Open" at bounding box center [940, 123] width 48 height 27
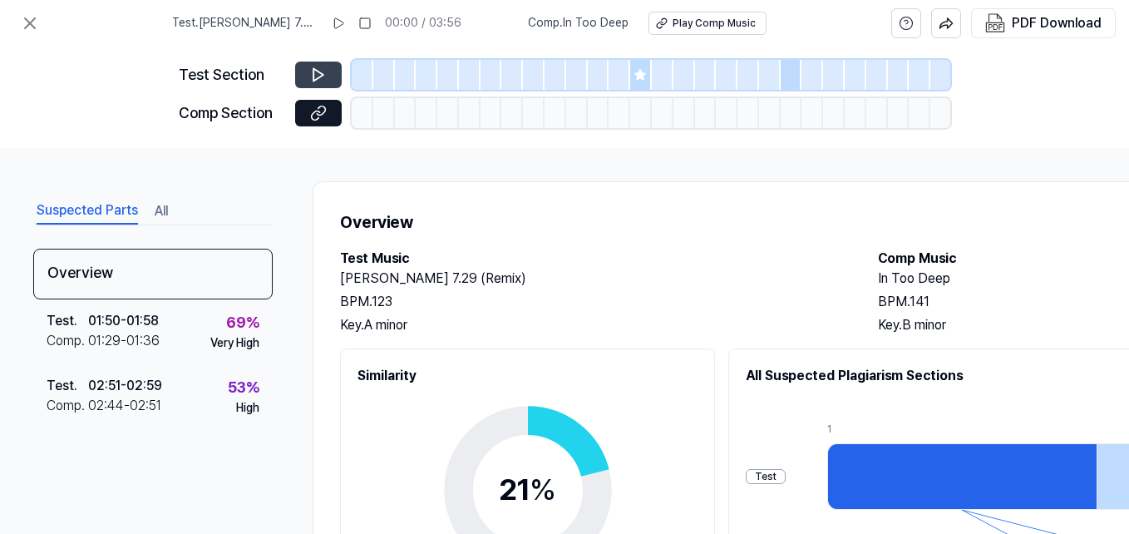
click at [309, 76] on button at bounding box center [318, 74] width 47 height 27
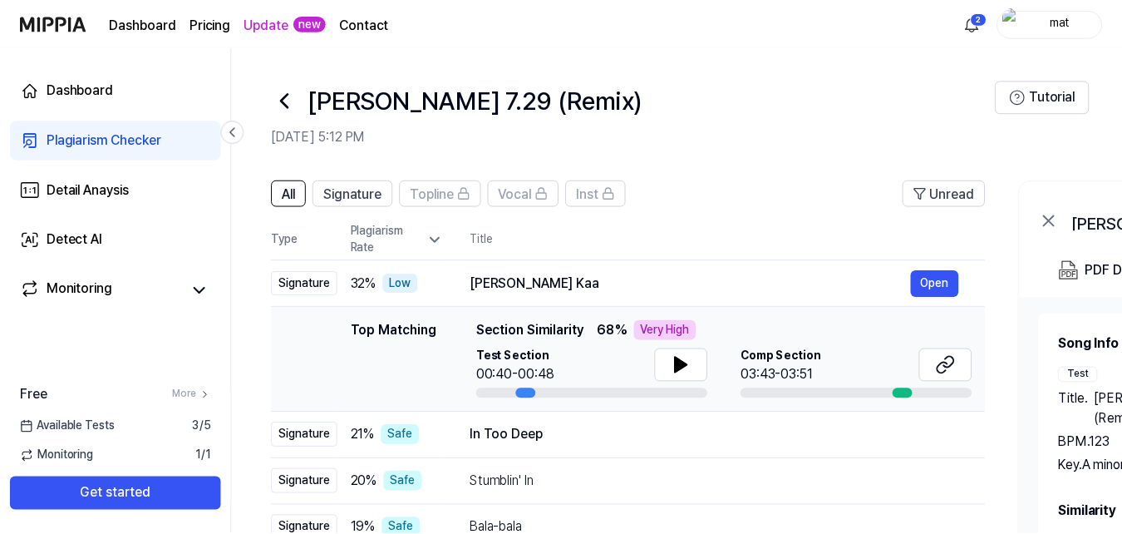
scroll to position [207, 0]
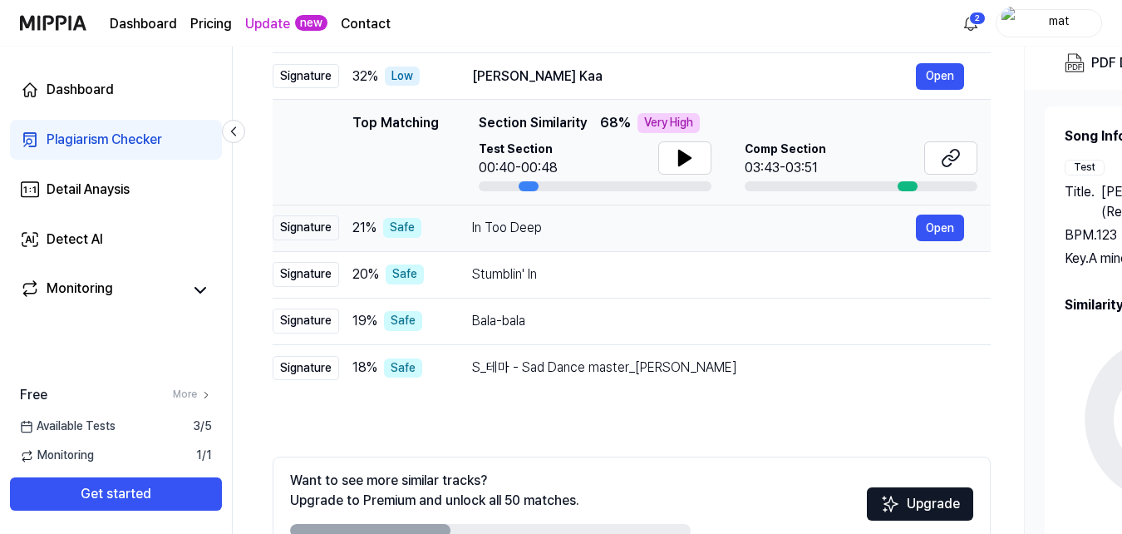
click at [786, 239] on div "In Too Deep Open" at bounding box center [718, 227] width 492 height 27
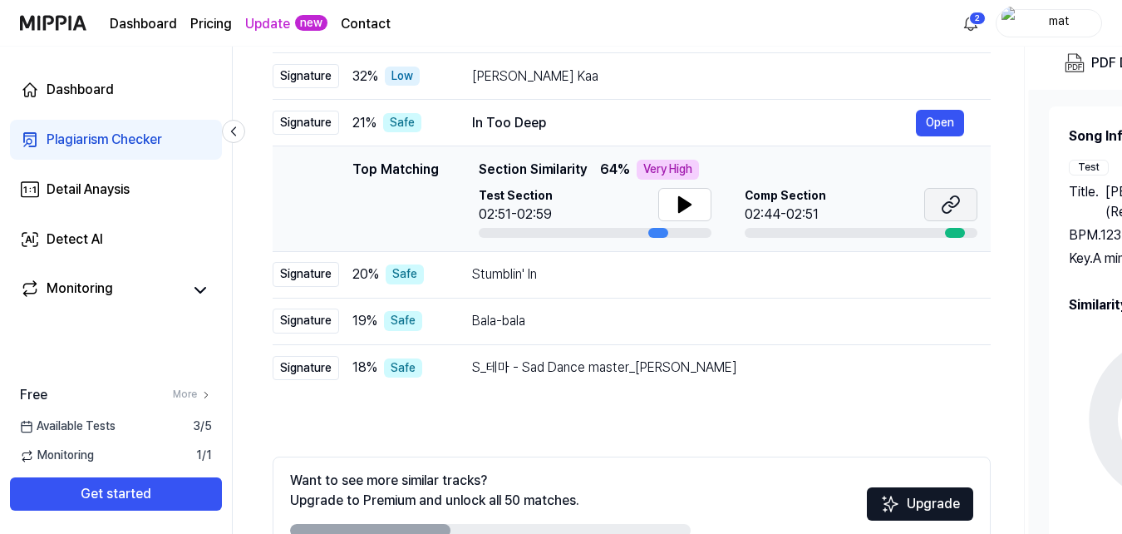
click at [937, 204] on button at bounding box center [950, 204] width 53 height 33
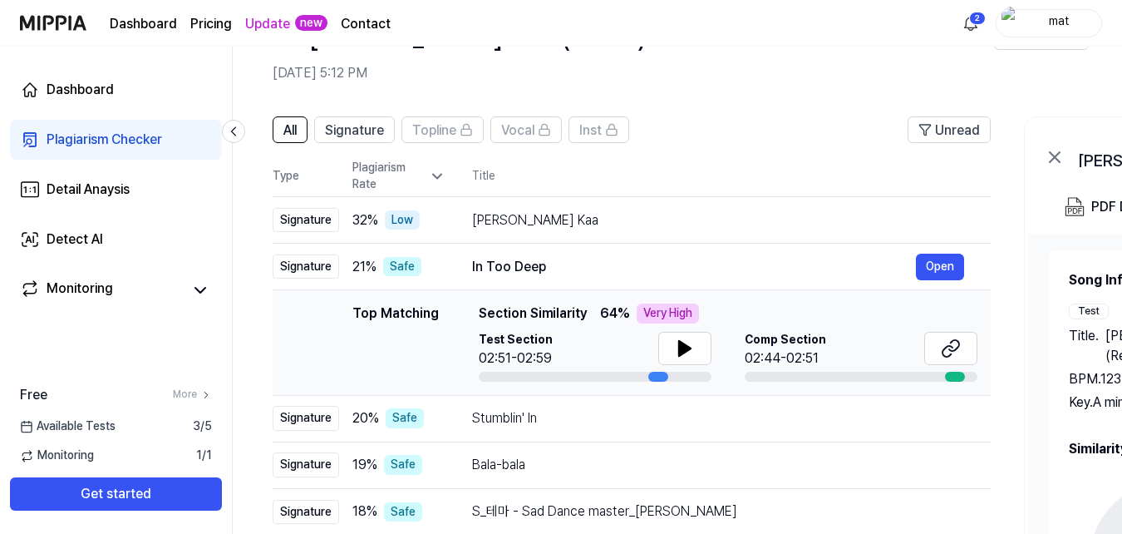
scroll to position [304, 0]
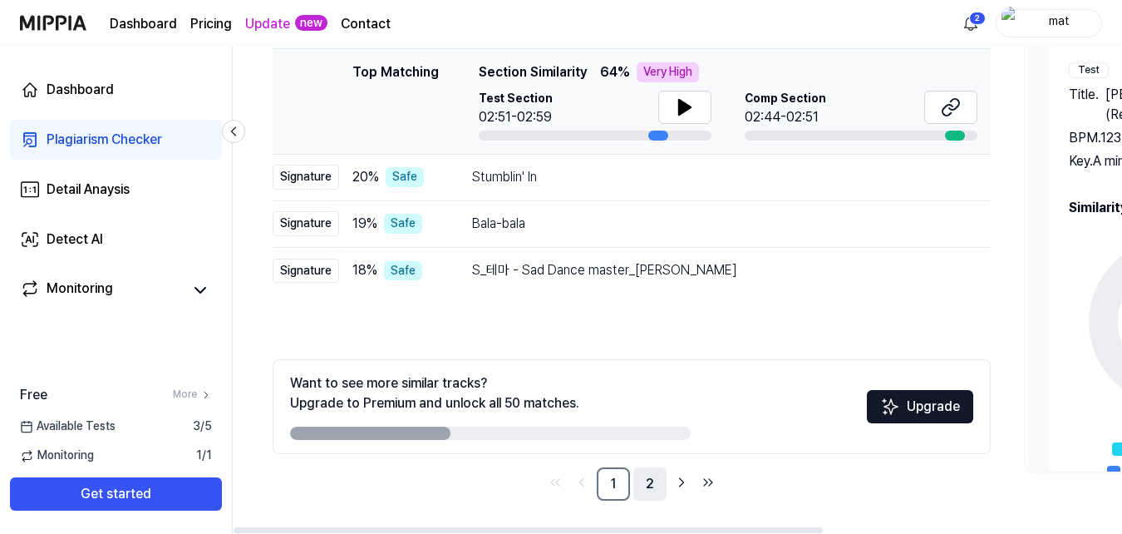
click at [657, 489] on link "2" at bounding box center [649, 483] width 33 height 33
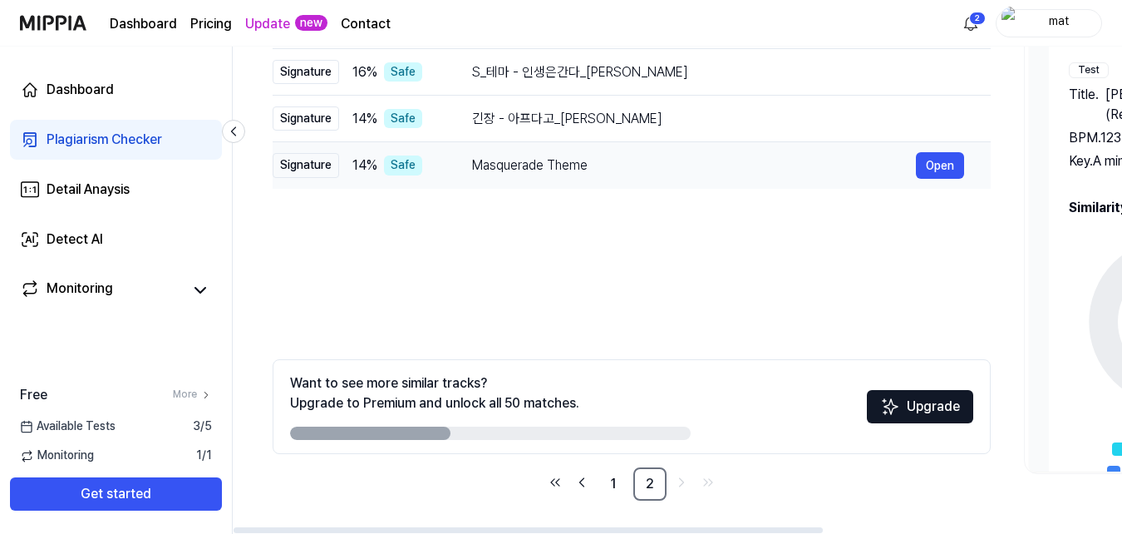
click at [741, 153] on div "Masquerade Theme Open" at bounding box center [718, 165] width 492 height 27
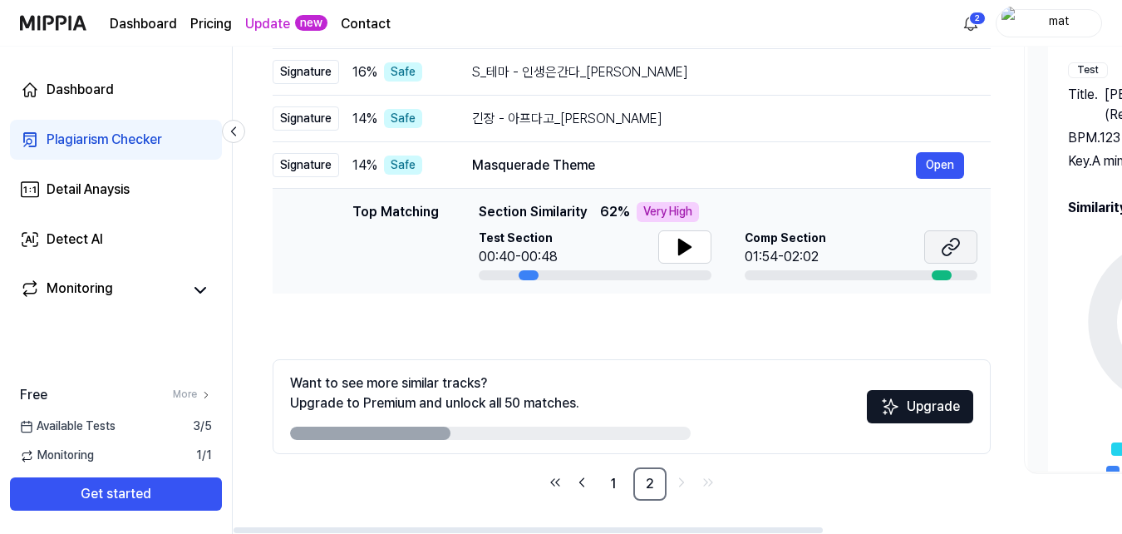
click at [948, 258] on button at bounding box center [950, 246] width 53 height 33
click at [927, 124] on button "Open" at bounding box center [940, 119] width 48 height 27
